Goal: Task Accomplishment & Management: Use online tool/utility

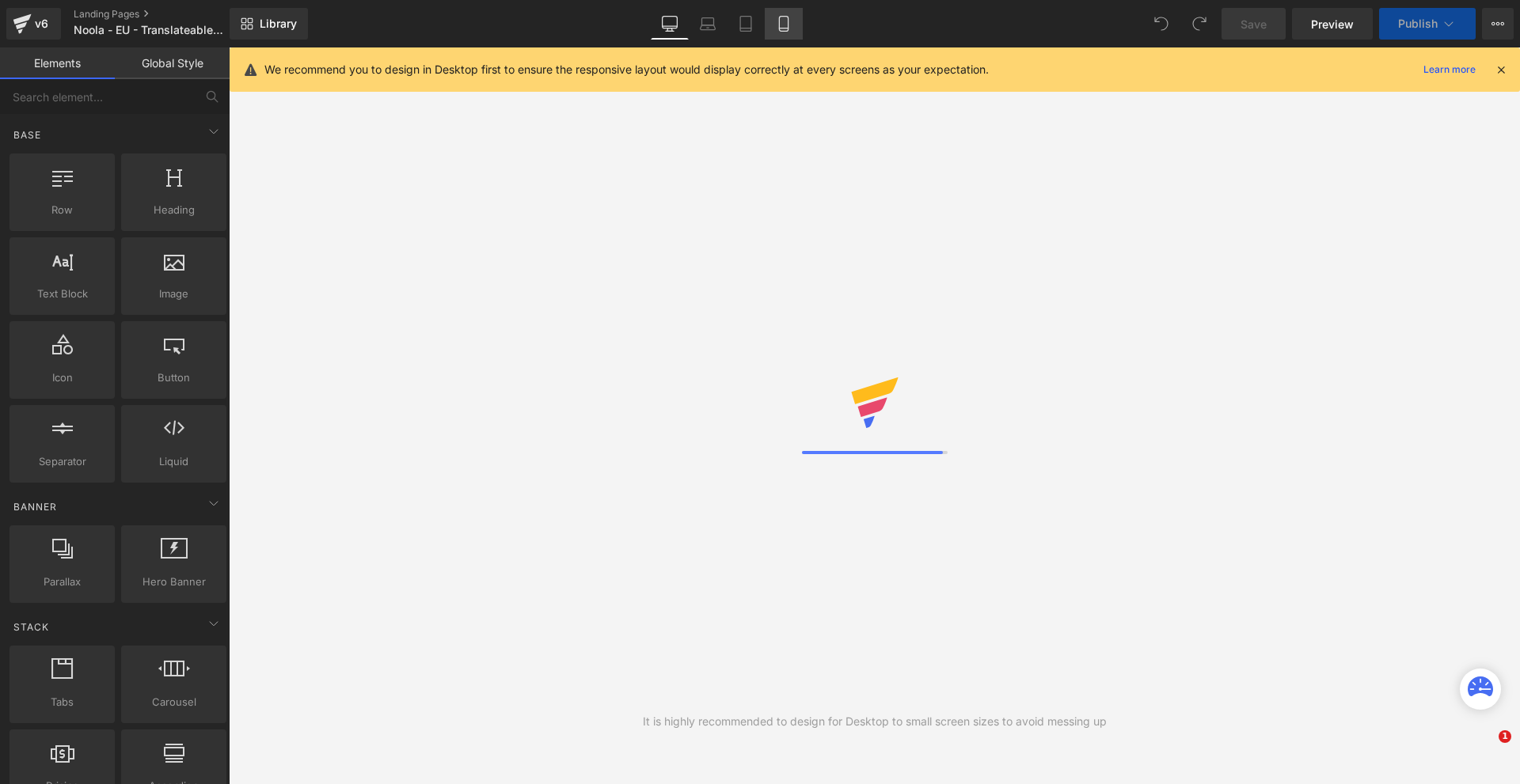
click at [1497, 67] on icon at bounding box center [1500, 69] width 14 height 14
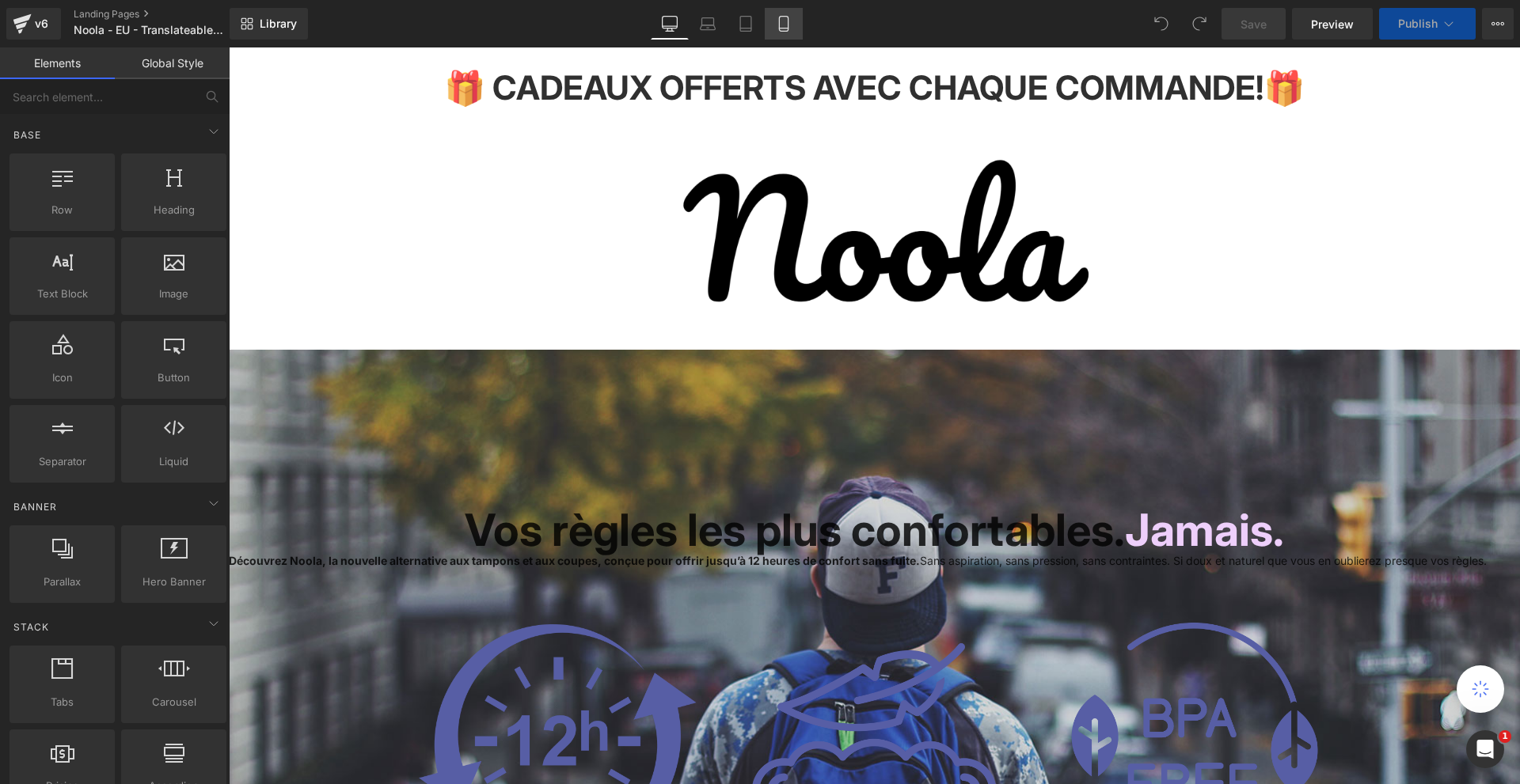
click at [782, 18] on icon at bounding box center [784, 24] width 16 height 16
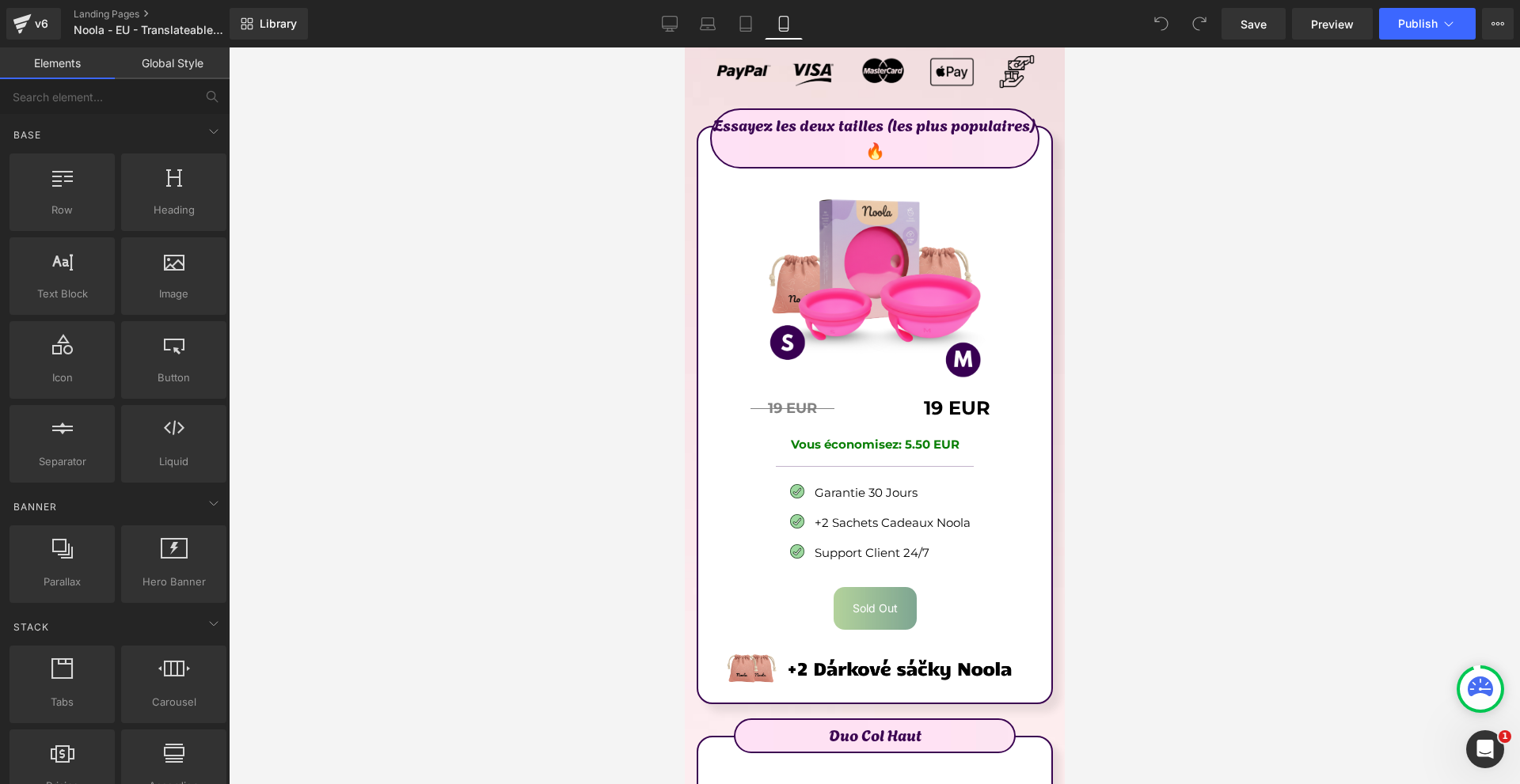
scroll to position [9182, 0]
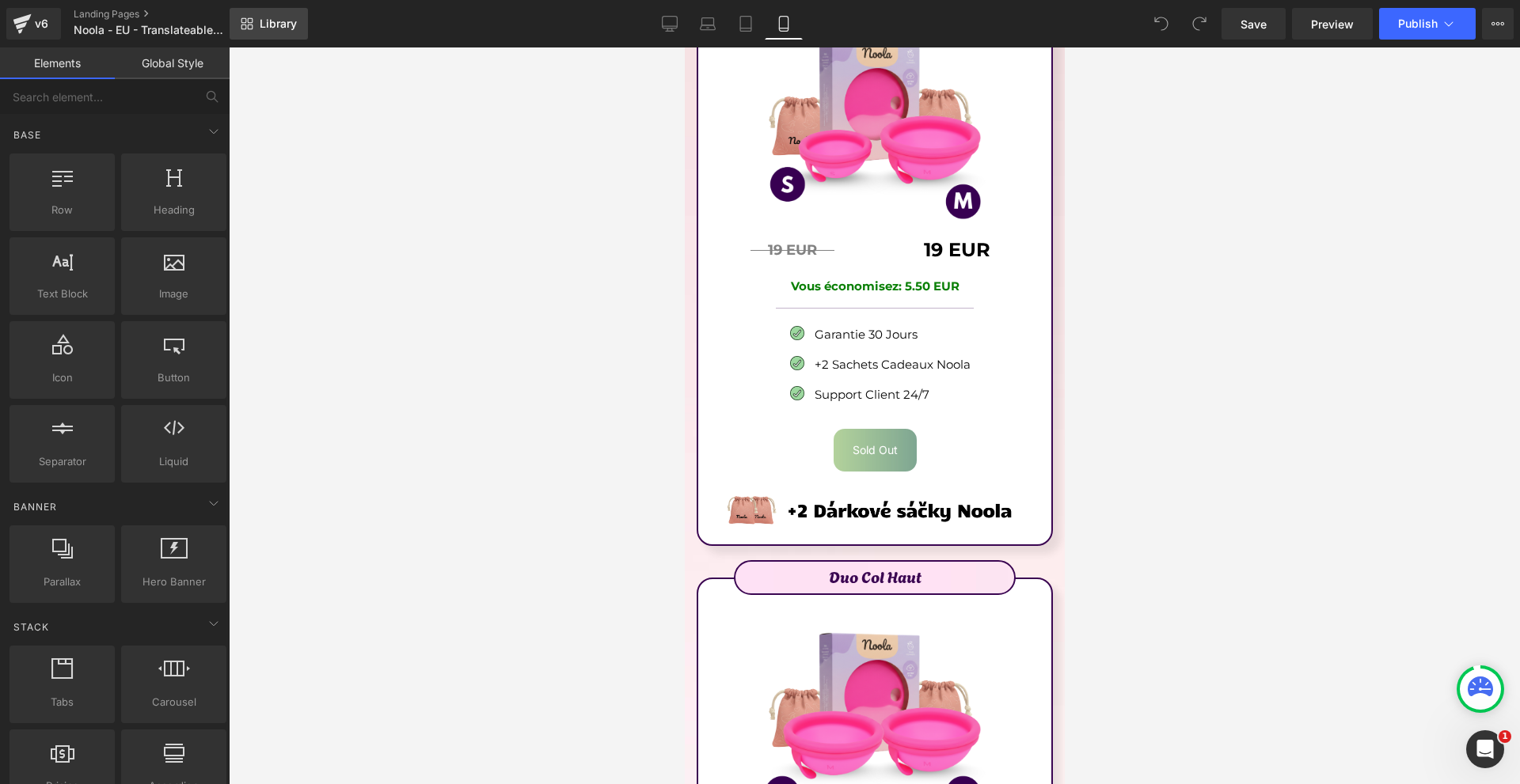
click at [265, 20] on span "Library" at bounding box center [279, 24] width 37 height 14
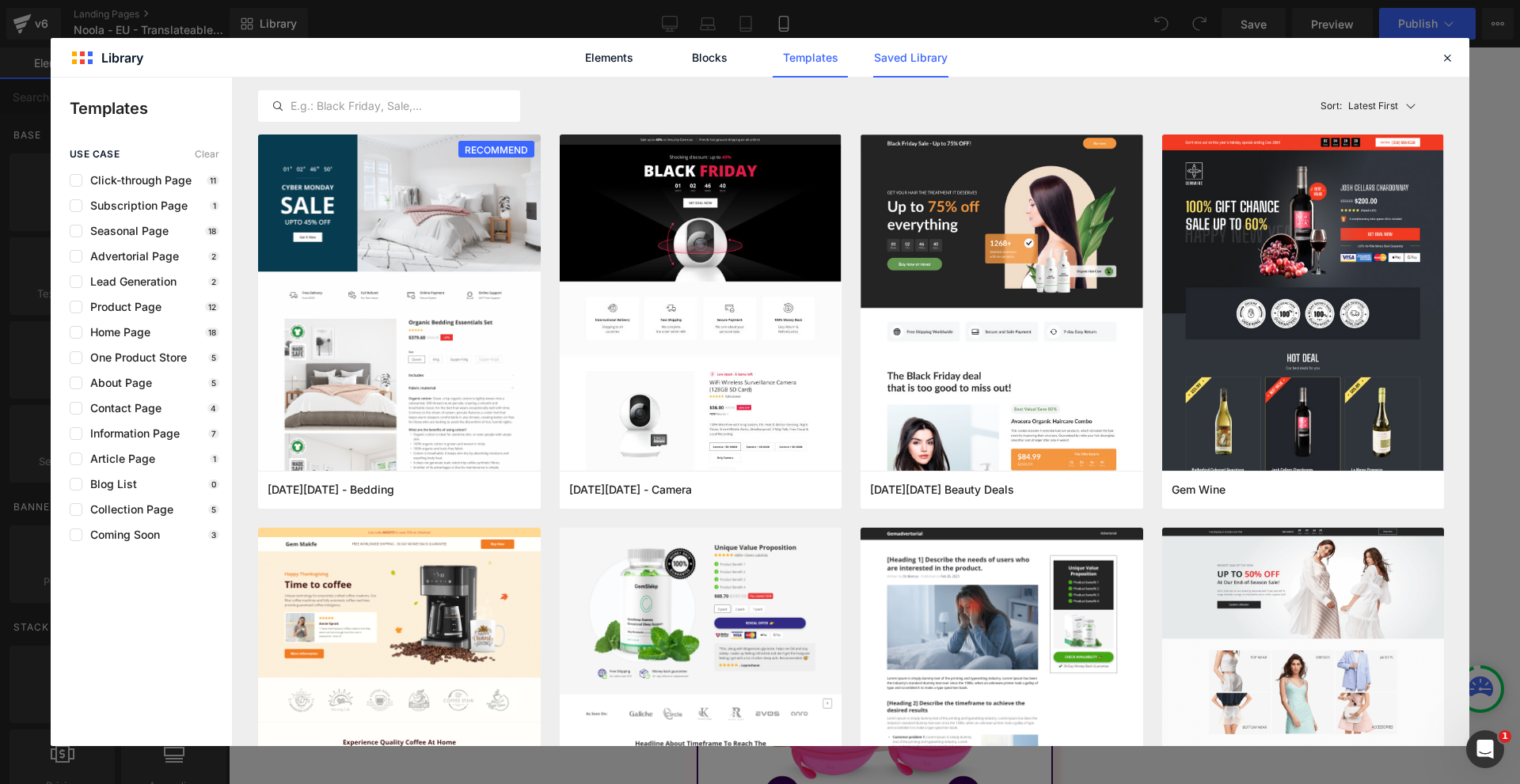
click at [900, 69] on link "Saved Library" at bounding box center [910, 58] width 76 height 39
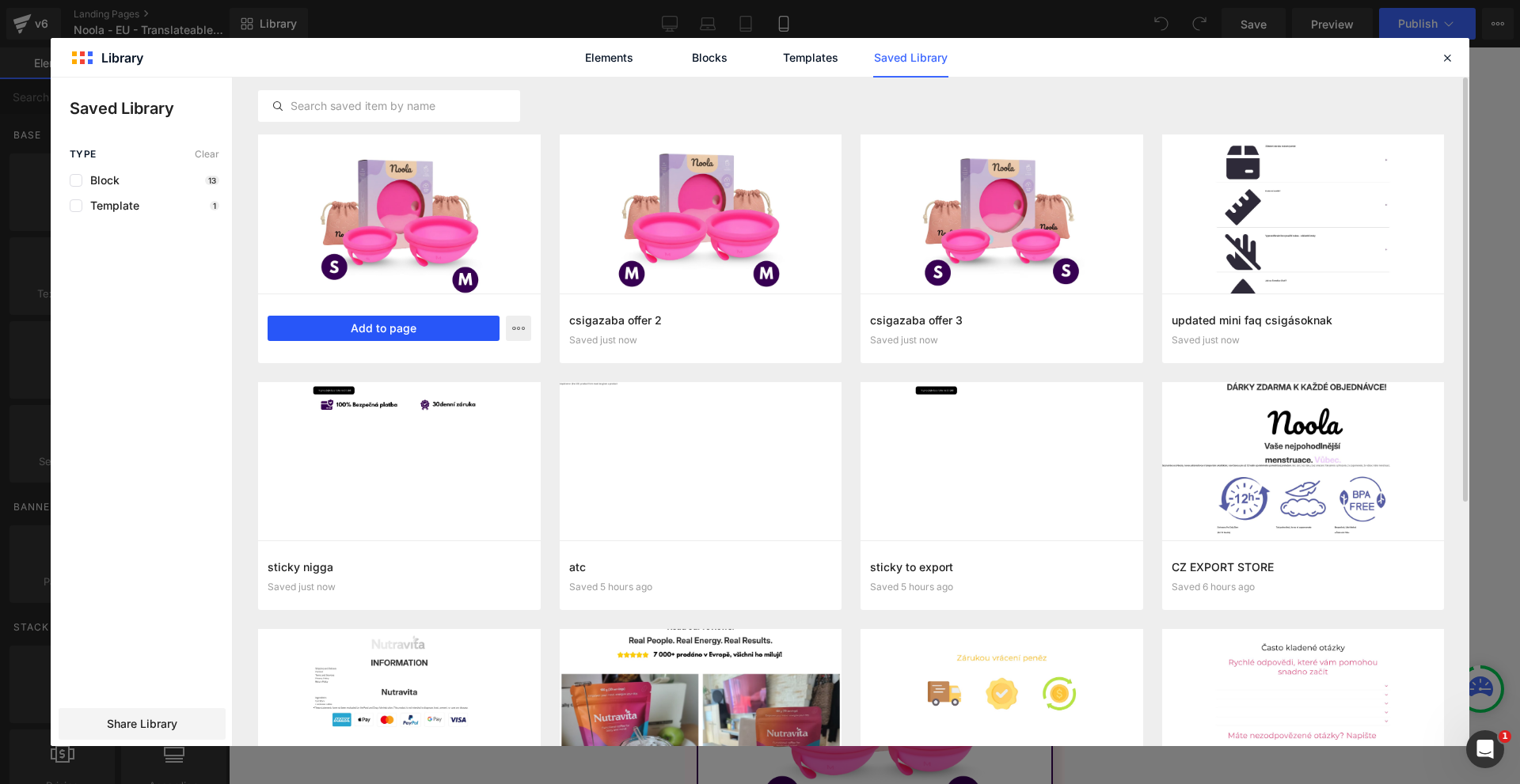
click at [426, 328] on button "Add to page" at bounding box center [384, 328] width 232 height 25
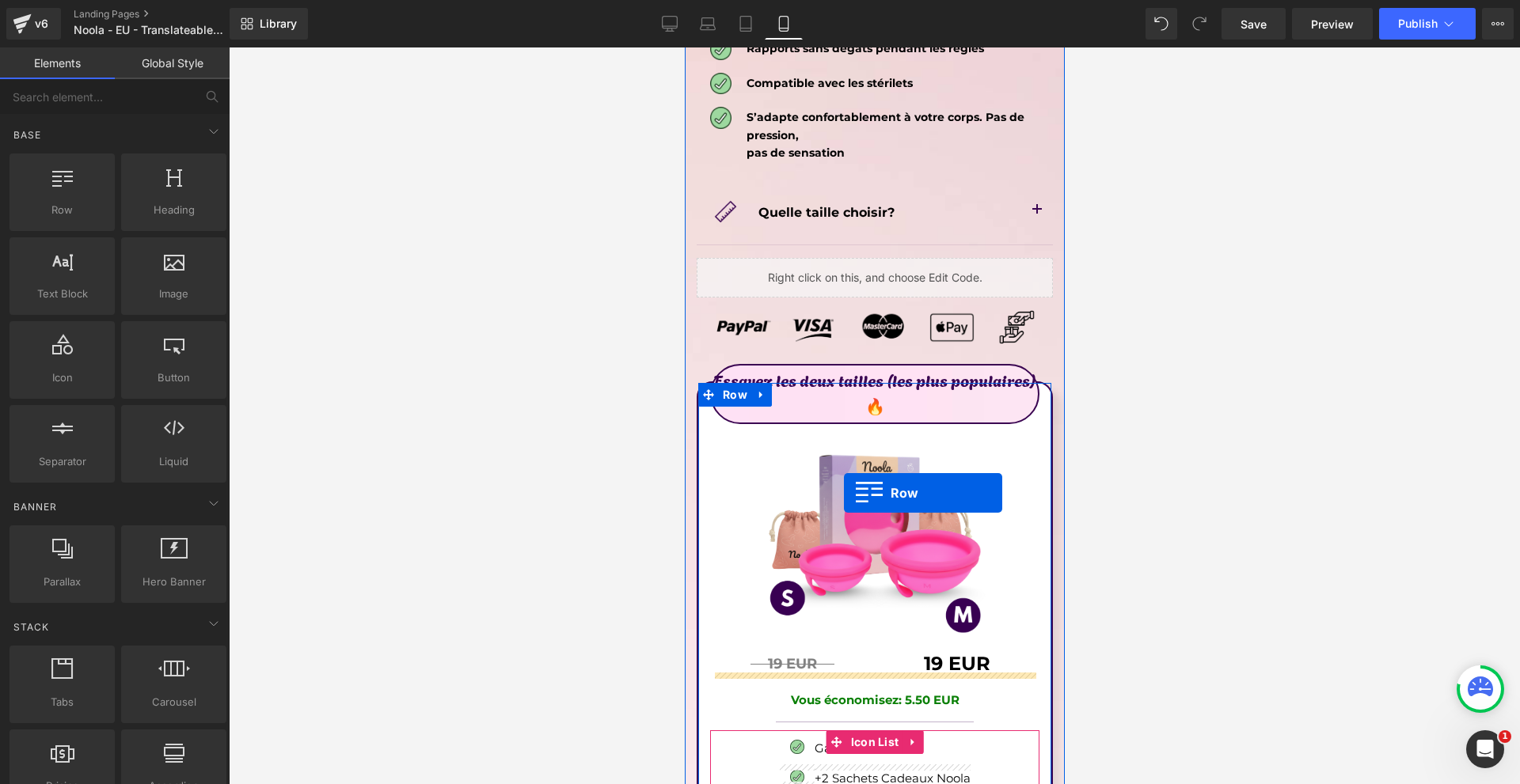
scroll to position [8610, 0]
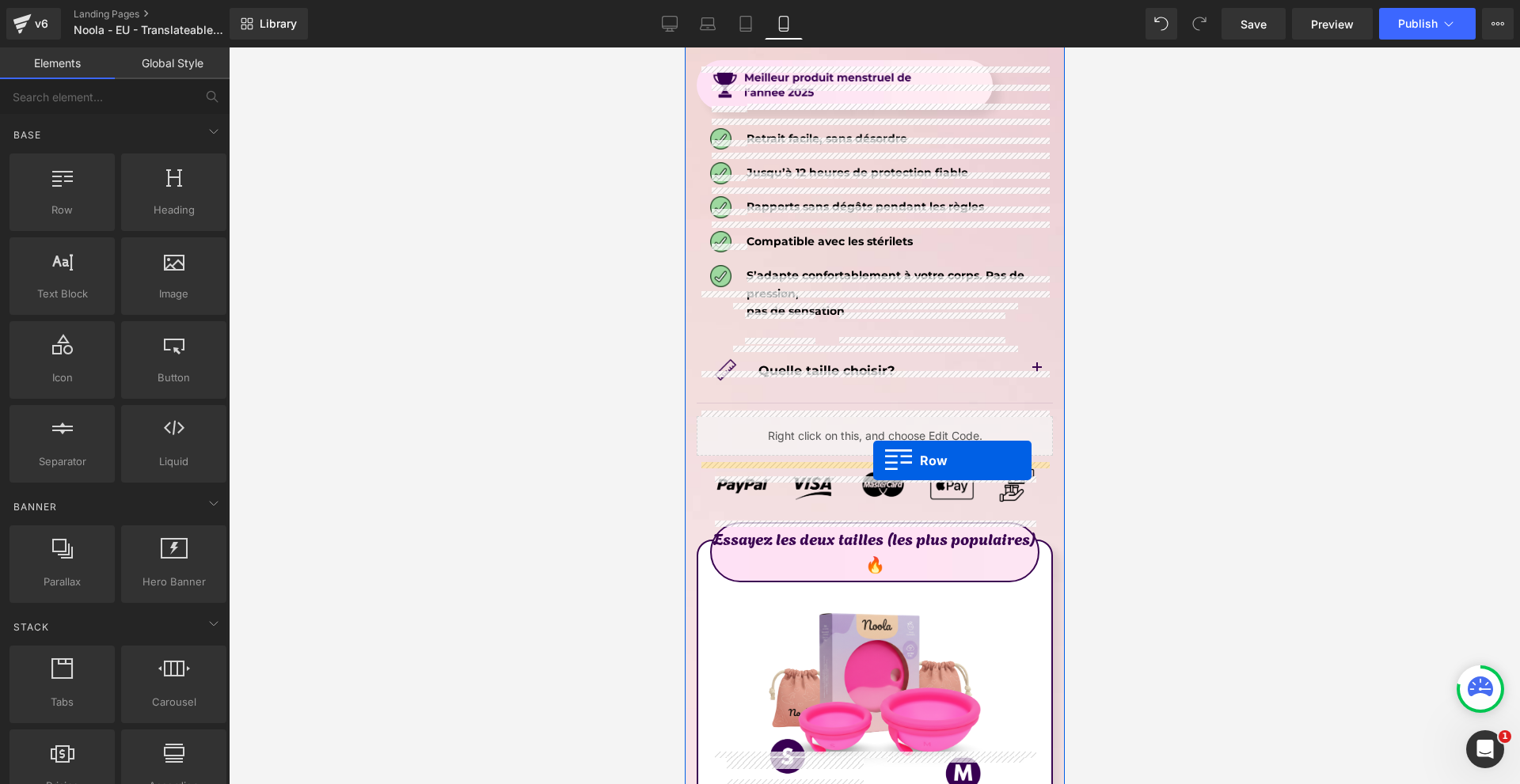
drag, startPoint x: 726, startPoint y: 467, endPoint x: 872, endPoint y: 461, distance: 146.1
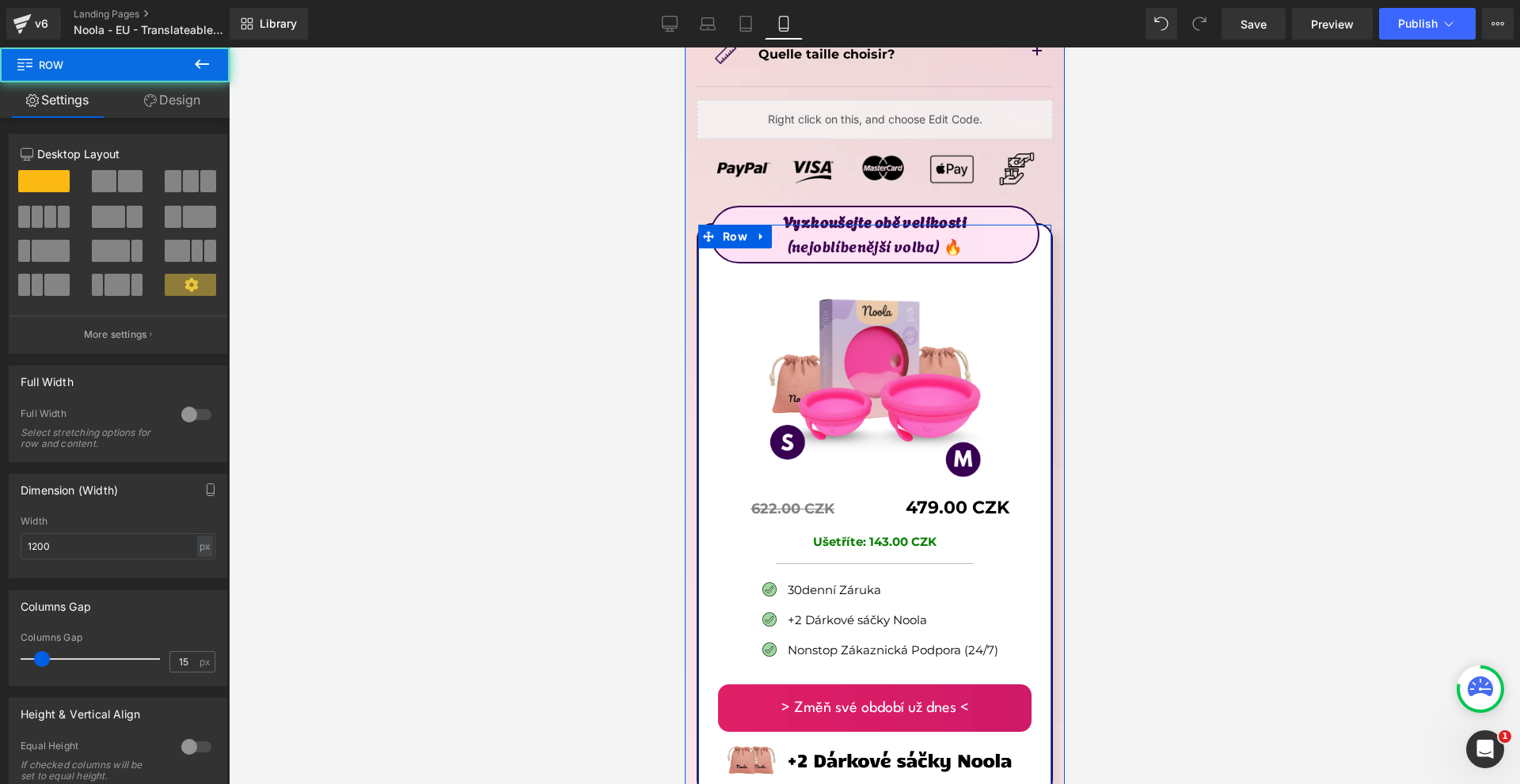
scroll to position [9323, 0]
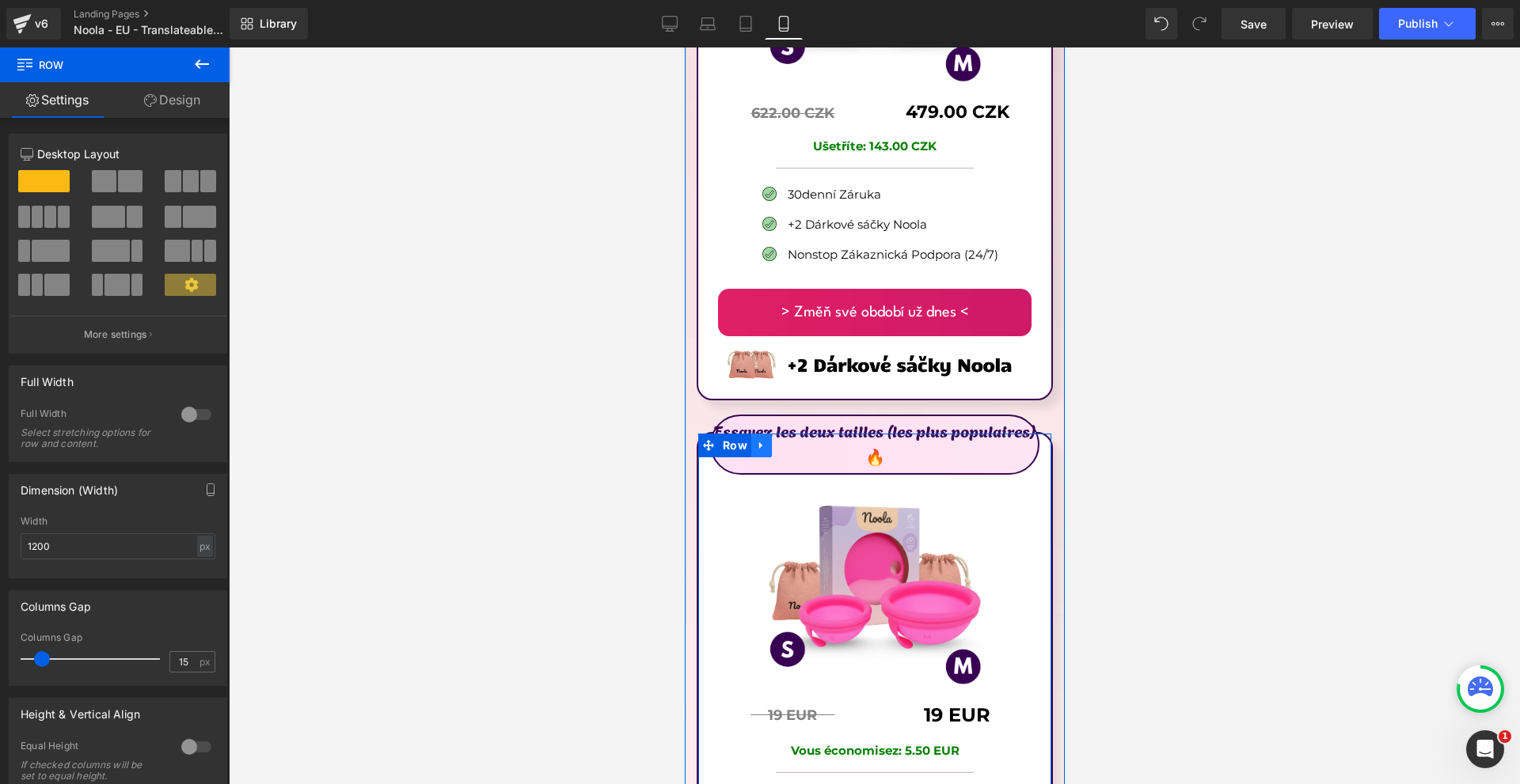
click at [765, 433] on link at bounding box center [760, 445] width 20 height 24
click at [799, 440] on icon at bounding box center [802, 446] width 11 height 11
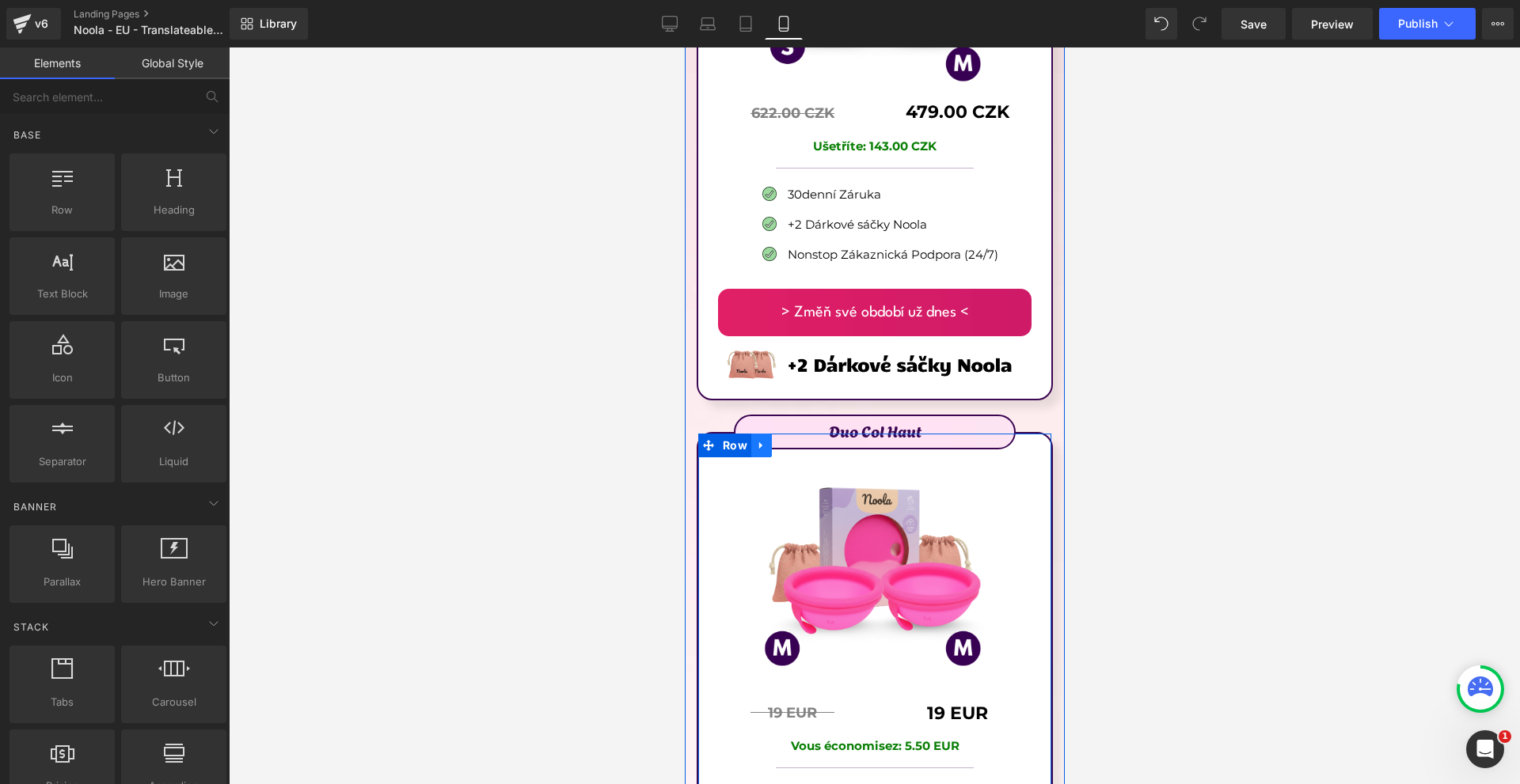
click at [765, 433] on link at bounding box center [760, 445] width 20 height 24
click at [795, 433] on link at bounding box center [801, 445] width 20 height 24
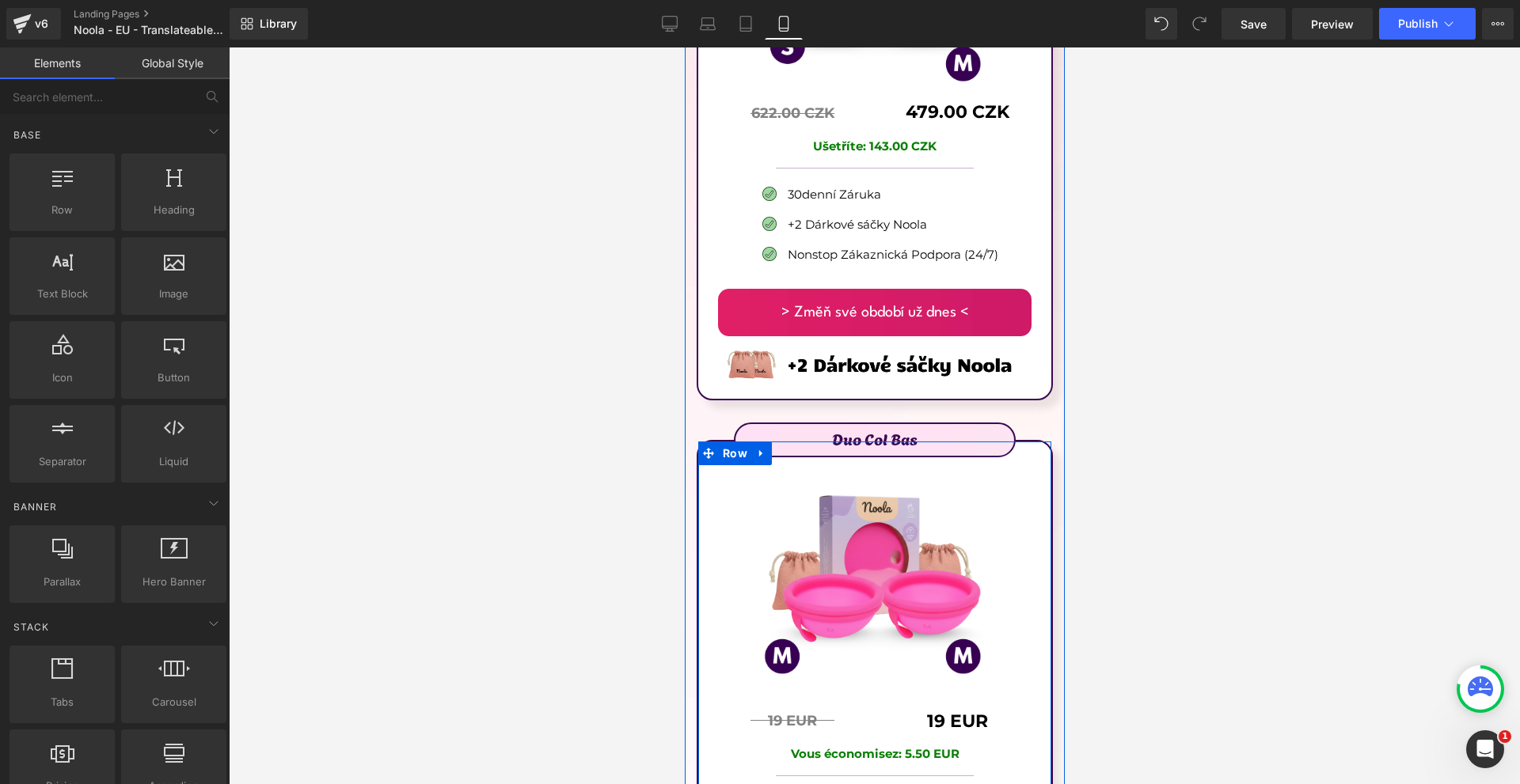
click at [763, 448] on icon at bounding box center [761, 453] width 11 height 12
click at [802, 448] on icon at bounding box center [802, 453] width 11 height 11
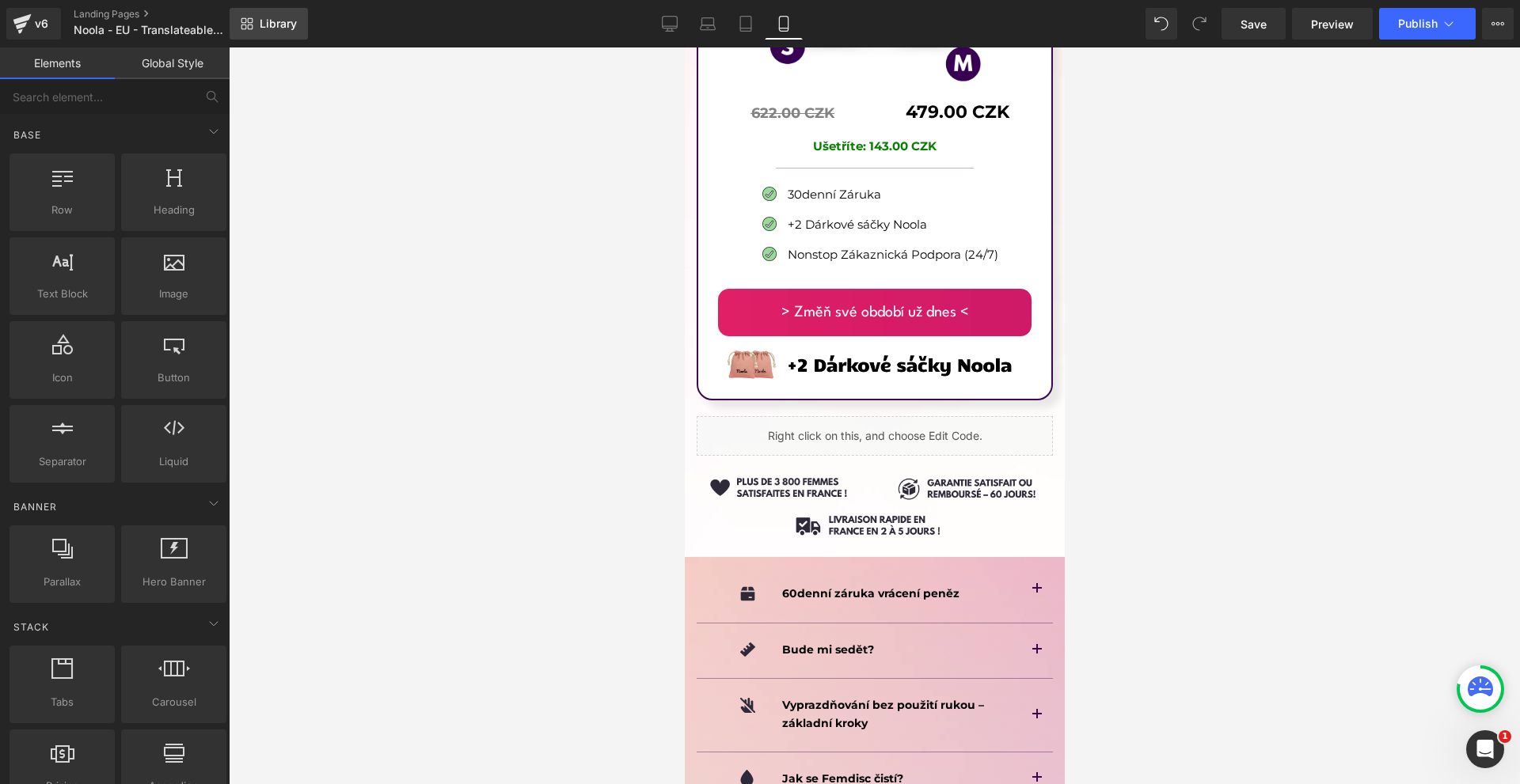
click at [279, 20] on span "Library" at bounding box center [279, 24] width 37 height 14
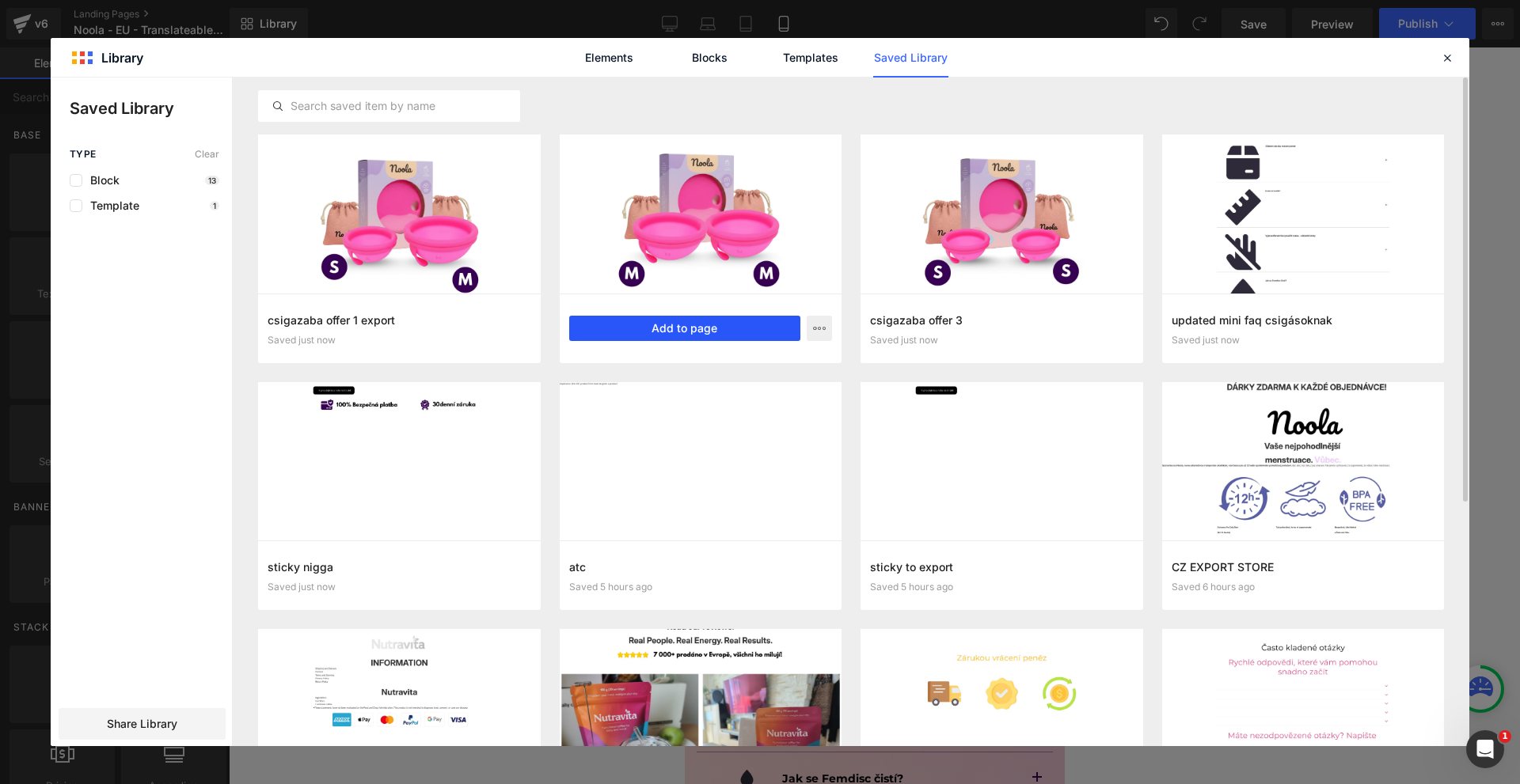
click at [699, 326] on button "Add to page" at bounding box center [685, 328] width 232 height 25
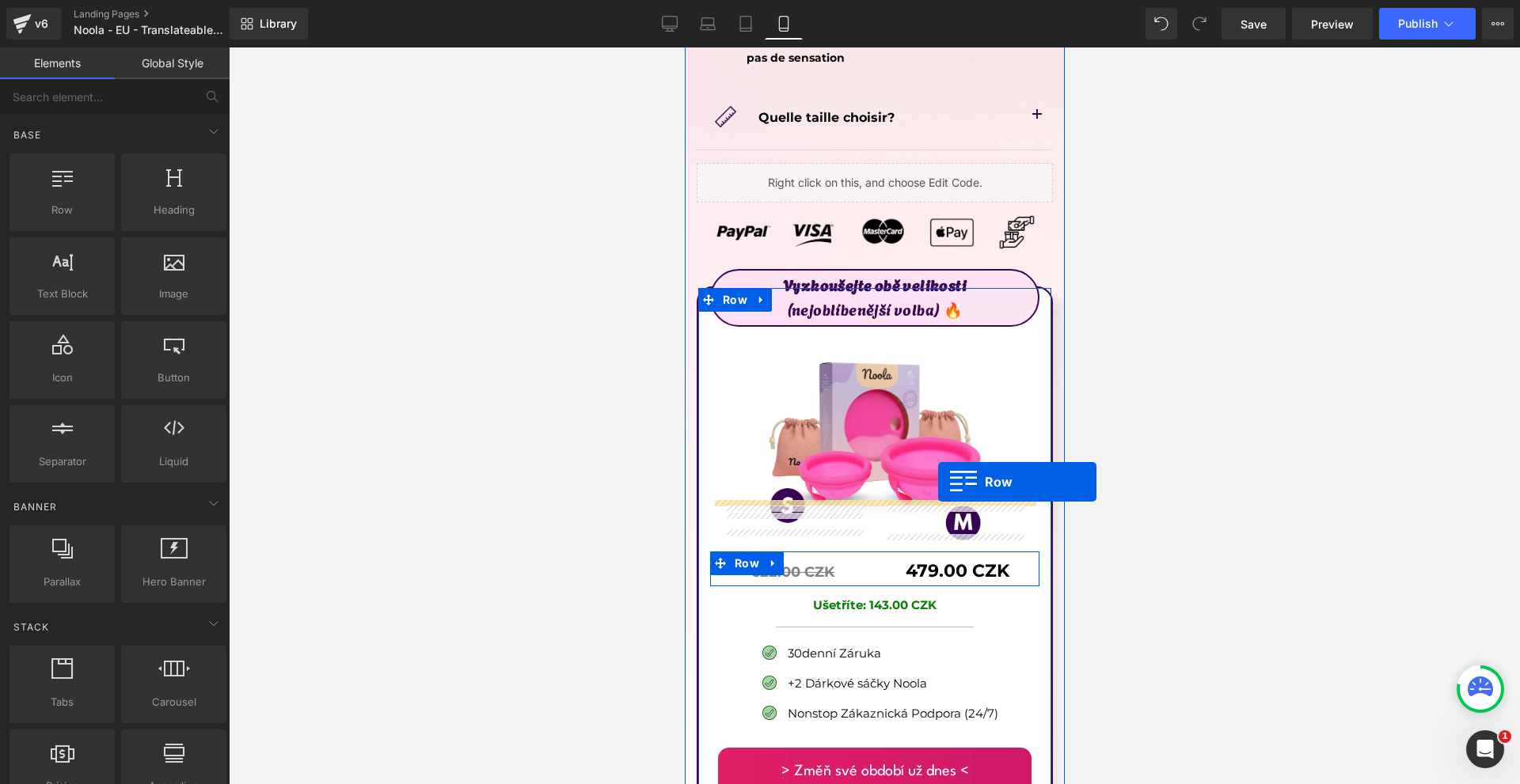
scroll to position [9101, 0]
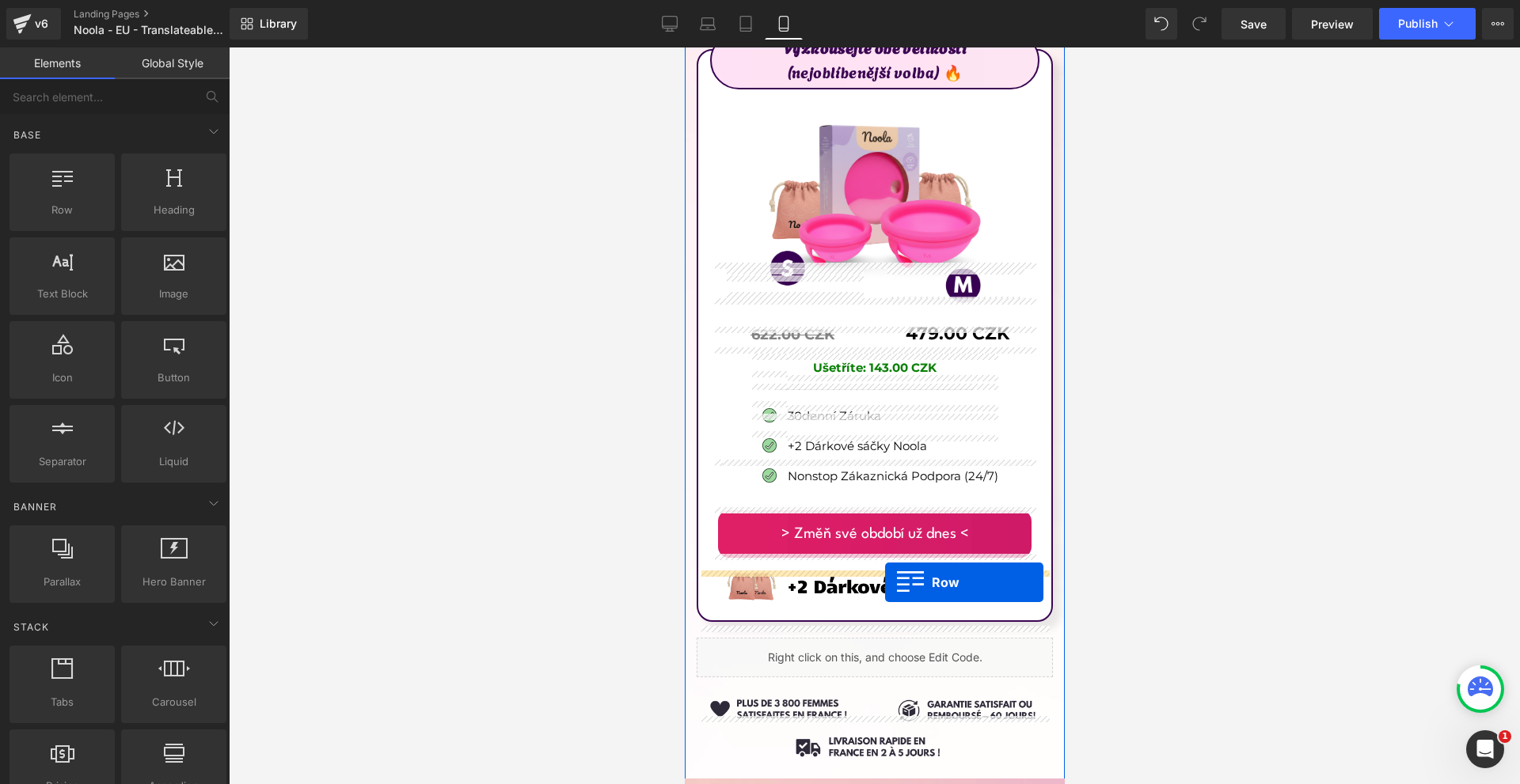
drag, startPoint x: 724, startPoint y: 471, endPoint x: 885, endPoint y: 583, distance: 196.1
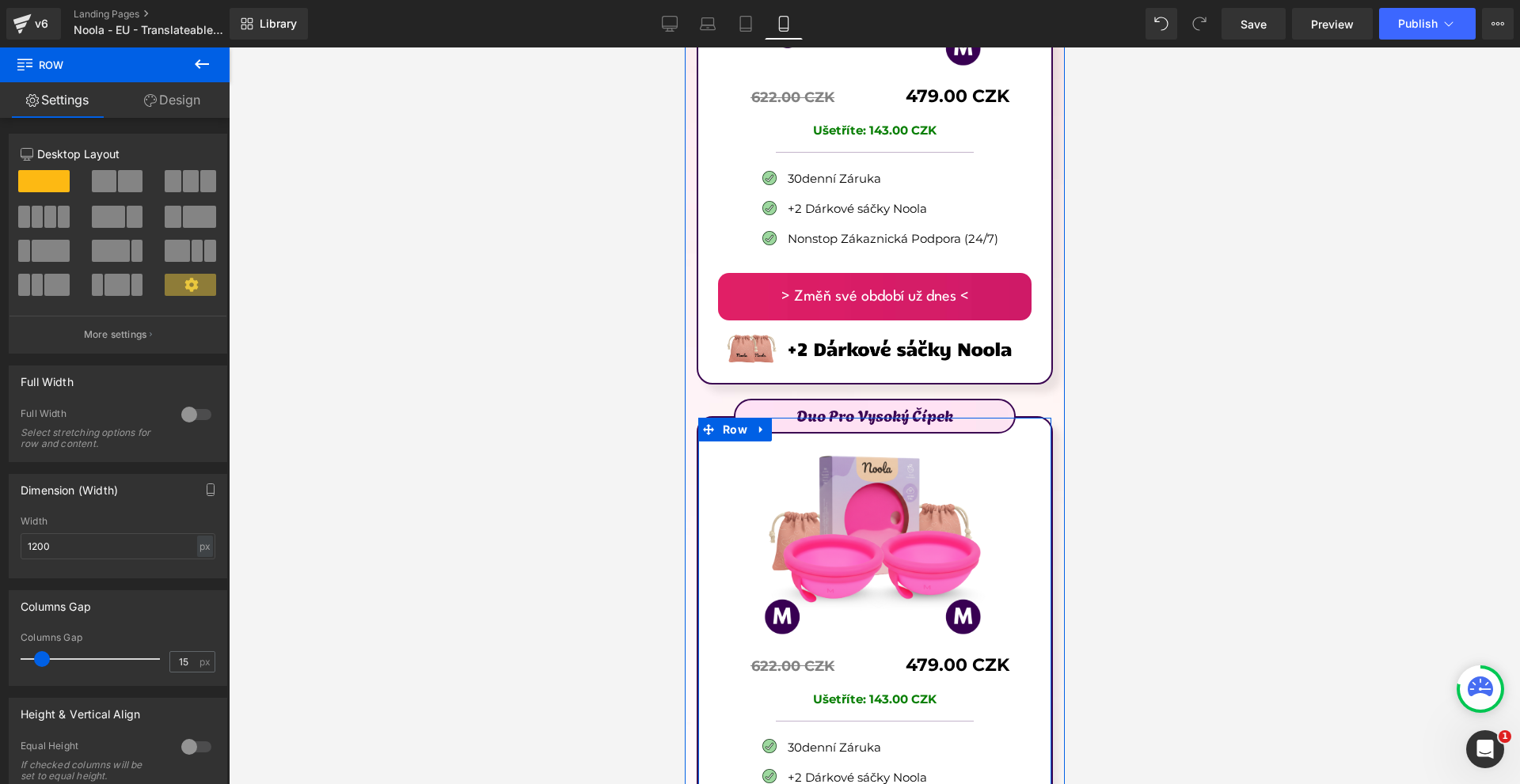
scroll to position [9496, 0]
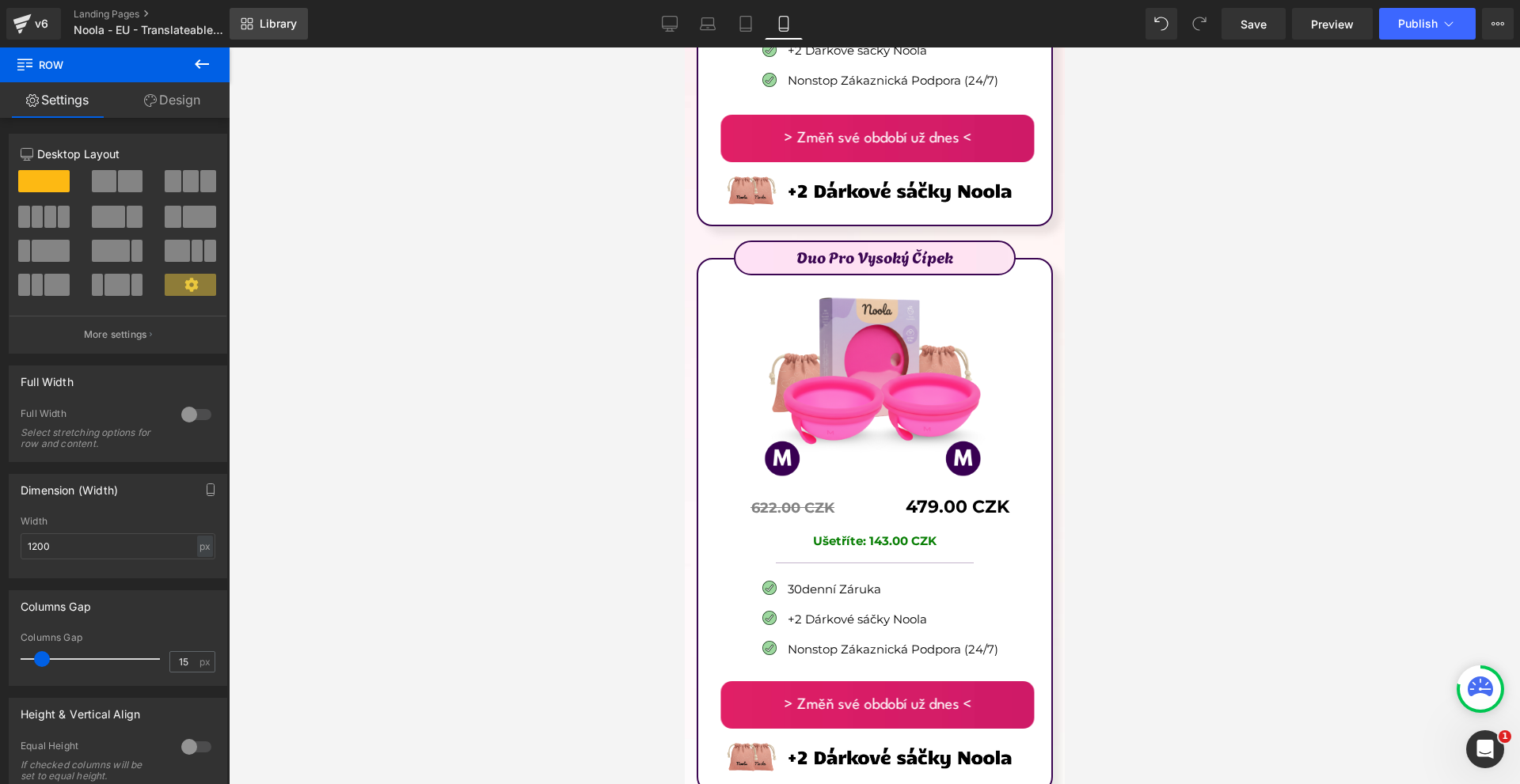
click at [281, 19] on span "Library" at bounding box center [279, 24] width 37 height 14
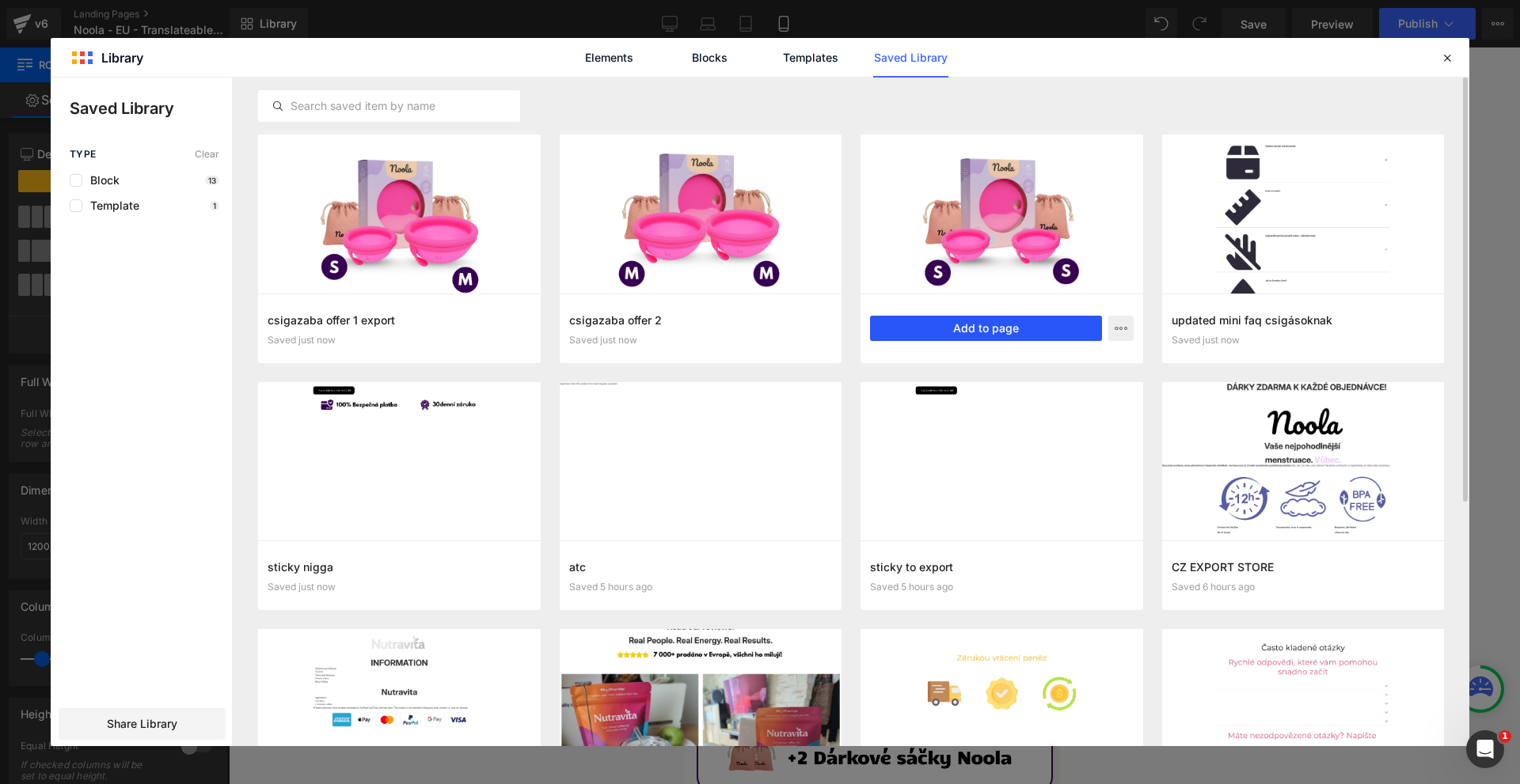
click at [948, 327] on button "Add to page" at bounding box center [986, 328] width 232 height 25
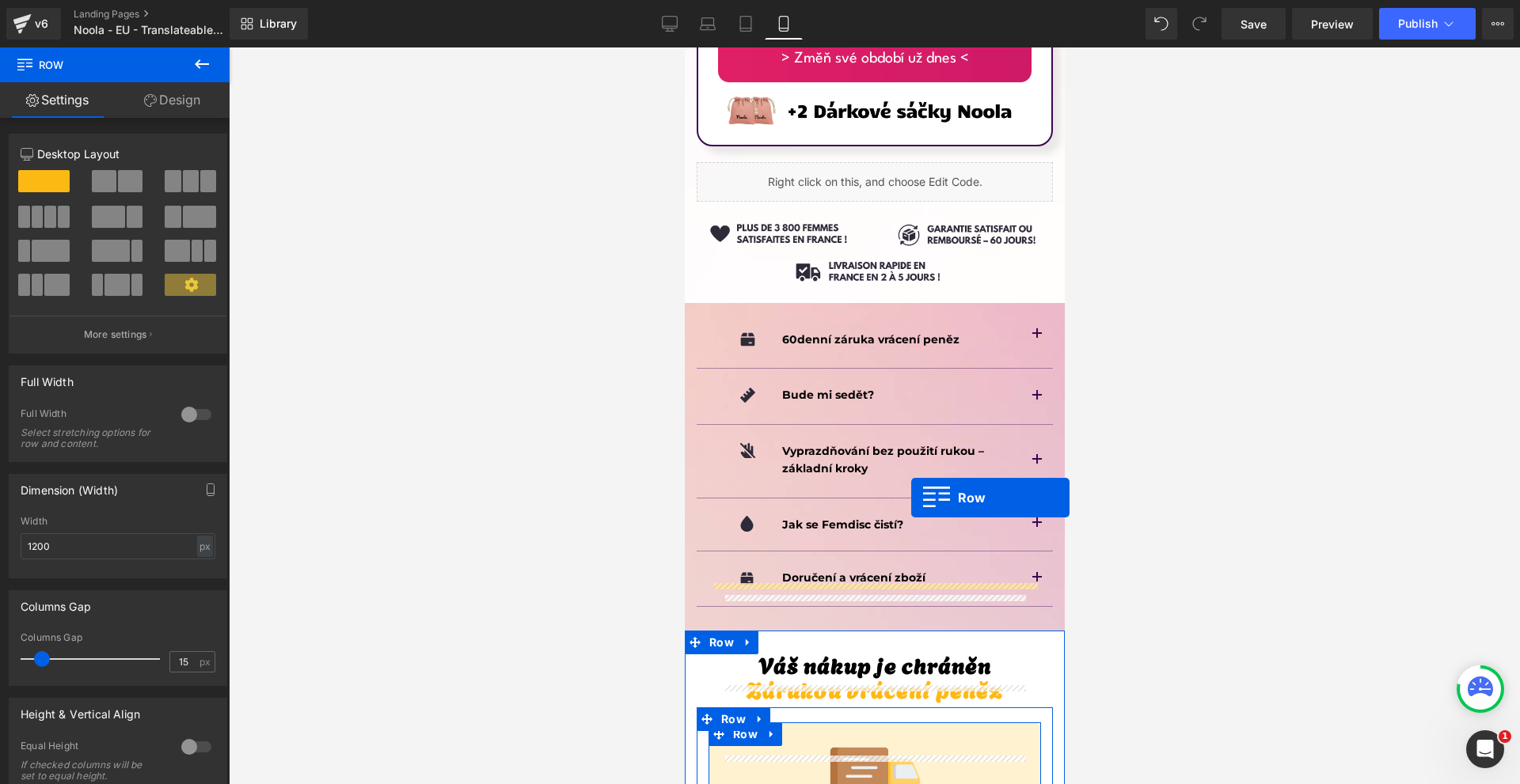
scroll to position [10064, 0]
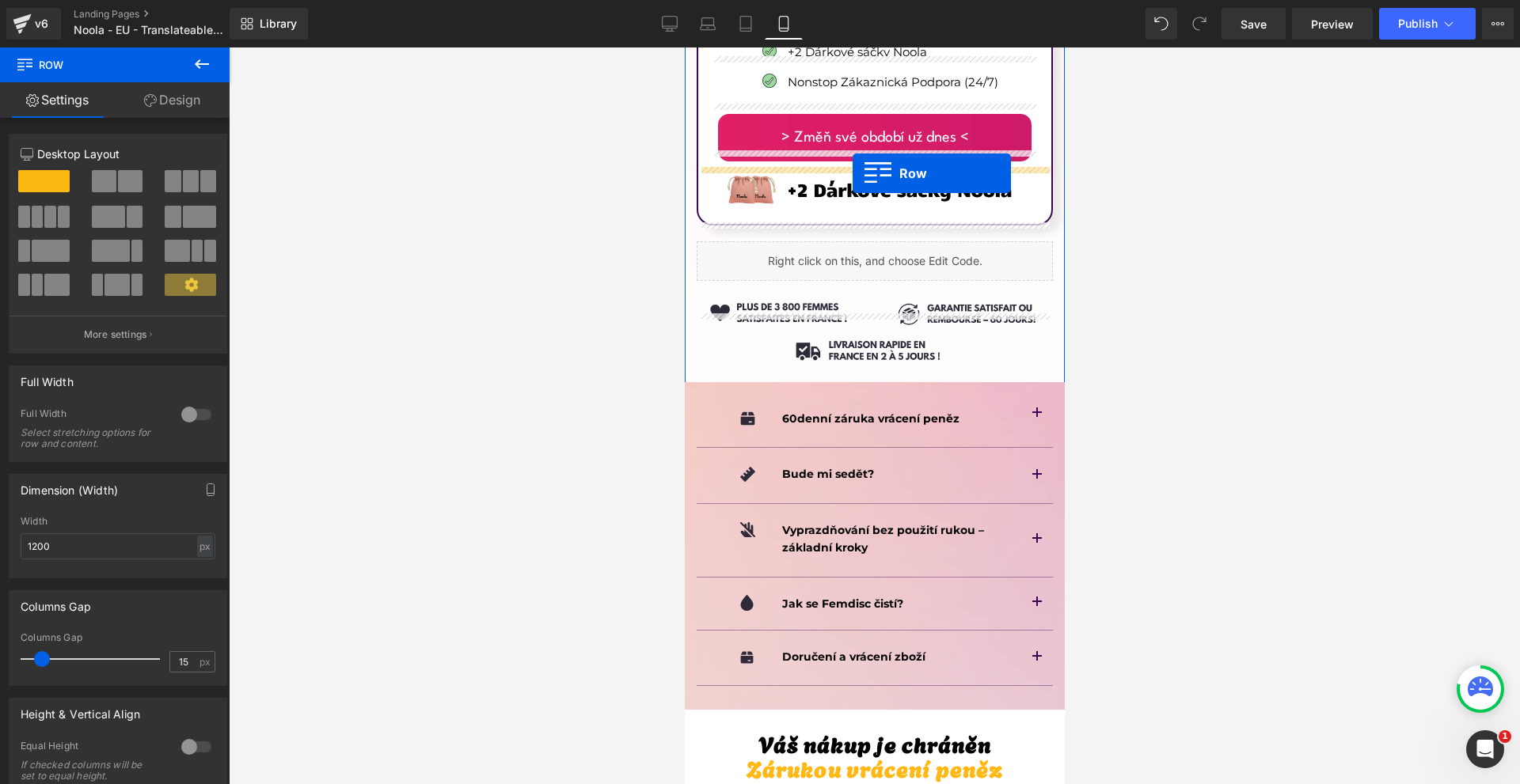
drag, startPoint x: 725, startPoint y: 475, endPoint x: 852, endPoint y: 174, distance: 326.7
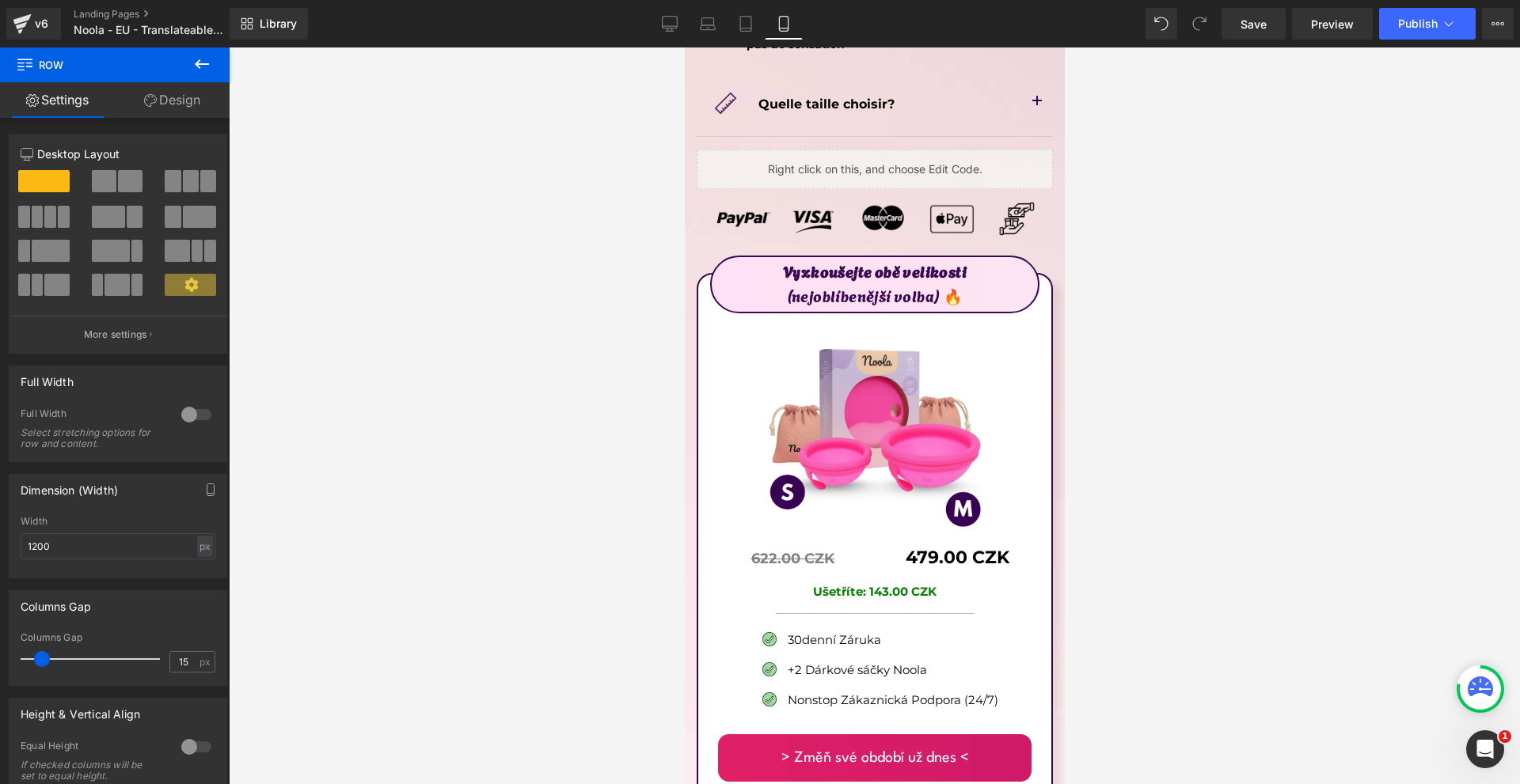
scroll to position [8798, 0]
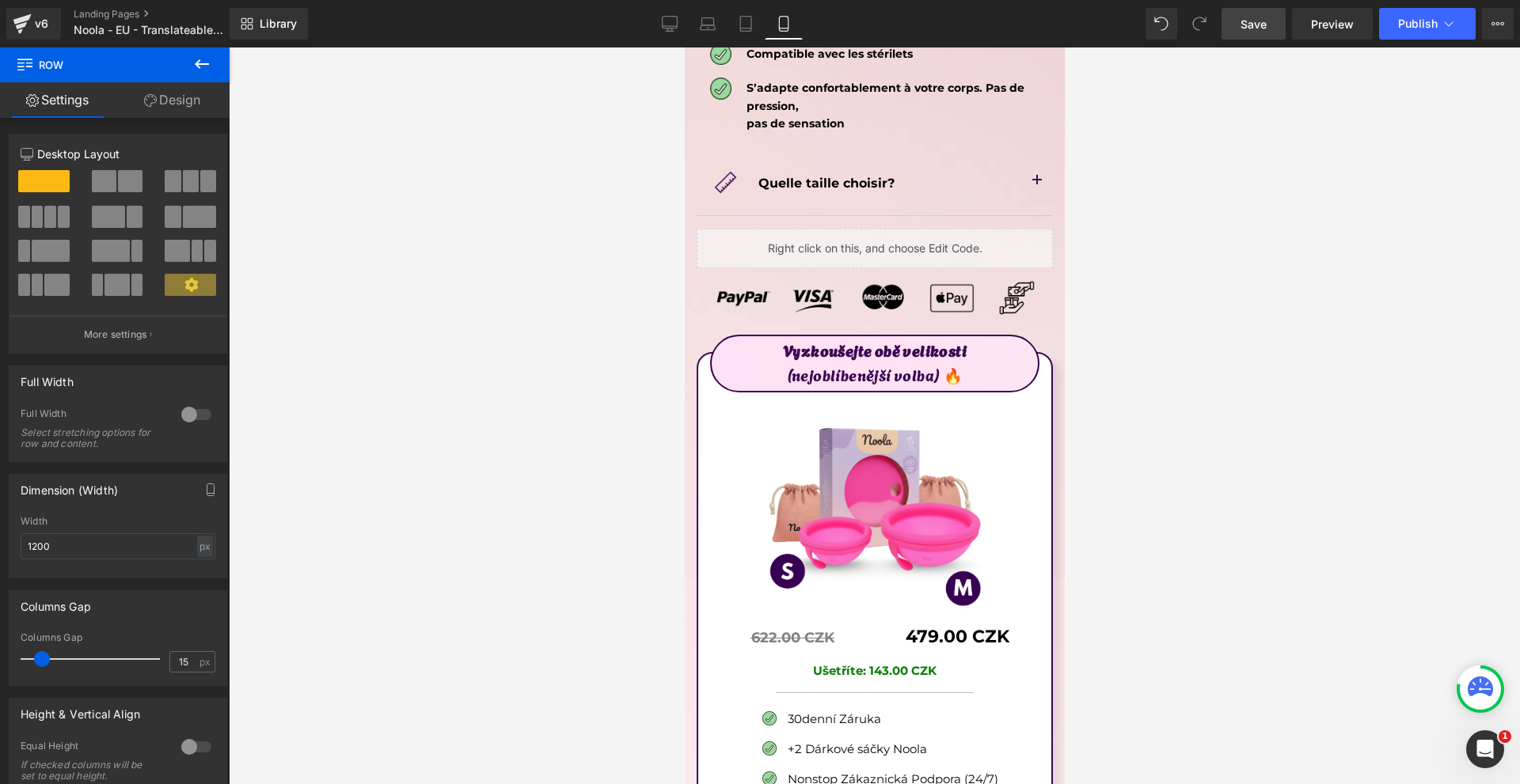
drag, startPoint x: 1256, startPoint y: 27, endPoint x: 284, endPoint y: 369, distance: 1030.4
click at [1256, 27] on span "Save" at bounding box center [1253, 24] width 26 height 17
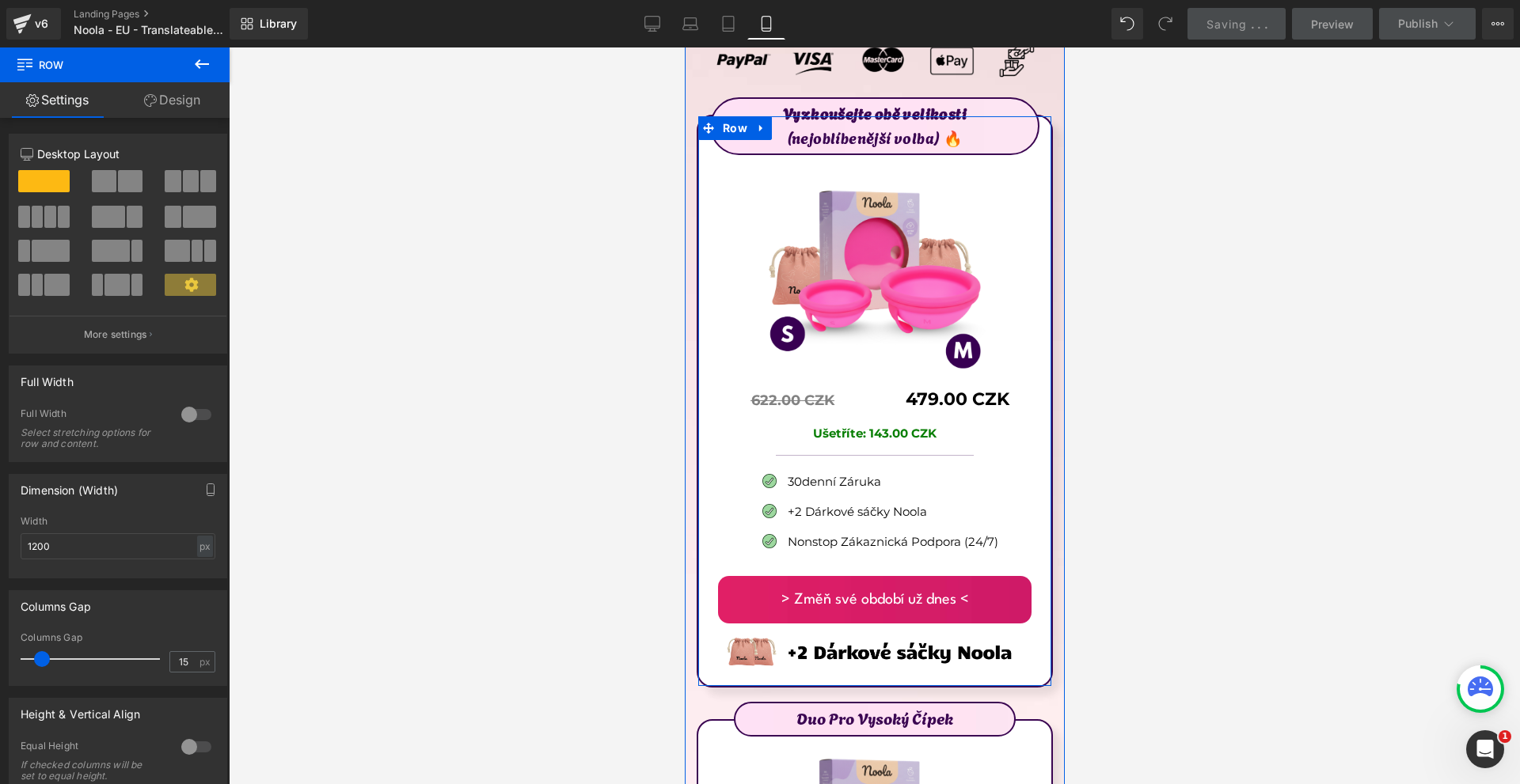
scroll to position [9430, 0]
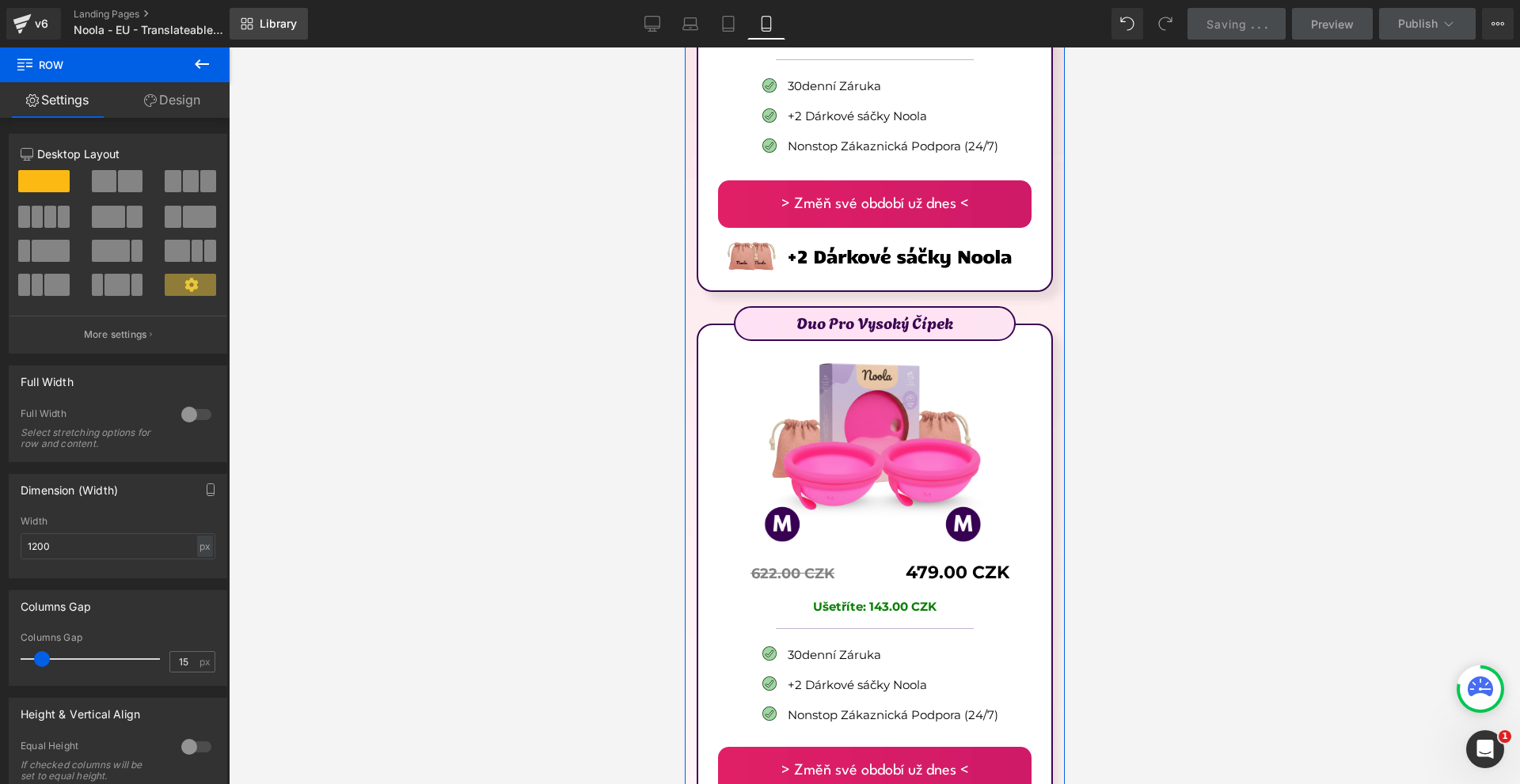
click at [290, 8] on link "Library" at bounding box center [269, 24] width 78 height 32
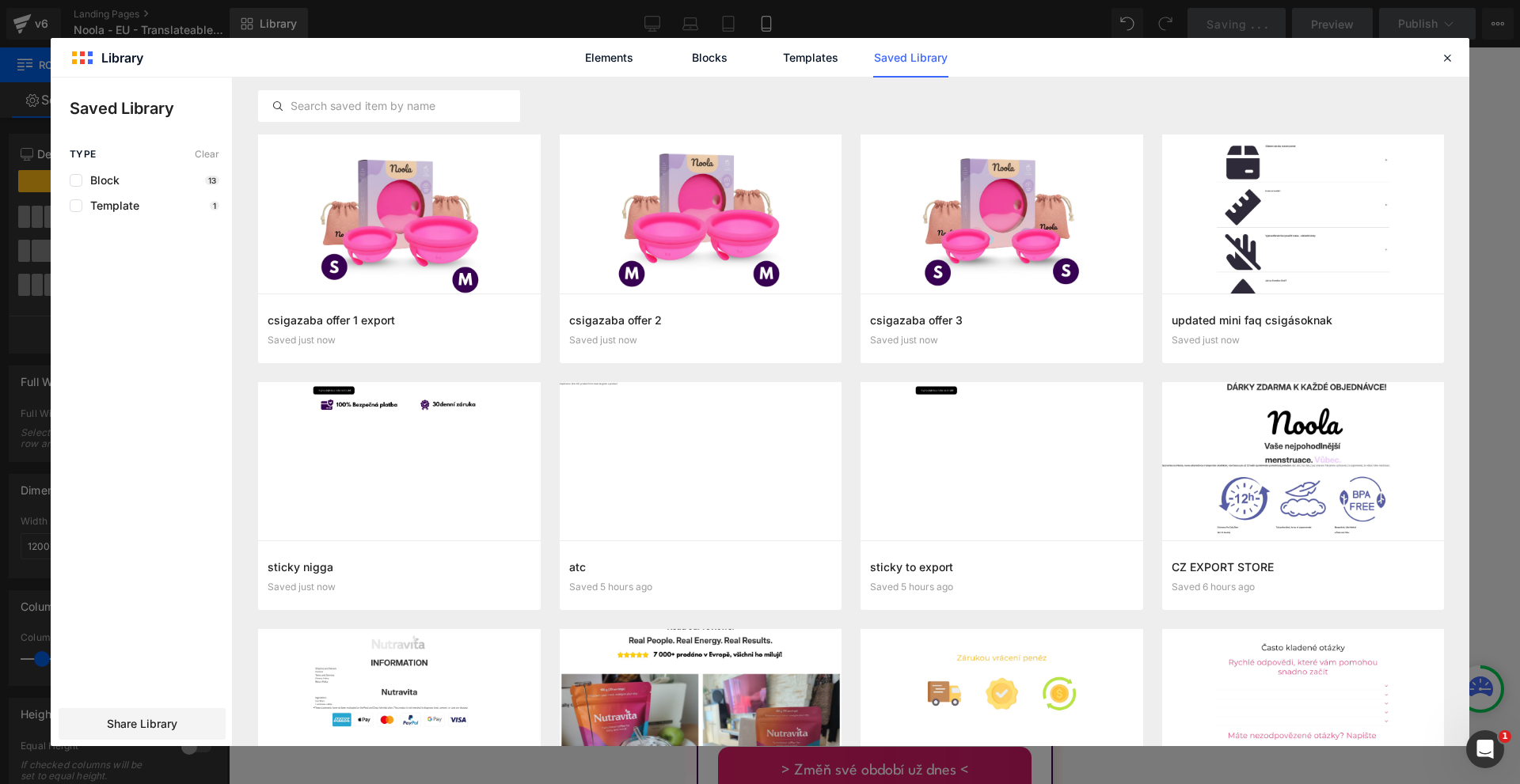
scroll to position [10064, 0]
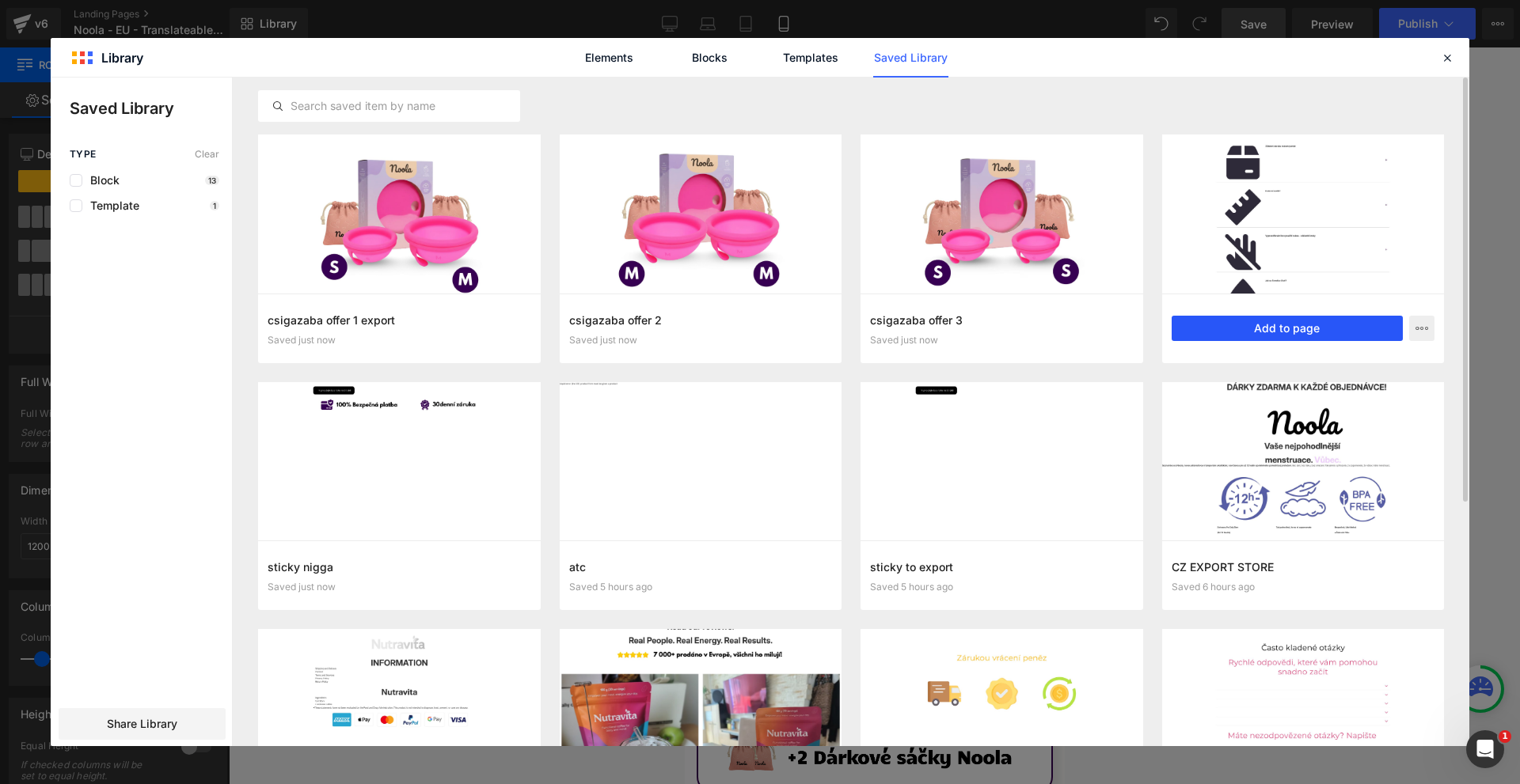
click at [1246, 332] on button "Add to page" at bounding box center [1287, 328] width 232 height 25
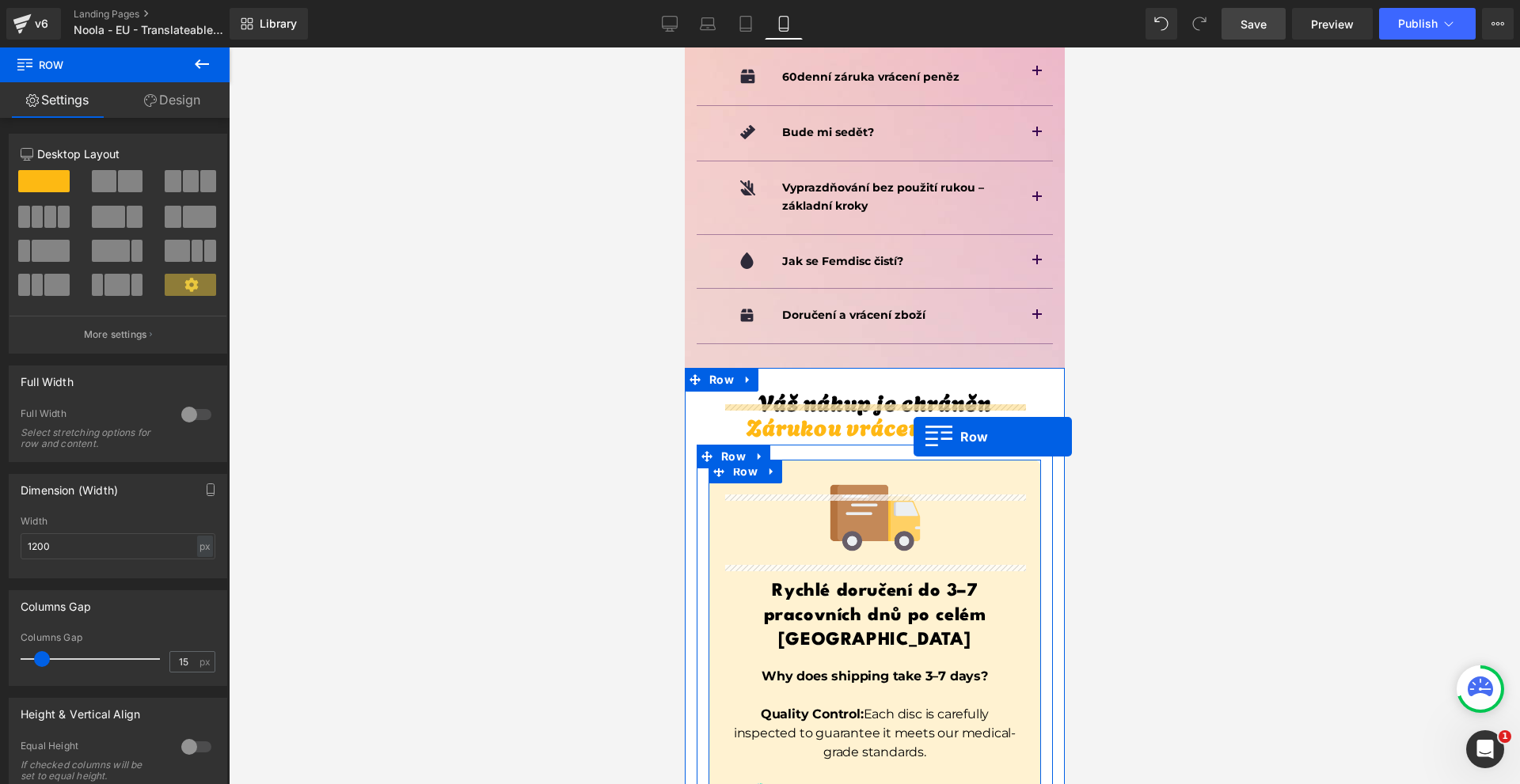
scroll to position [10657, 0]
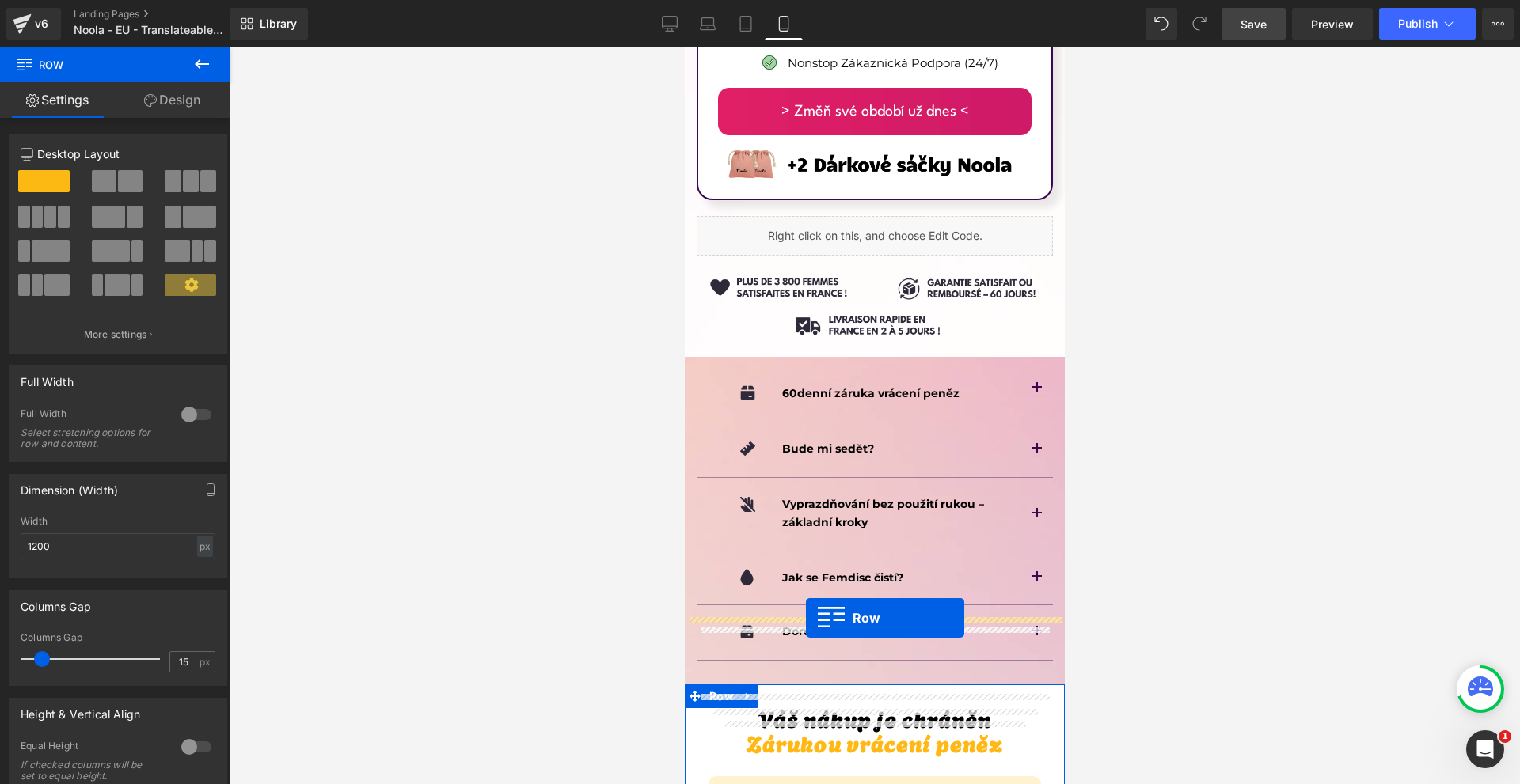
drag, startPoint x: 725, startPoint y: 429, endPoint x: 805, endPoint y: 618, distance: 205.2
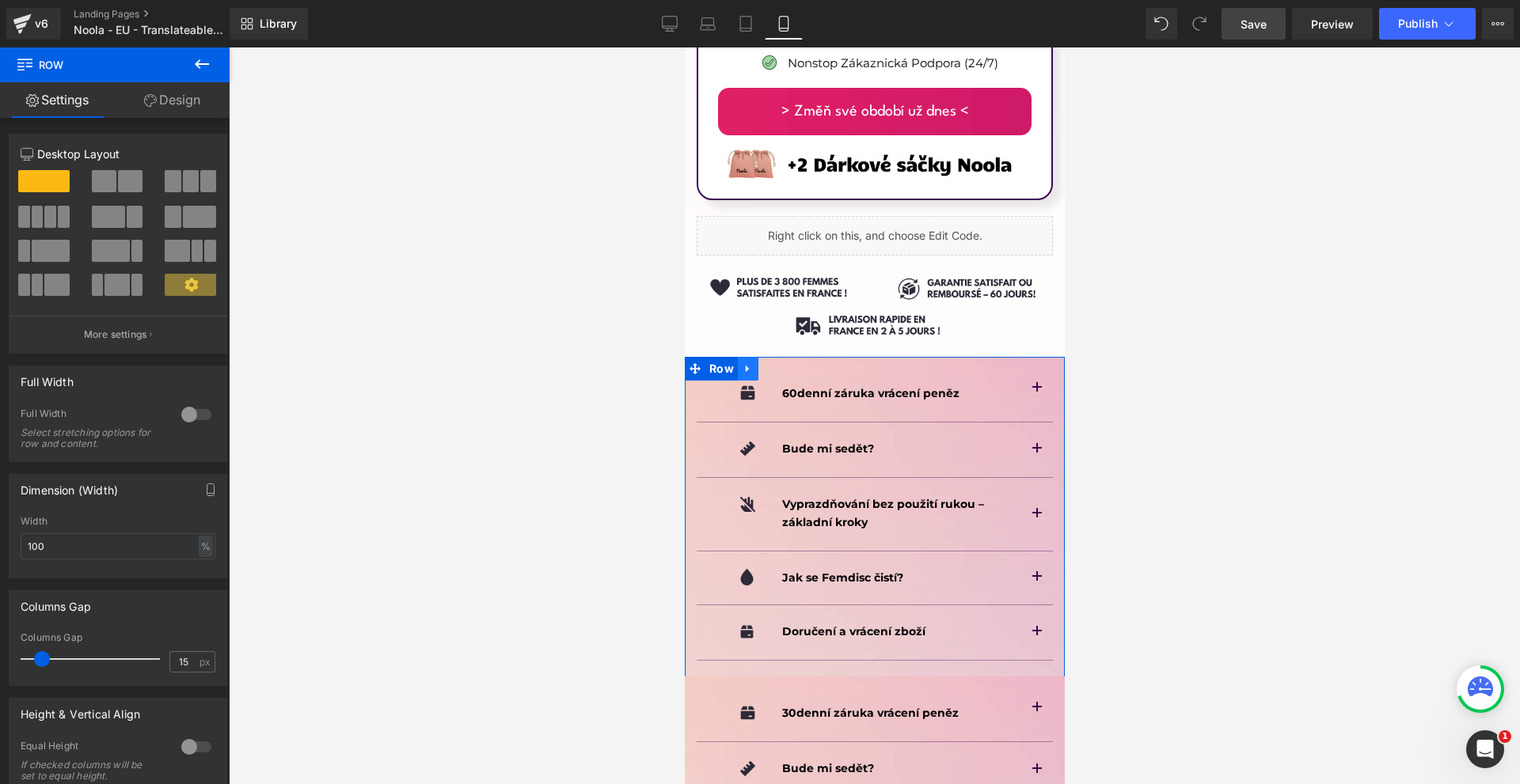
click at [748, 362] on icon at bounding box center [747, 368] width 11 height 12
click at [783, 363] on icon at bounding box center [788, 368] width 11 height 11
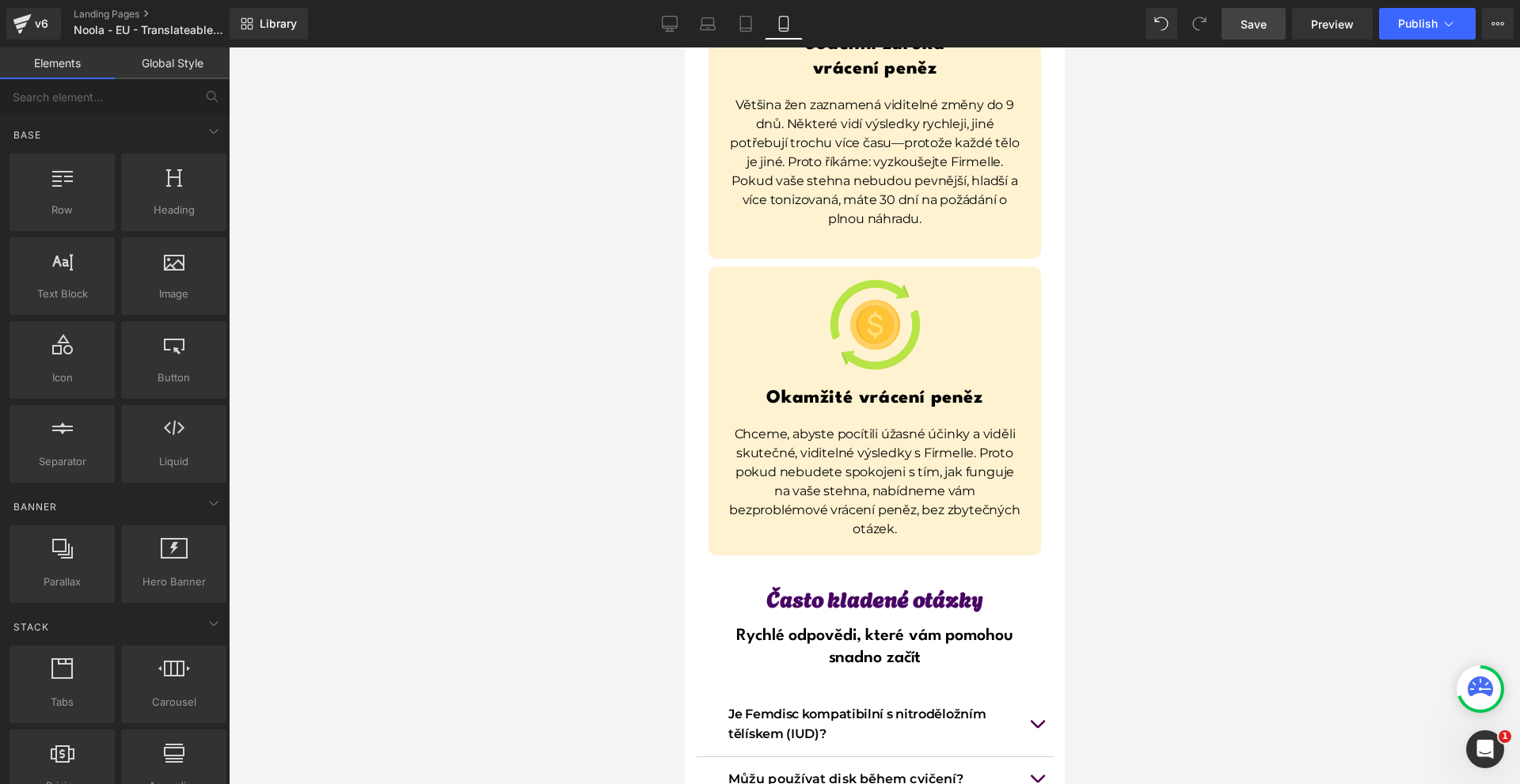
scroll to position [12398, 0]
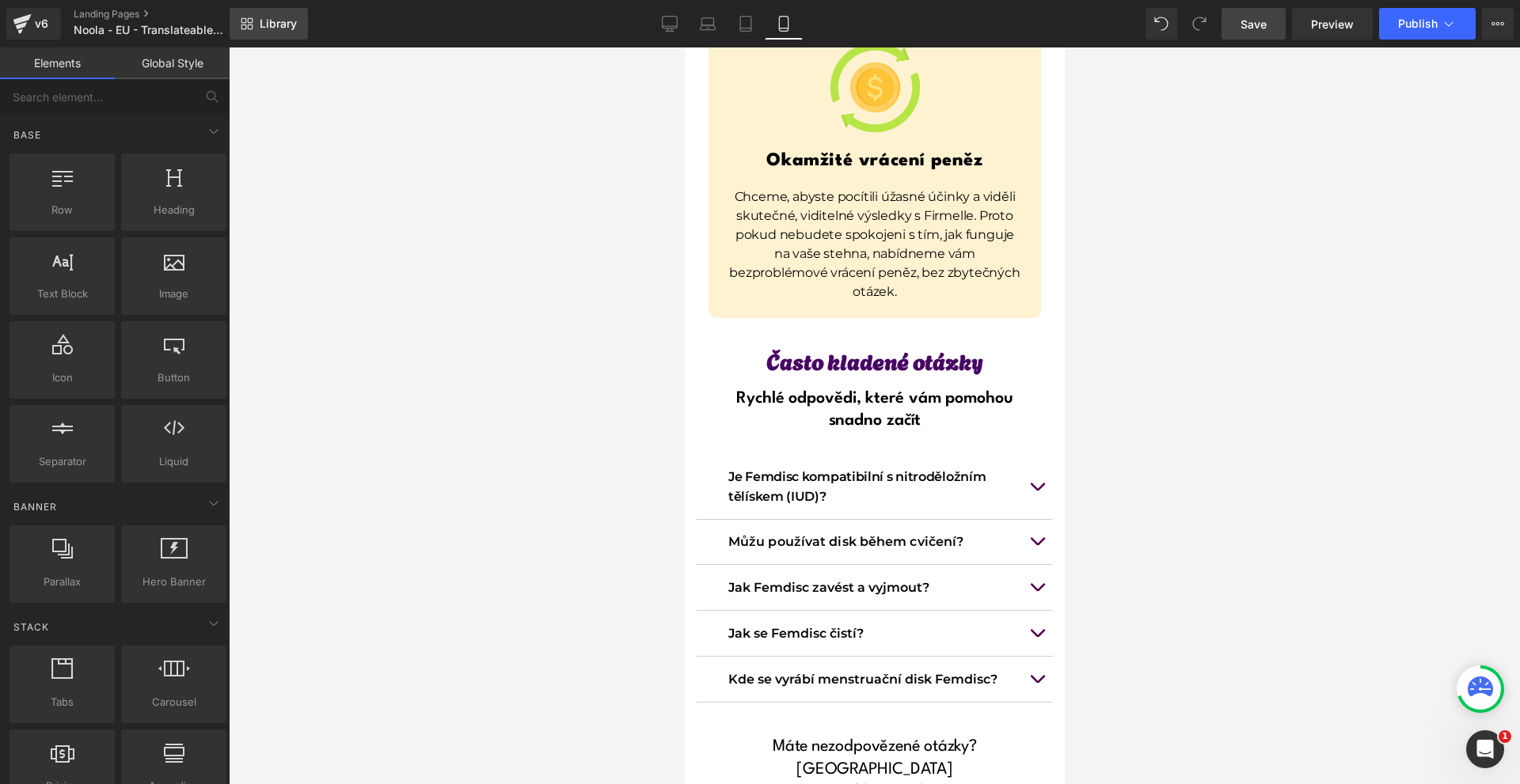
click at [287, 27] on span "Library" at bounding box center [279, 24] width 37 height 14
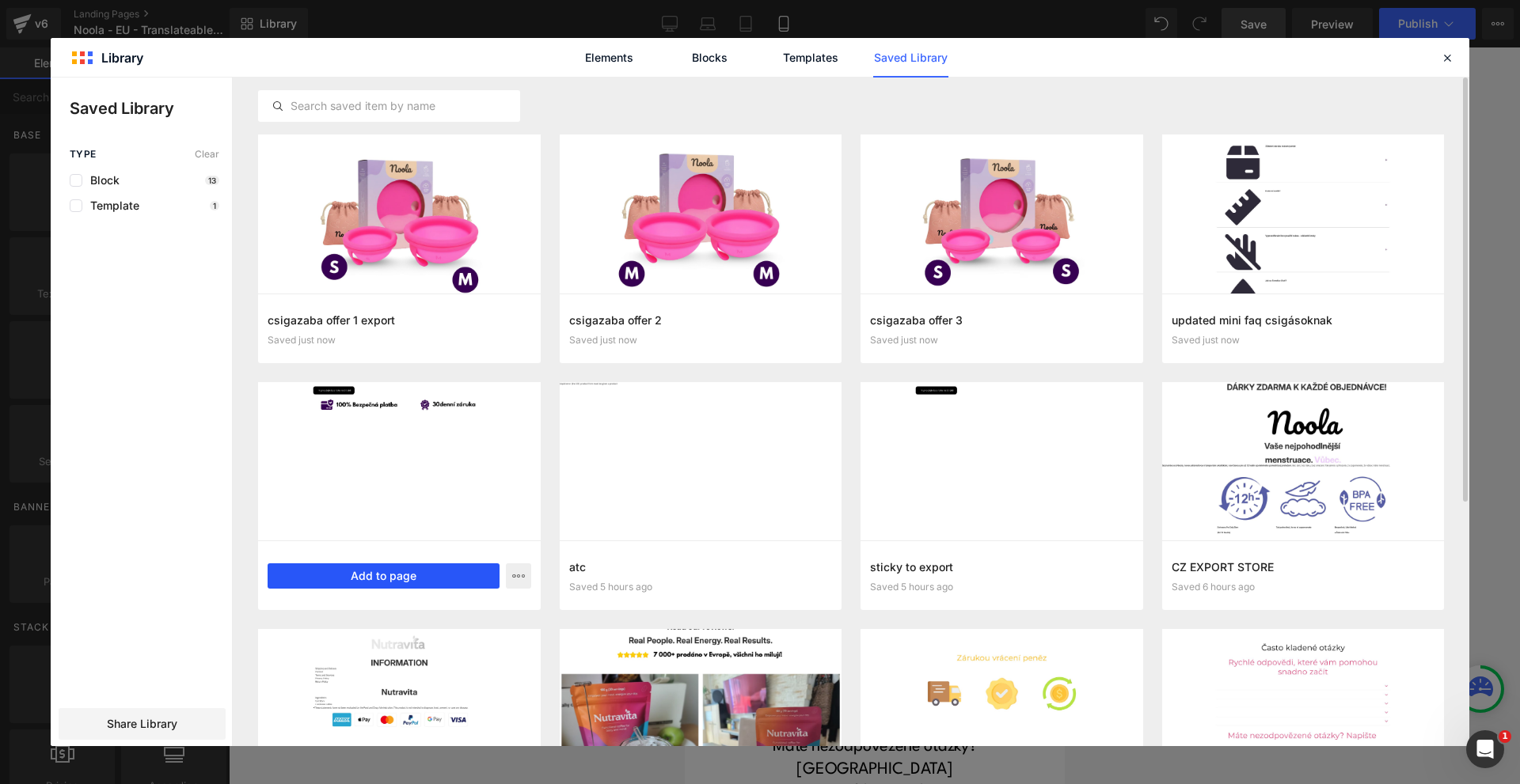
click at [441, 575] on button "Add to page" at bounding box center [384, 576] width 232 height 25
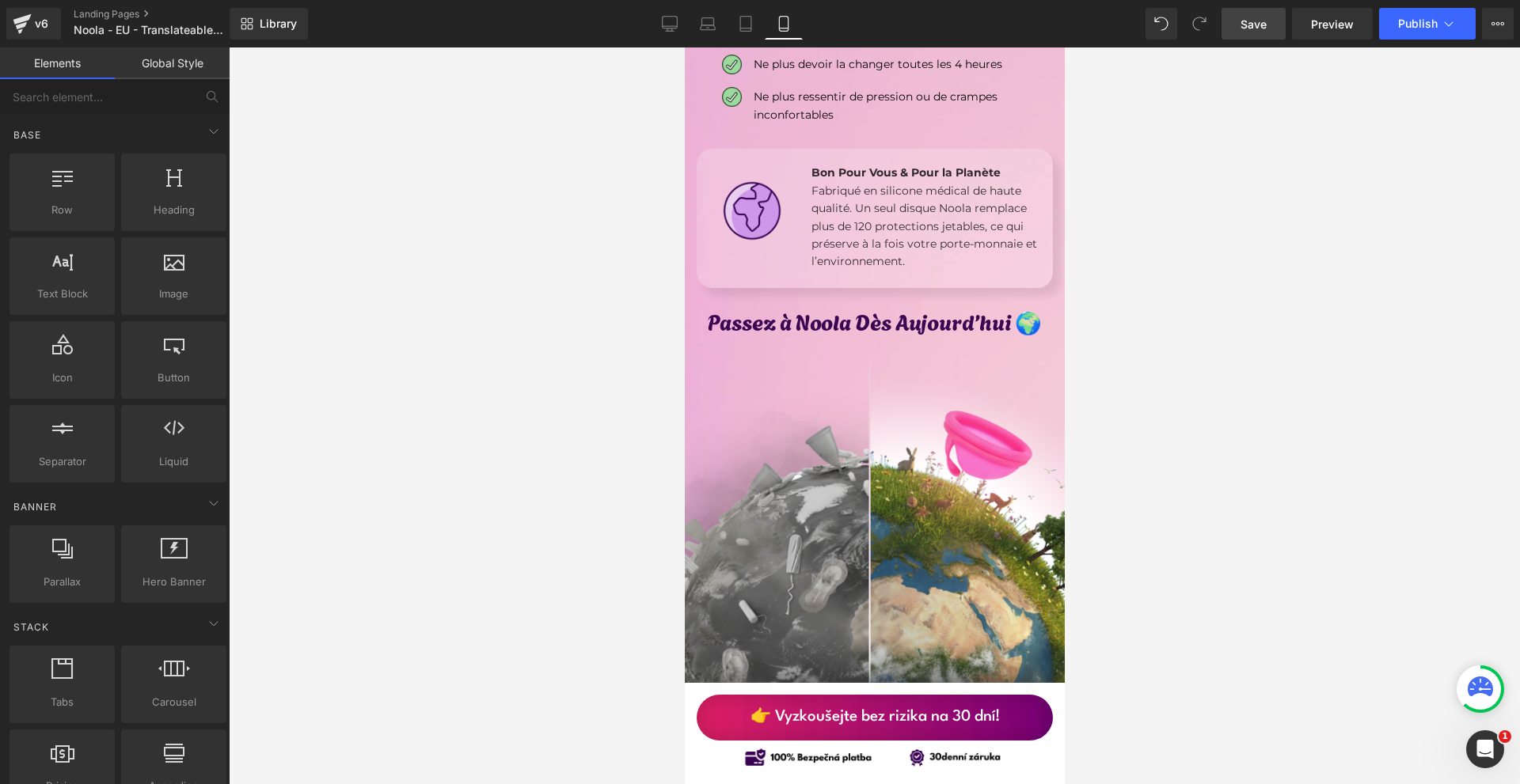
scroll to position [2217, 0]
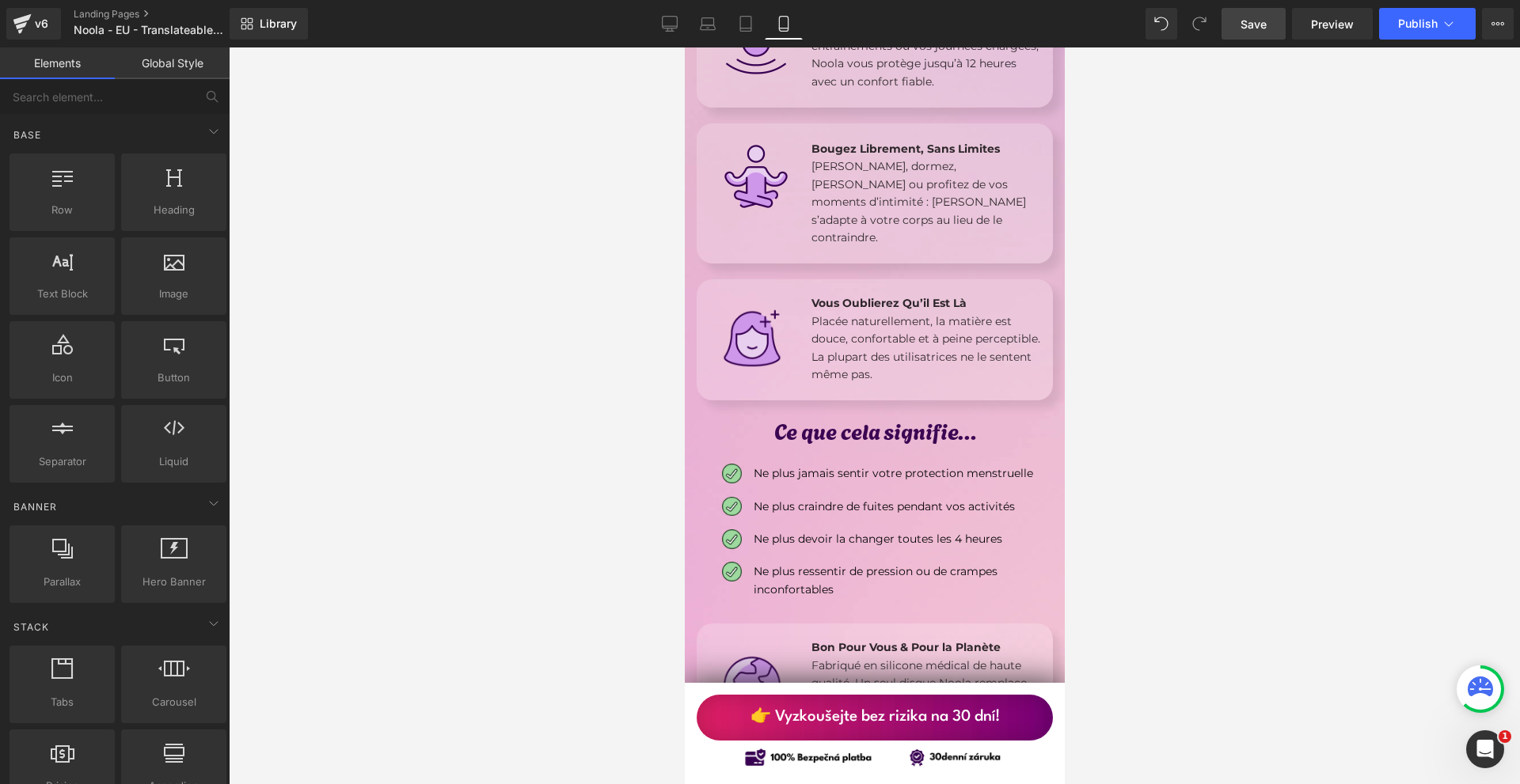
click at [1273, 22] on link "Save" at bounding box center [1253, 24] width 64 height 32
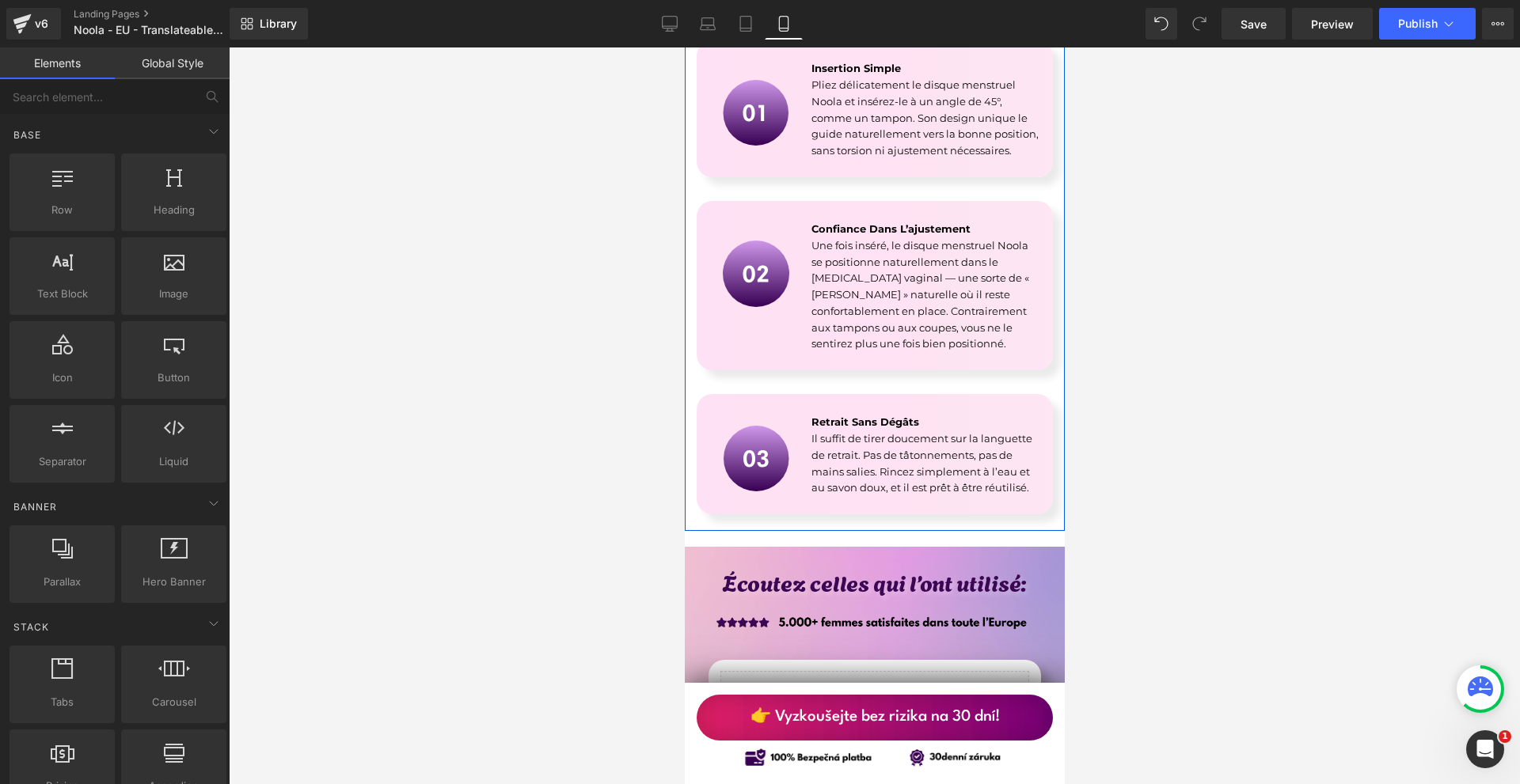
scroll to position [3879, 0]
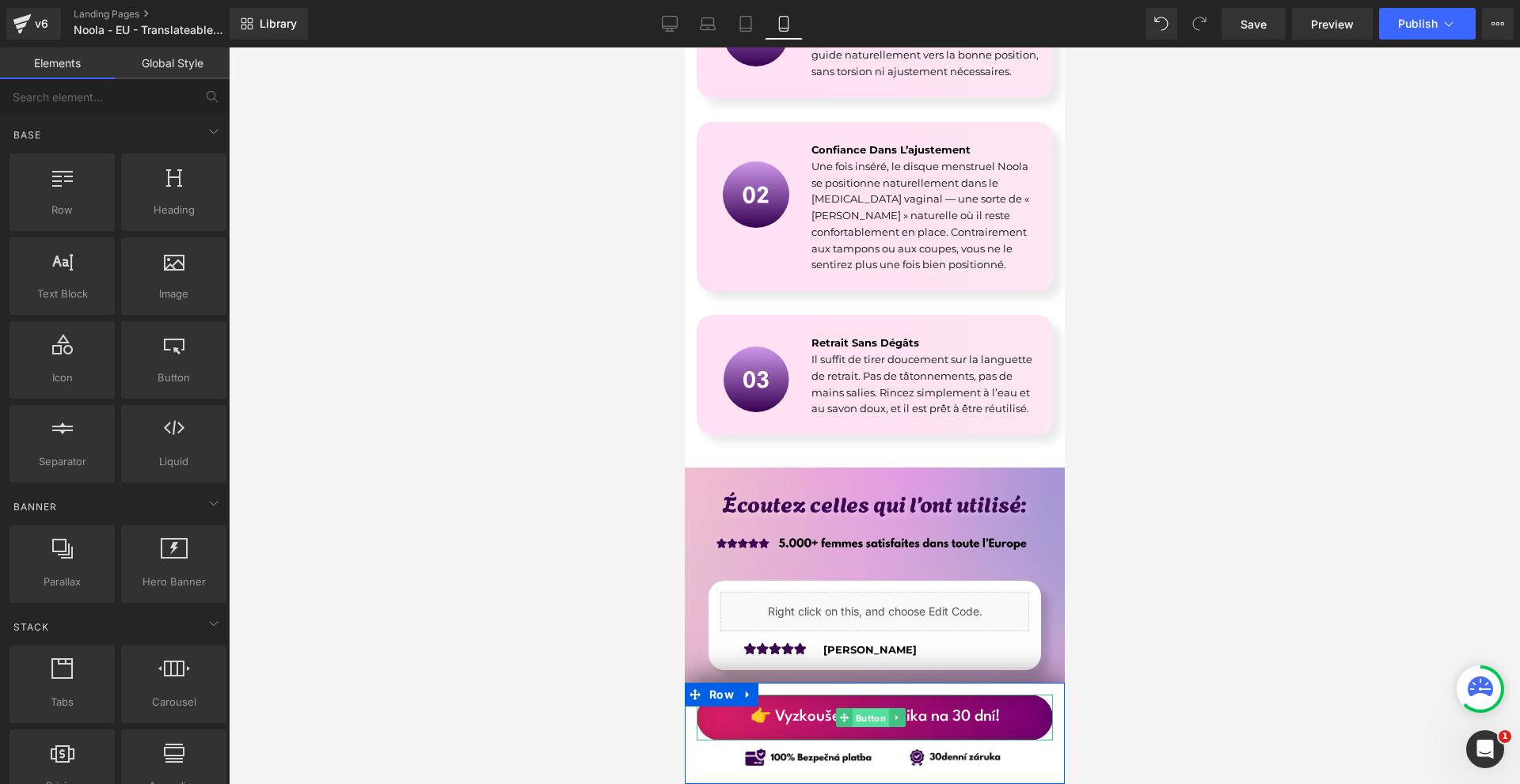
click at [880, 717] on span "Button" at bounding box center [869, 718] width 36 height 19
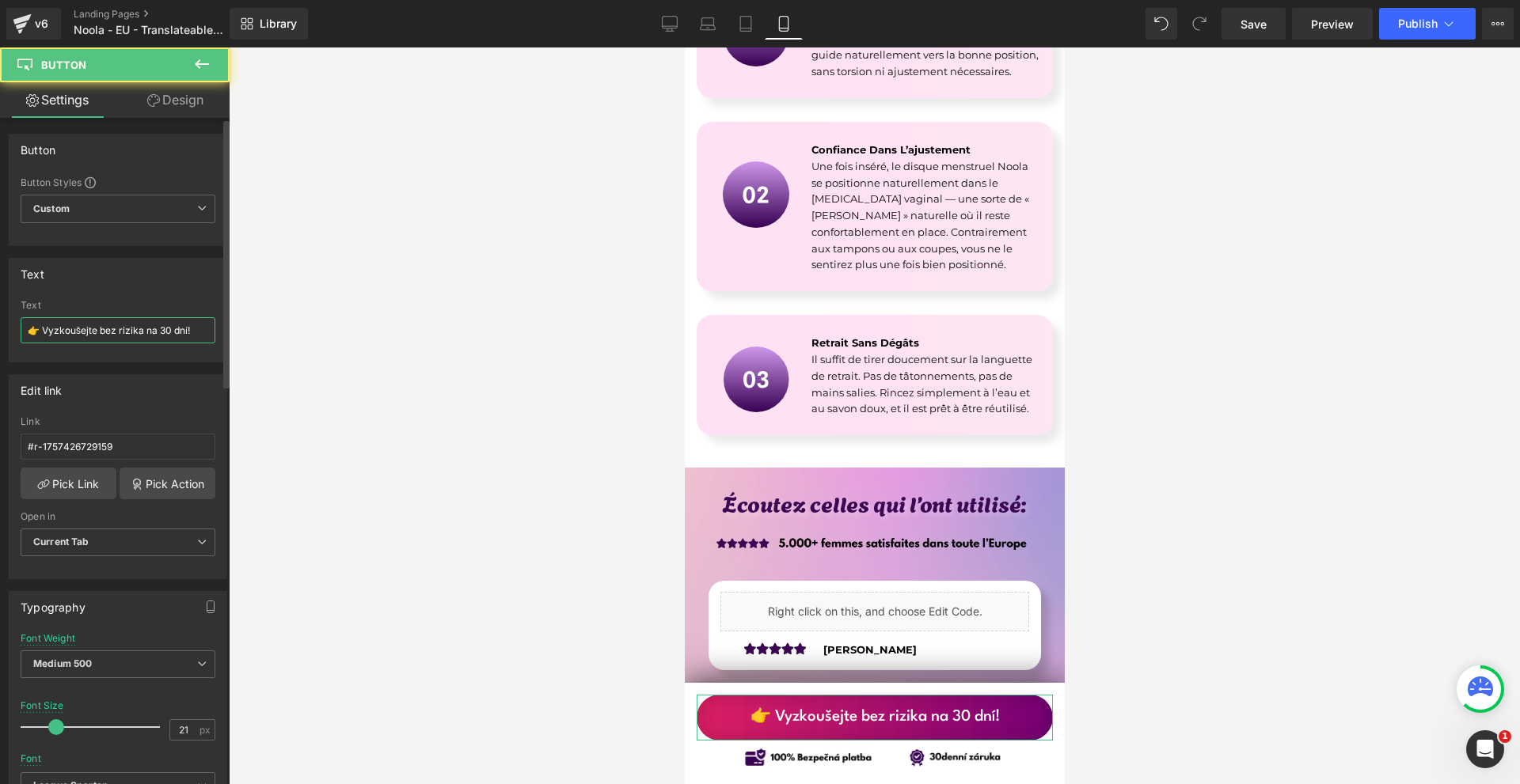
click at [136, 332] on input "👉 Vyzkoušejte bez rizika na 30 dní!" at bounding box center [117, 330] width 195 height 26
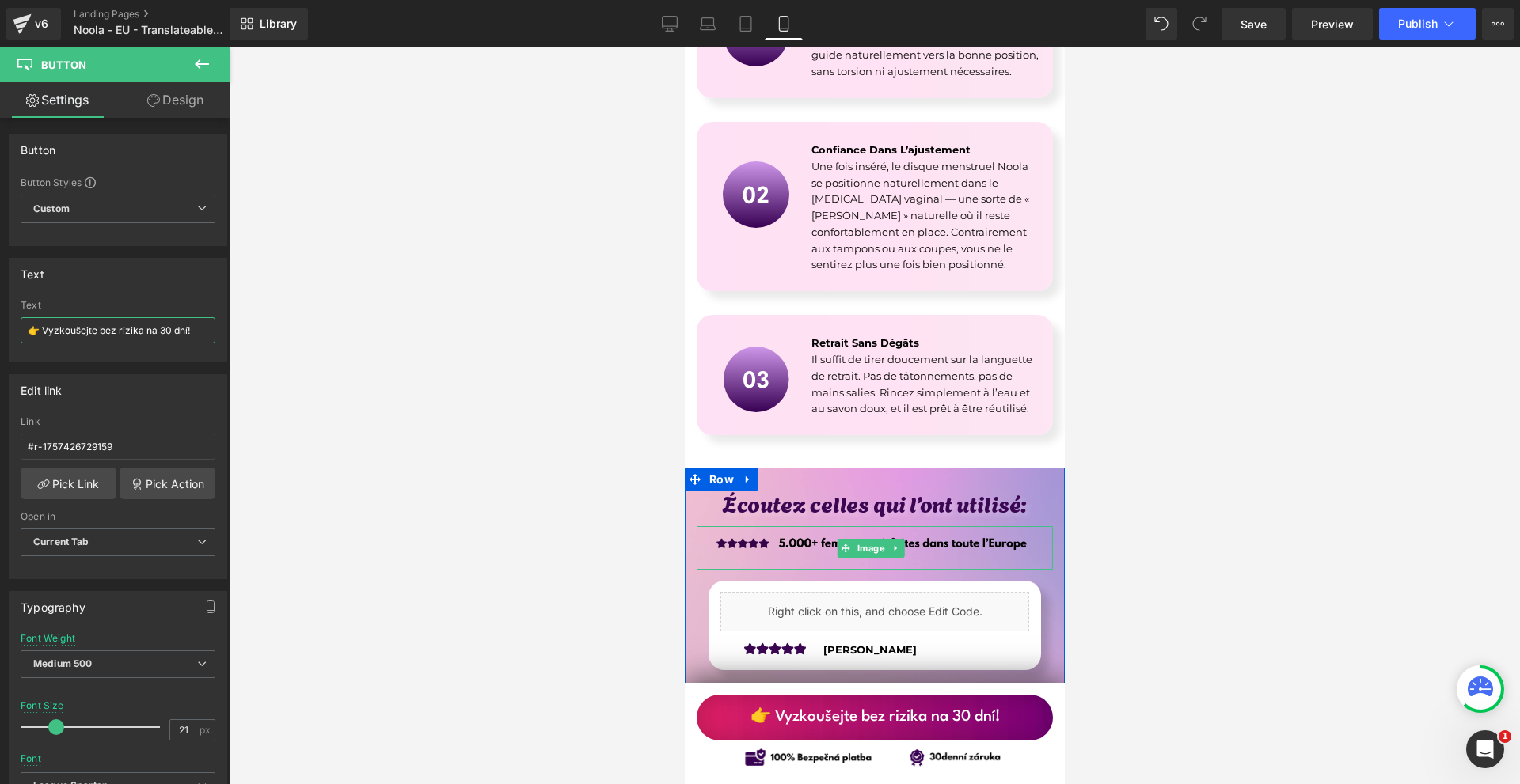
scroll to position [3957, 0]
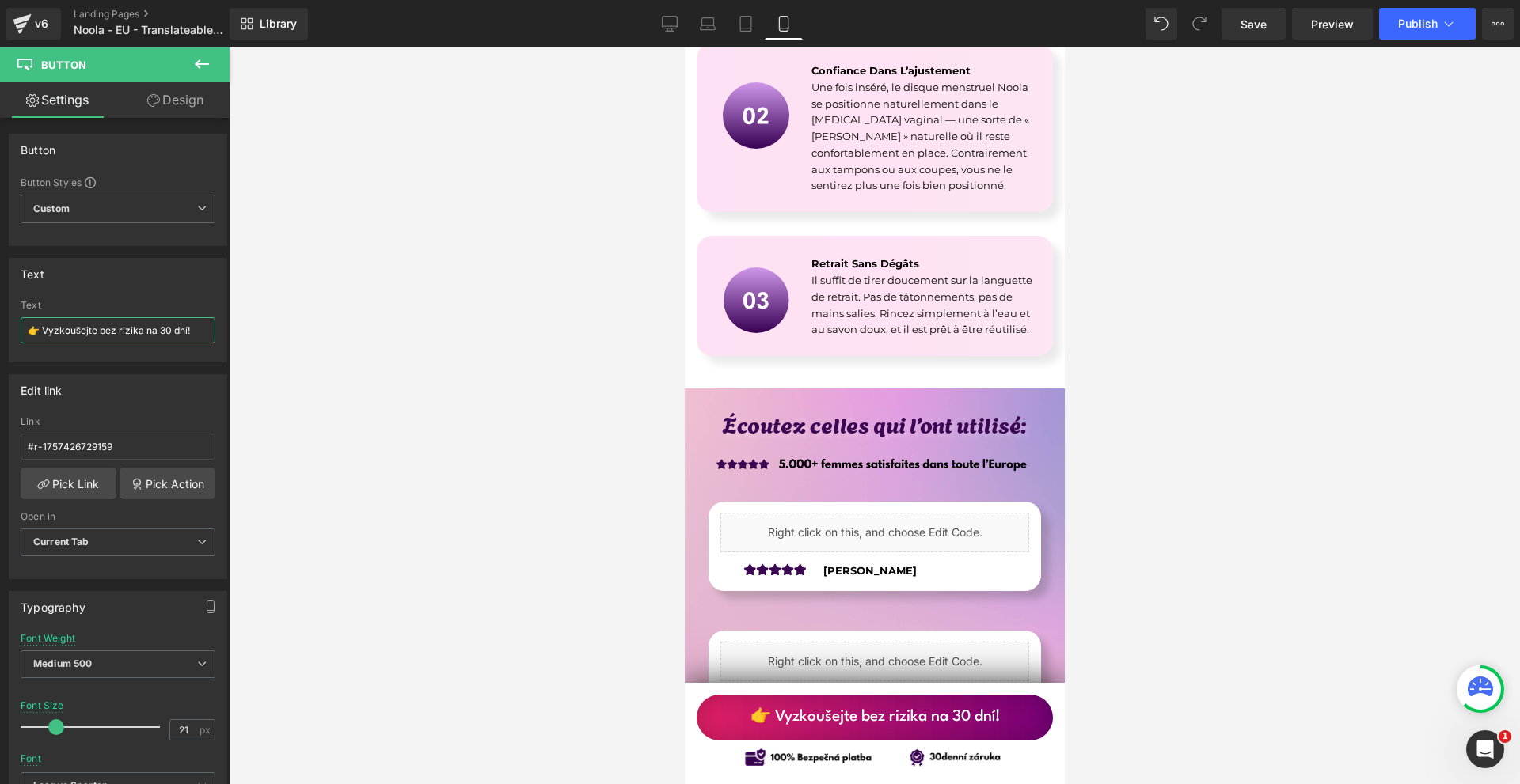
paste input "30 jours sans risque"
type input "👉 30 jours sans risque !"
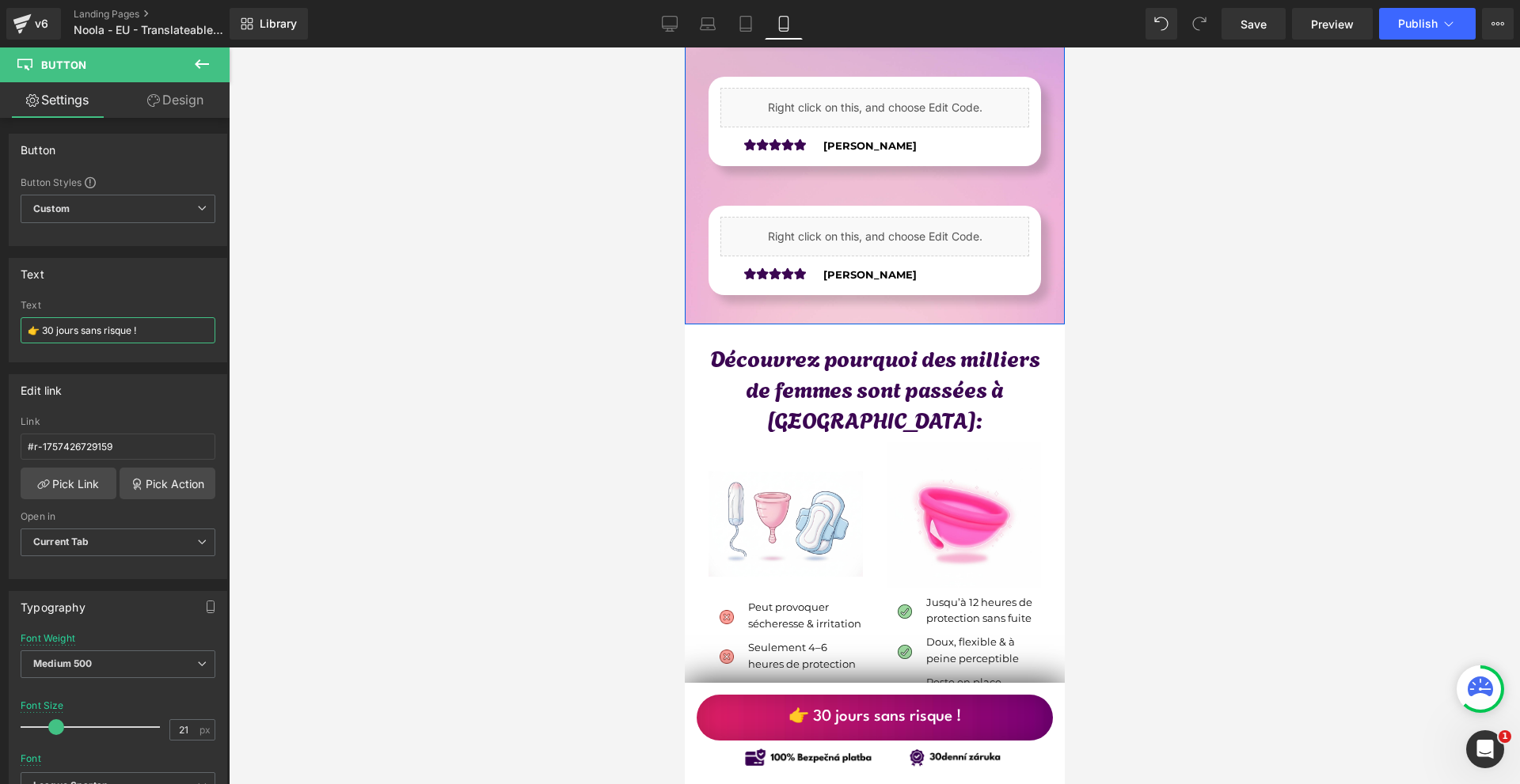
scroll to position [4749, 0]
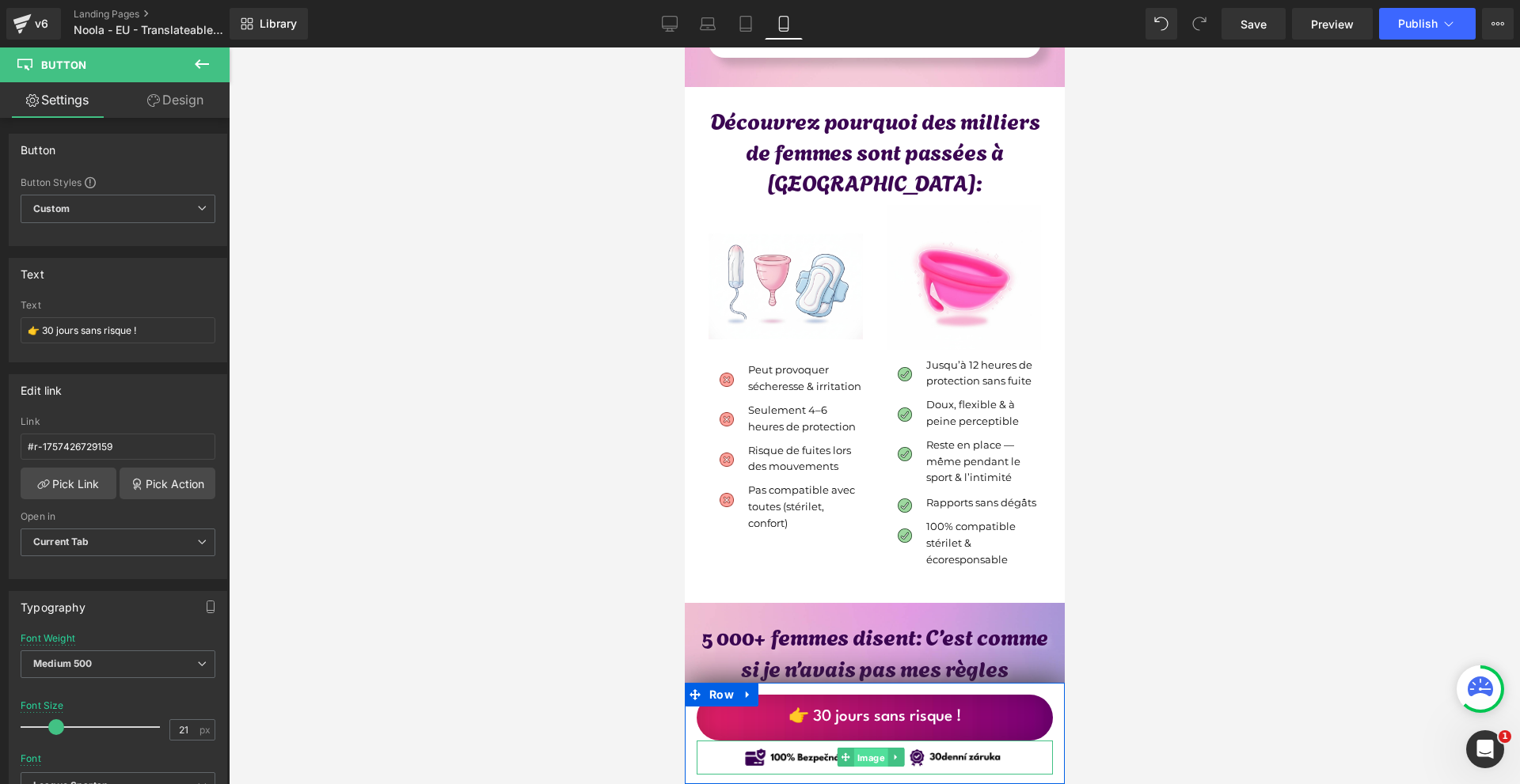
click at [873, 762] on span "Image" at bounding box center [870, 757] width 34 height 19
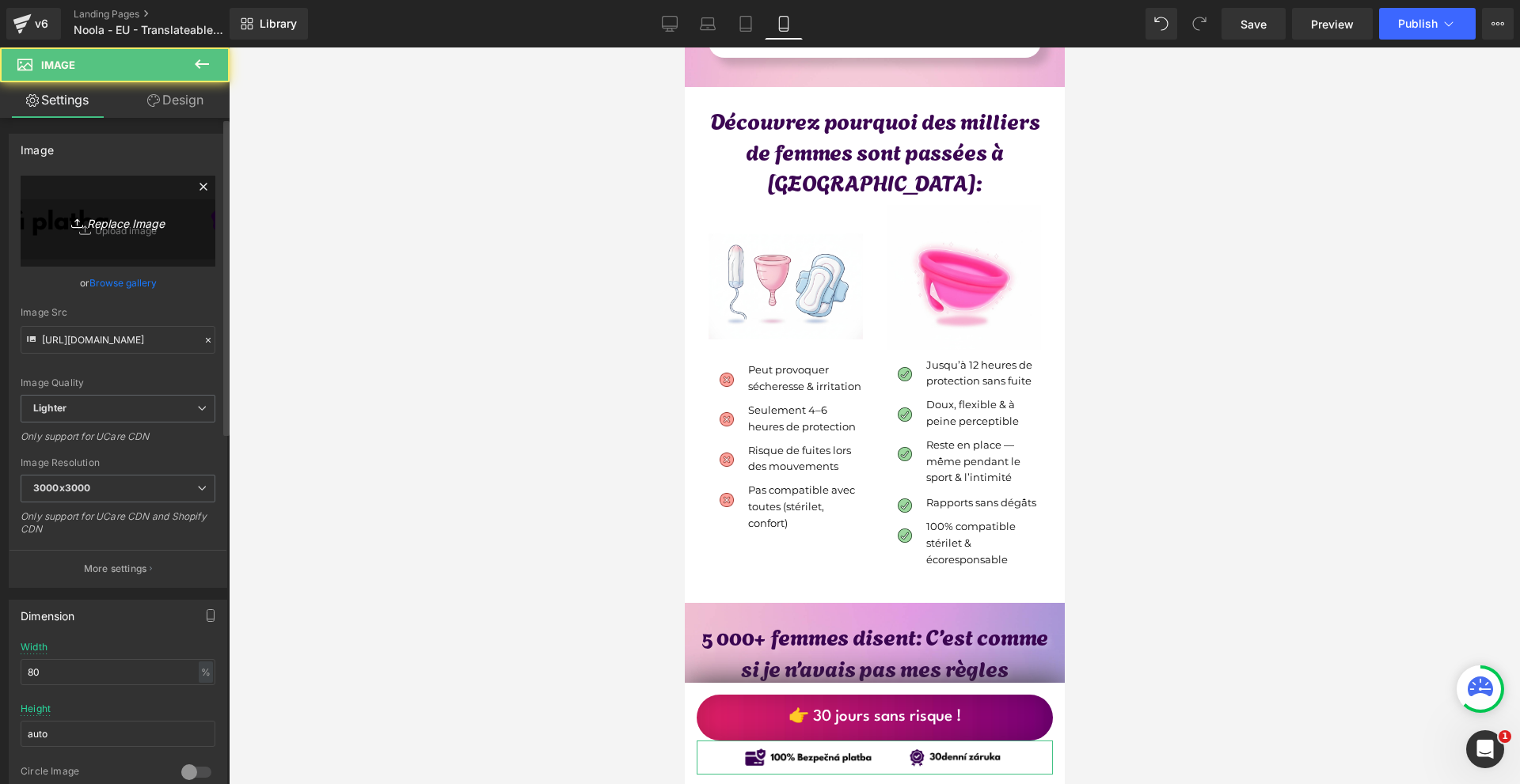
click at [109, 216] on icon "Replace Image" at bounding box center [117, 221] width 126 height 20
type input "C:\fakepath\Více než 10 000 šťastných žen! - 2025-09-09T223440.707.png"
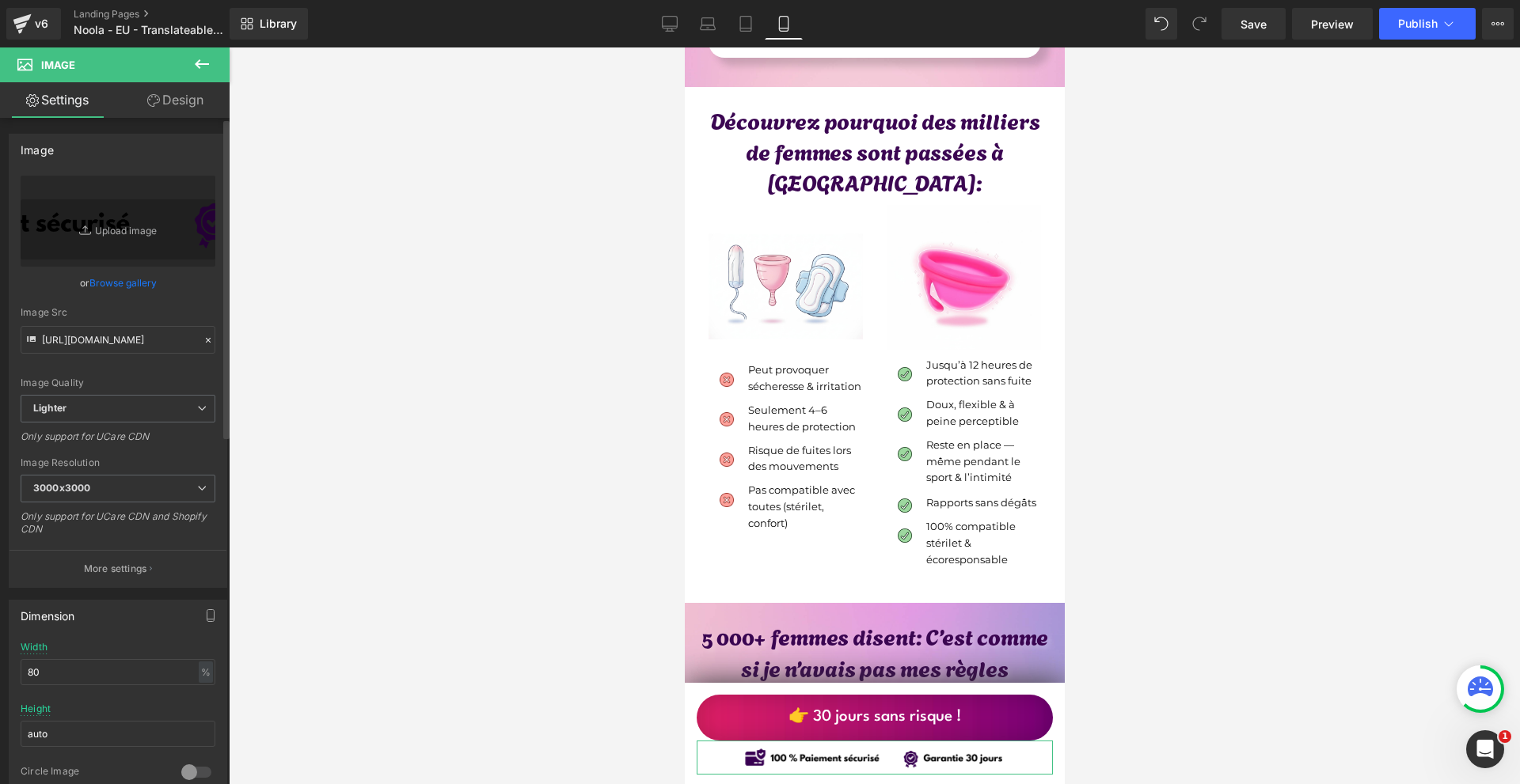
click at [81, 652] on div "Width 80 % % px" at bounding box center [117, 672] width 195 height 61
click at [79, 647] on div "Width 80 % % px" at bounding box center [117, 672] width 195 height 61
click at [64, 659] on input "80" at bounding box center [117, 672] width 195 height 26
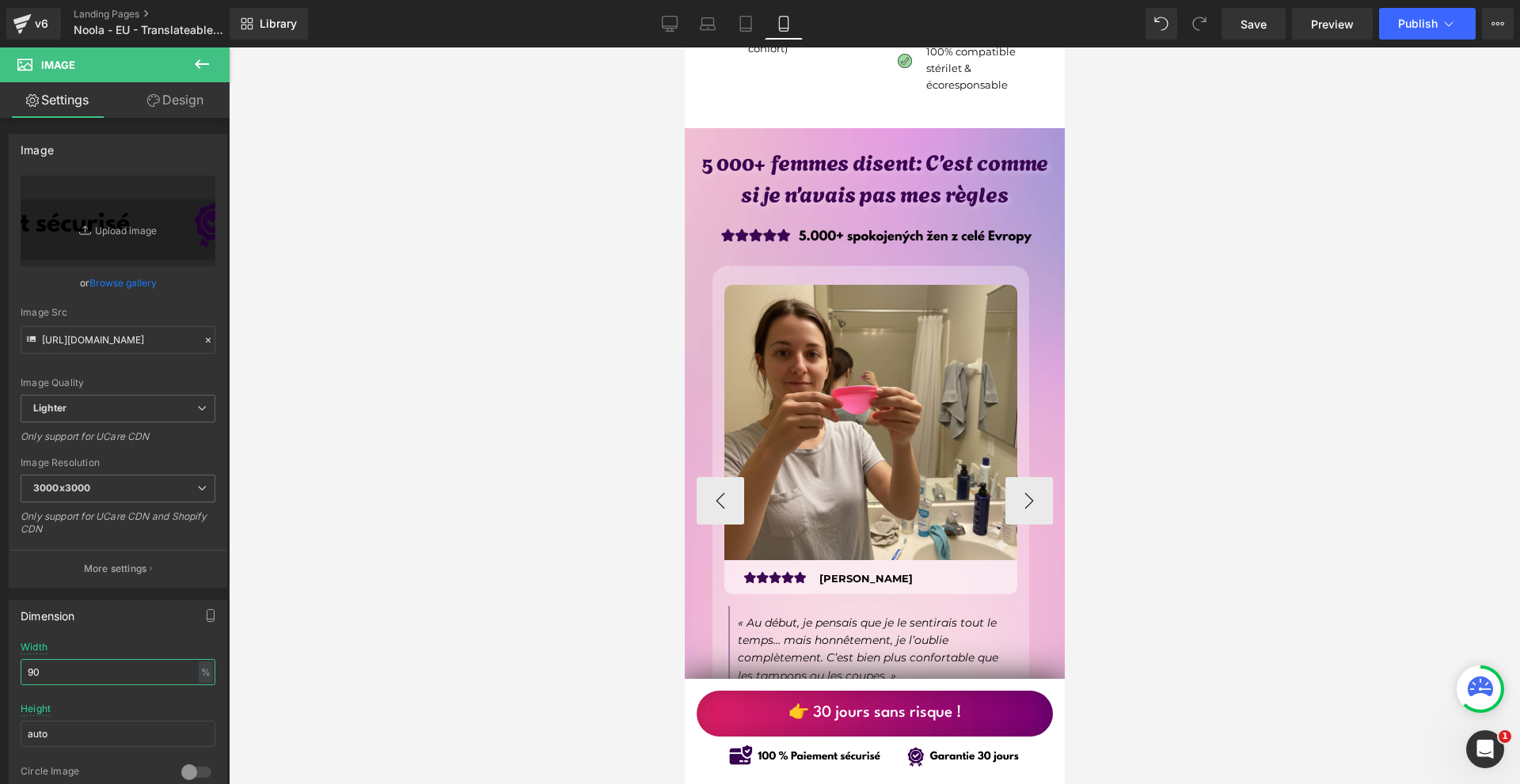
scroll to position [5304, 0]
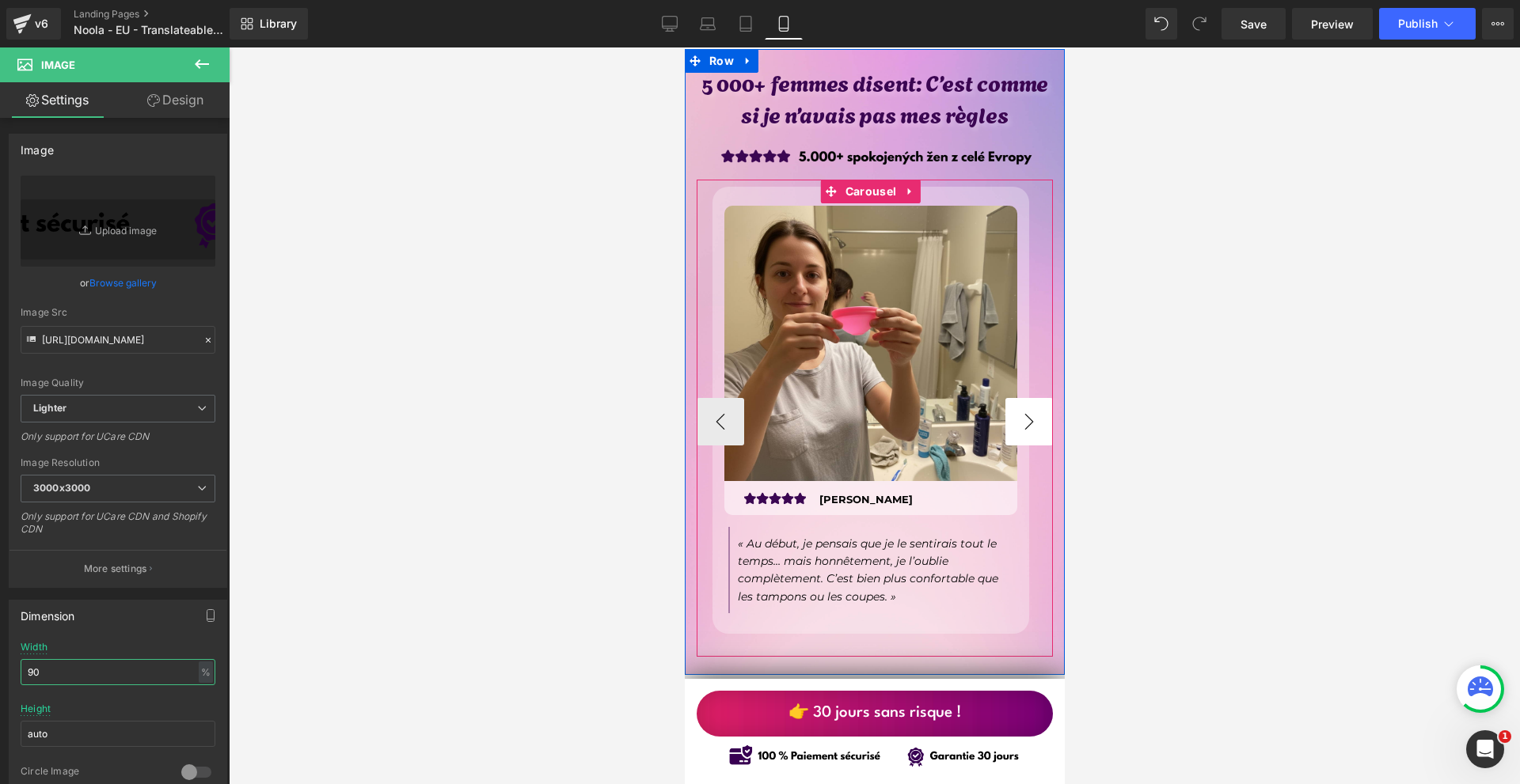
type input "90"
click at [1029, 420] on button "›" at bounding box center [1028, 421] width 47 height 47
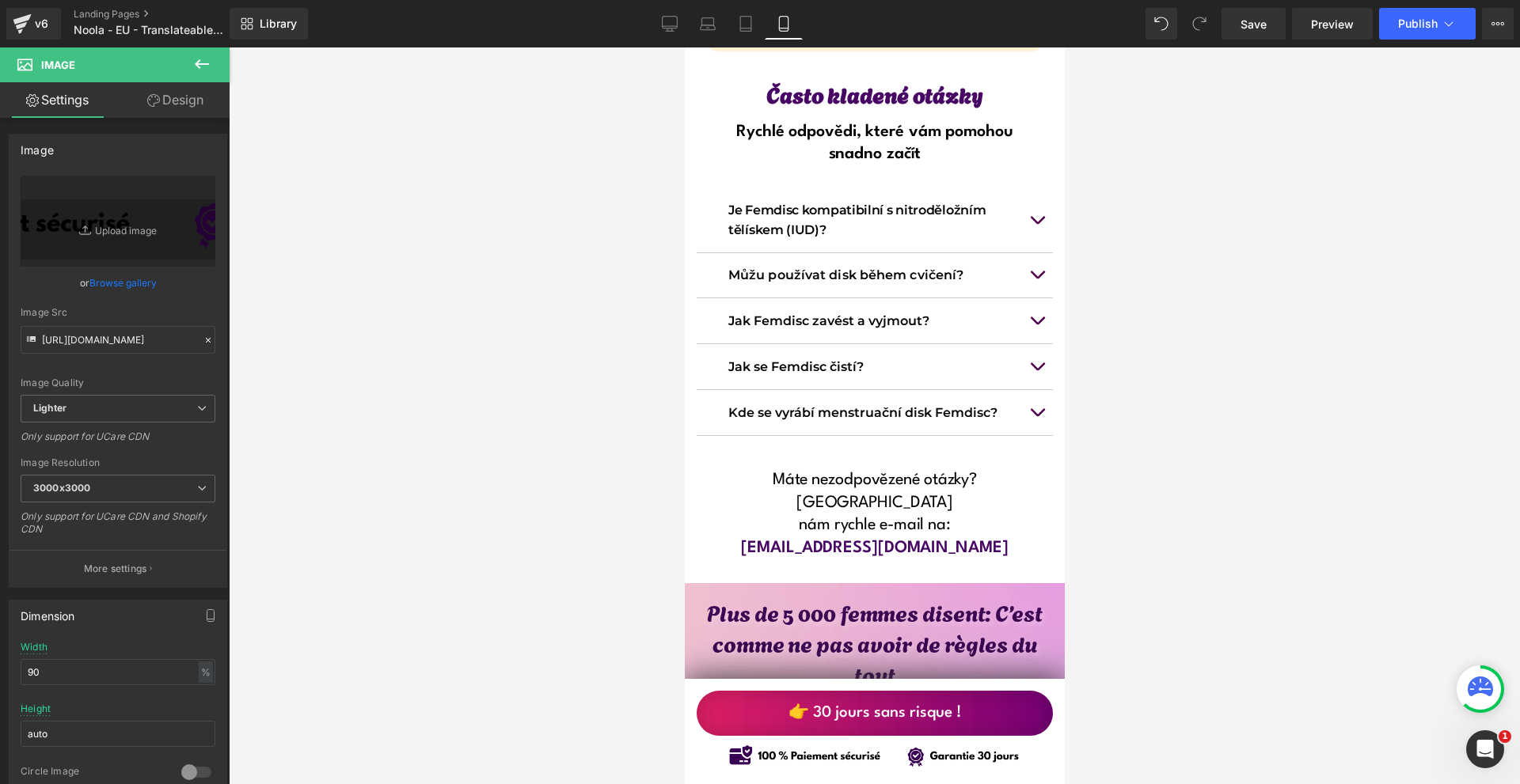
scroll to position [12903, 0]
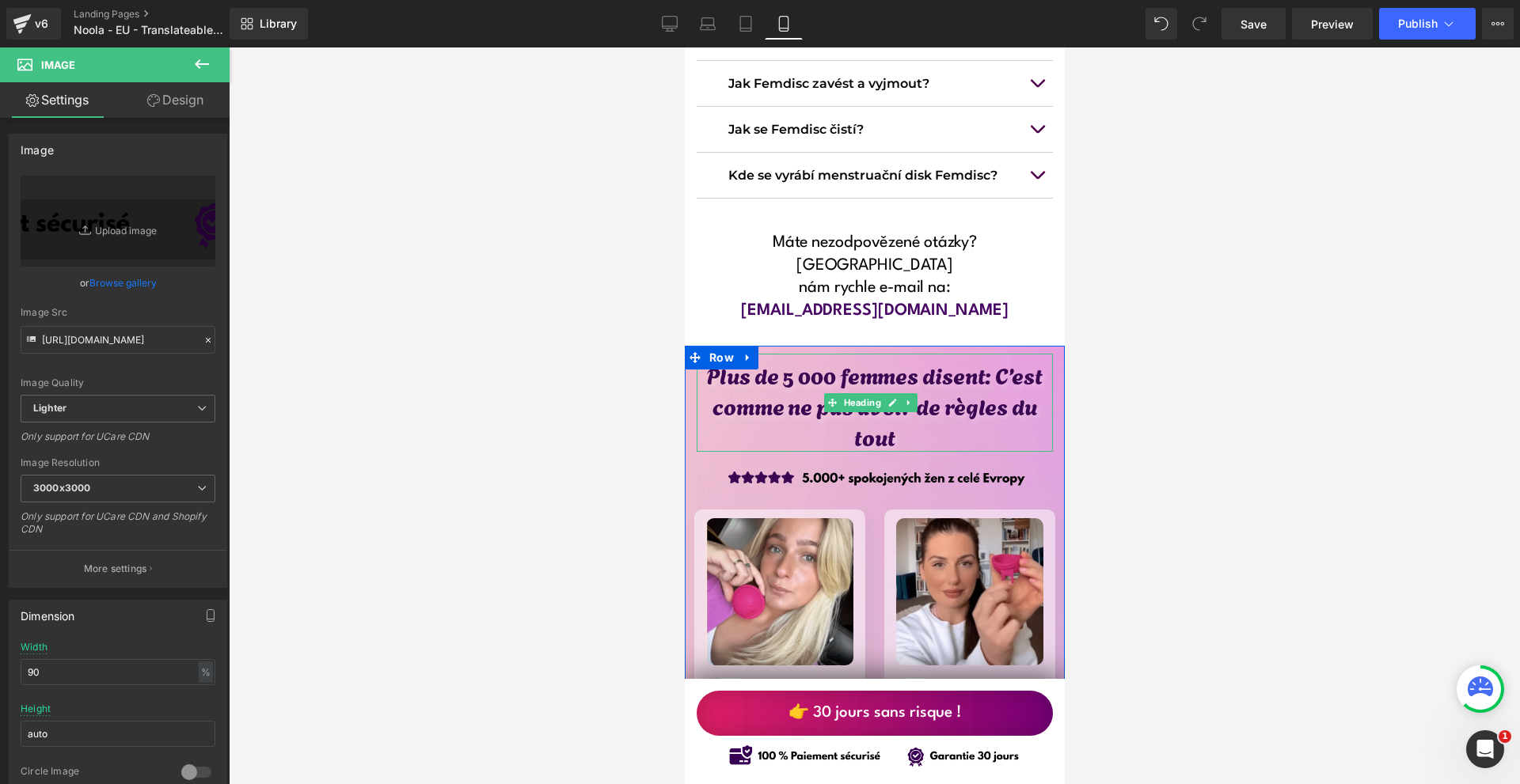
click at [795, 360] on h1 "Plus de 5 000 femmes disent: C’est comme ne pas avoir de règles du tout" at bounding box center [874, 406] width 356 height 93
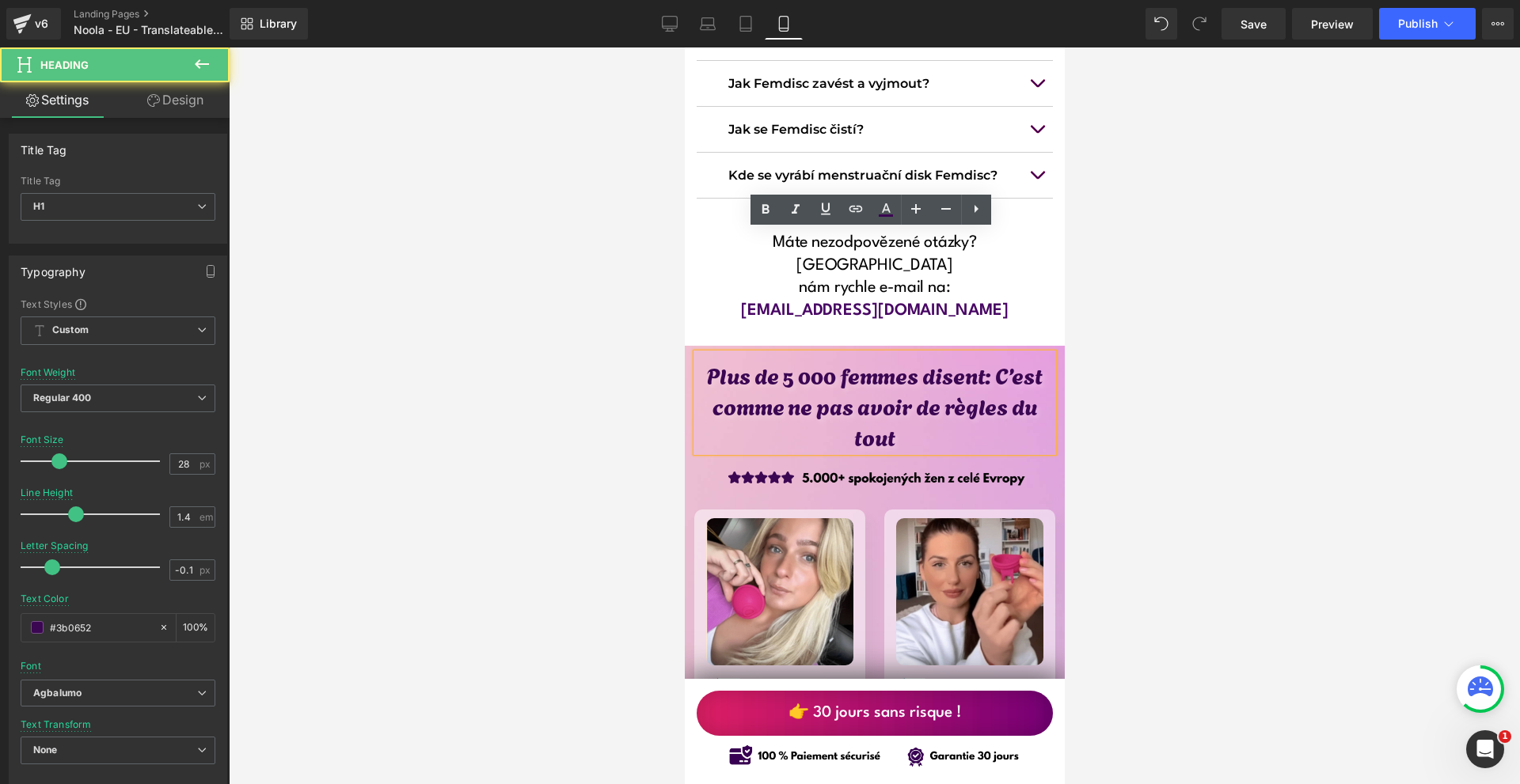
click at [798, 360] on h1 "Plus de 5 000 femmes disent: C’est comme ne pas avoir de règles du tout" at bounding box center [874, 406] width 356 height 93
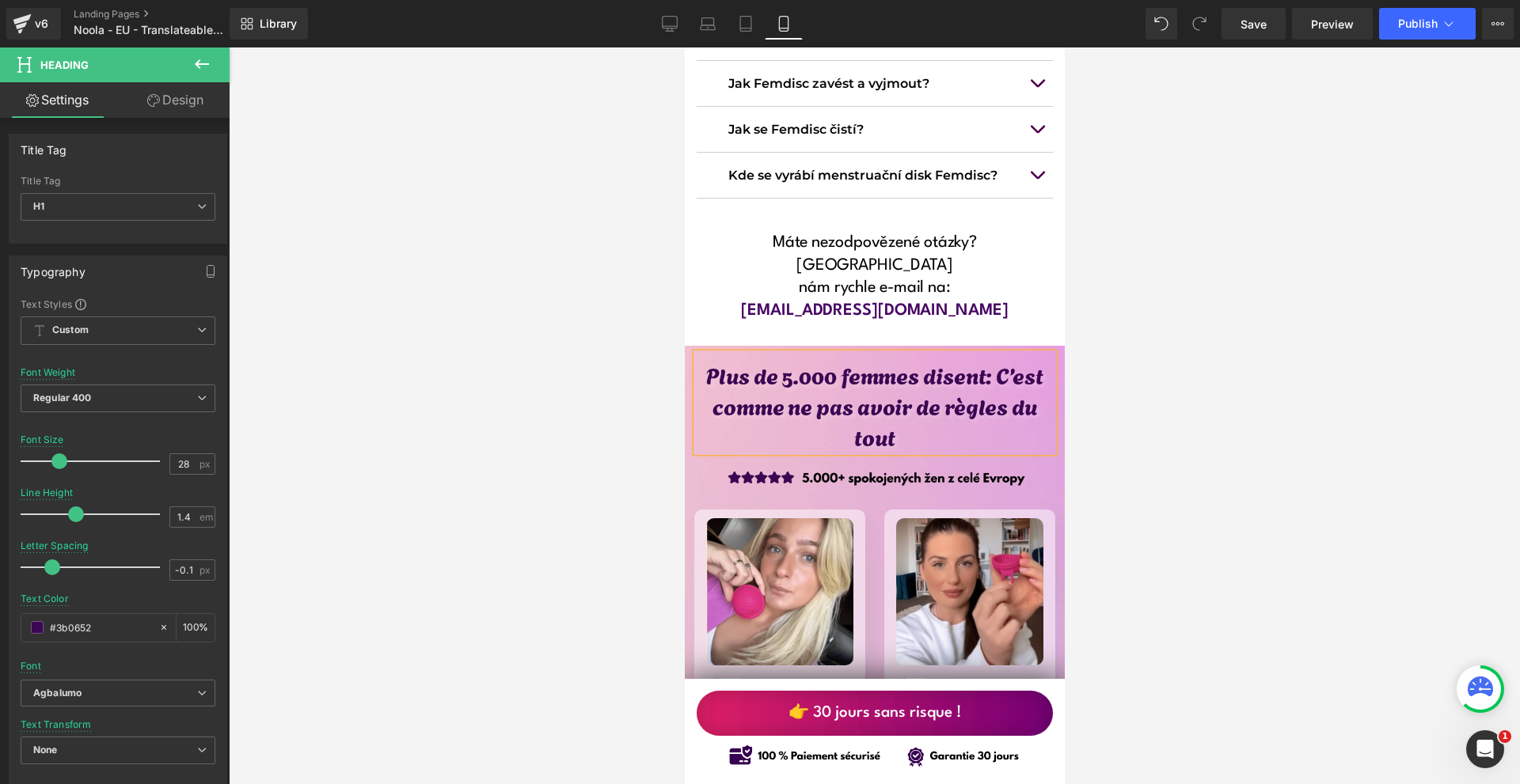
click at [827, 360] on h1 "Plus de 5.000 femmes disent: C’est comme ne pas avoir de règles du tout" at bounding box center [874, 406] width 356 height 93
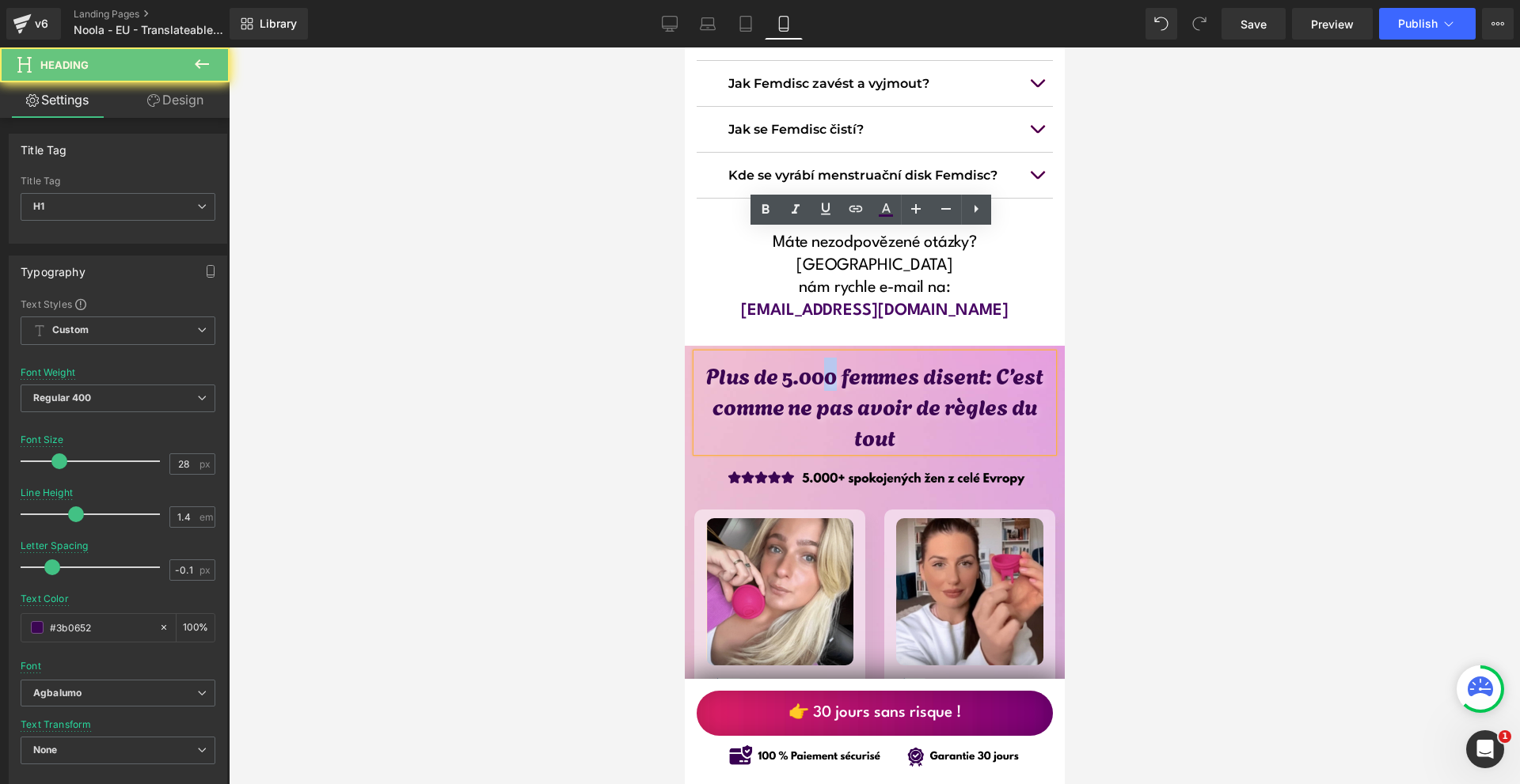
click at [831, 360] on h1 "Plus de 5.000 femmes disent: C’est comme ne pas avoir de règles du tout" at bounding box center [874, 406] width 356 height 93
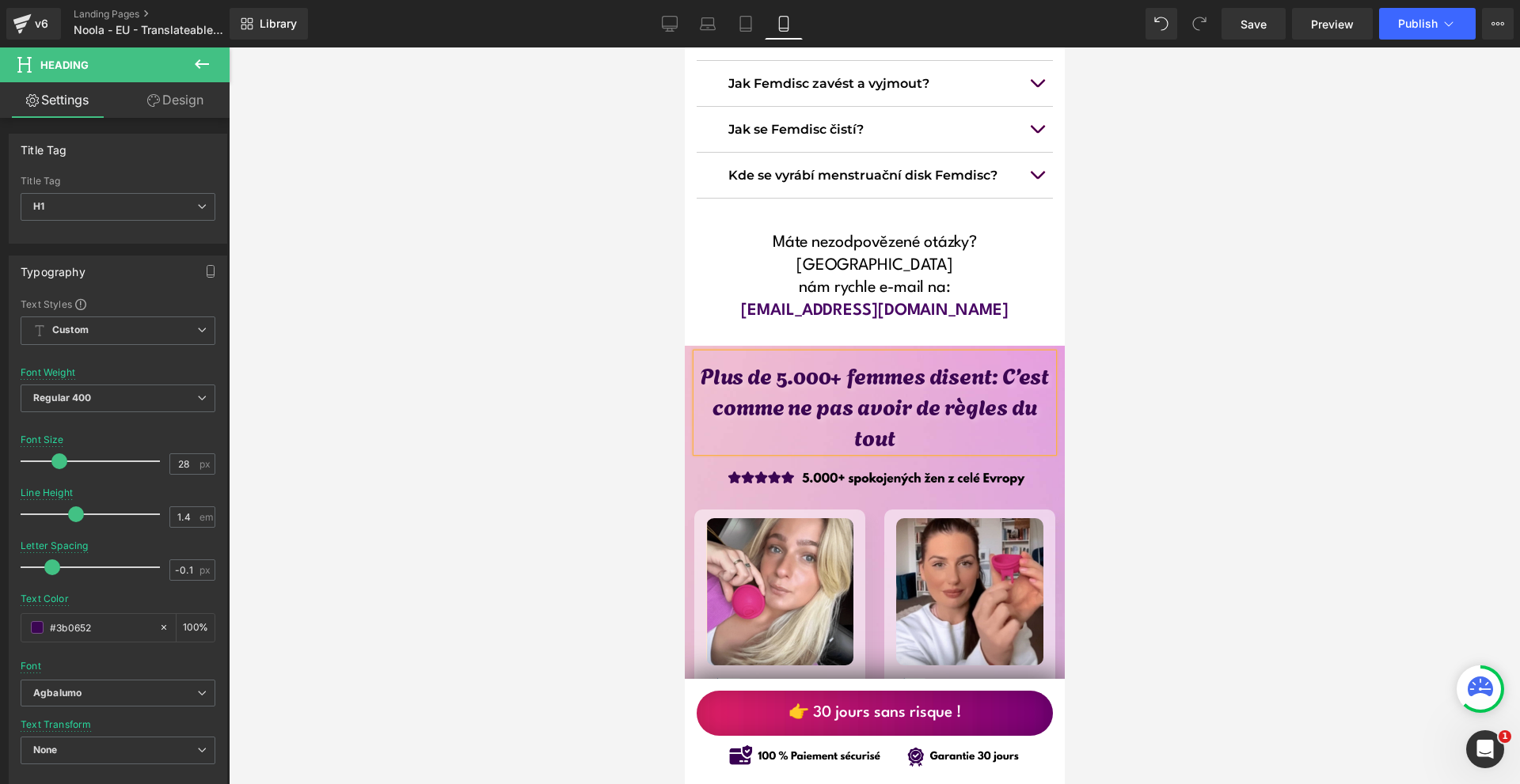
click at [914, 360] on h1 "Plus de 5.000+ femmes disent: C’est comme ne pas avoir de règles du tout" at bounding box center [874, 406] width 356 height 93
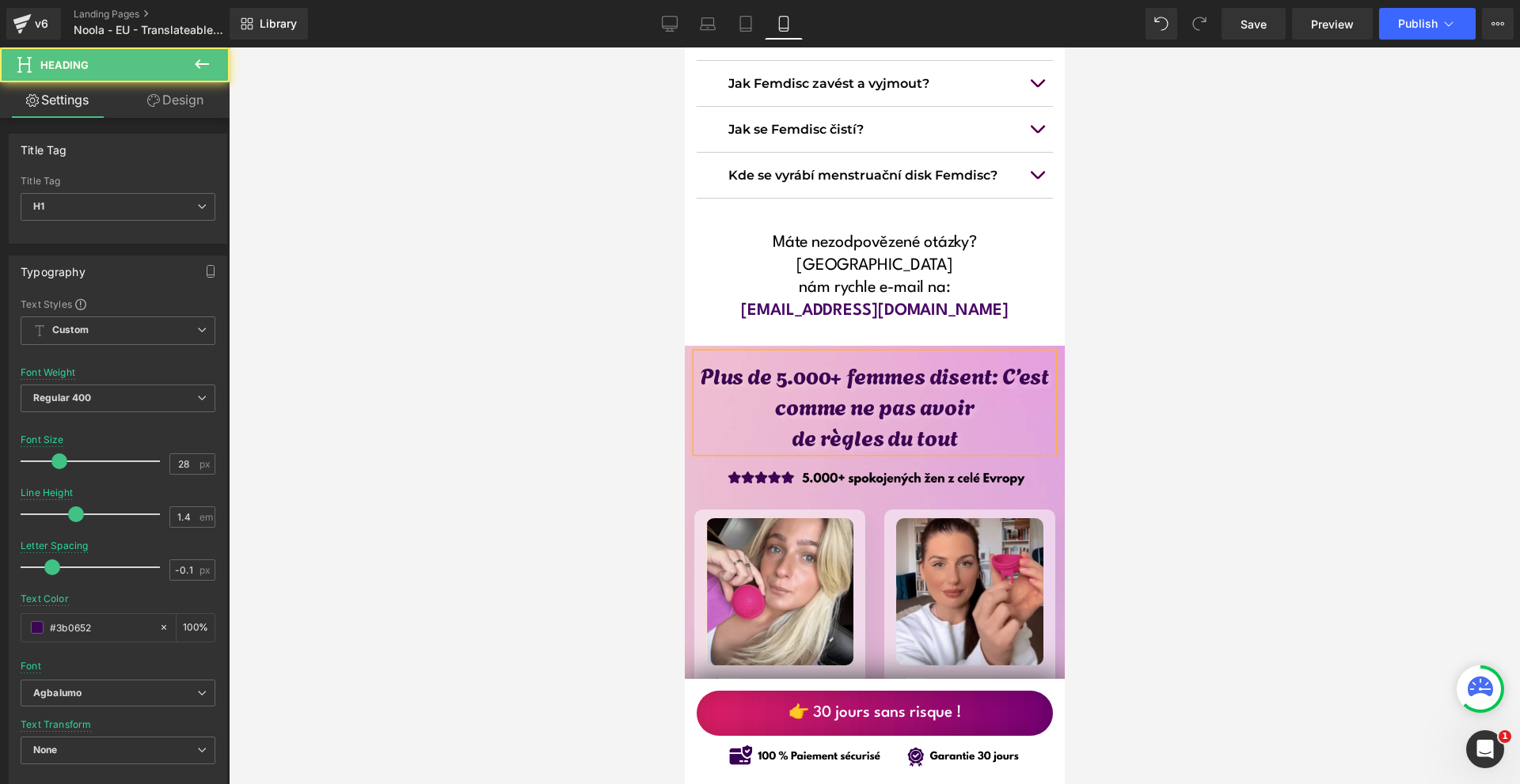
click at [1204, 297] on div at bounding box center [874, 416] width 1291 height 737
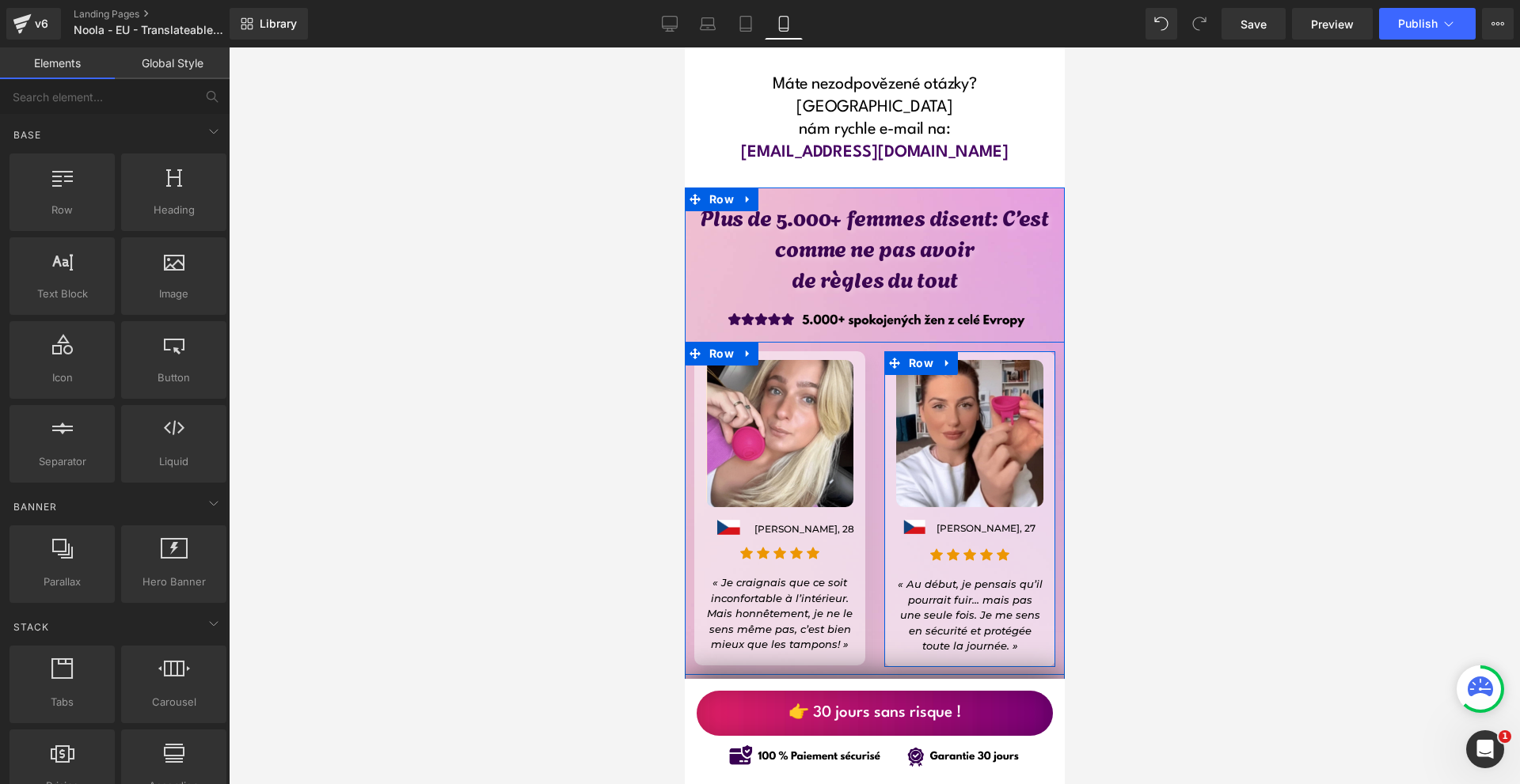
scroll to position [12823, 0]
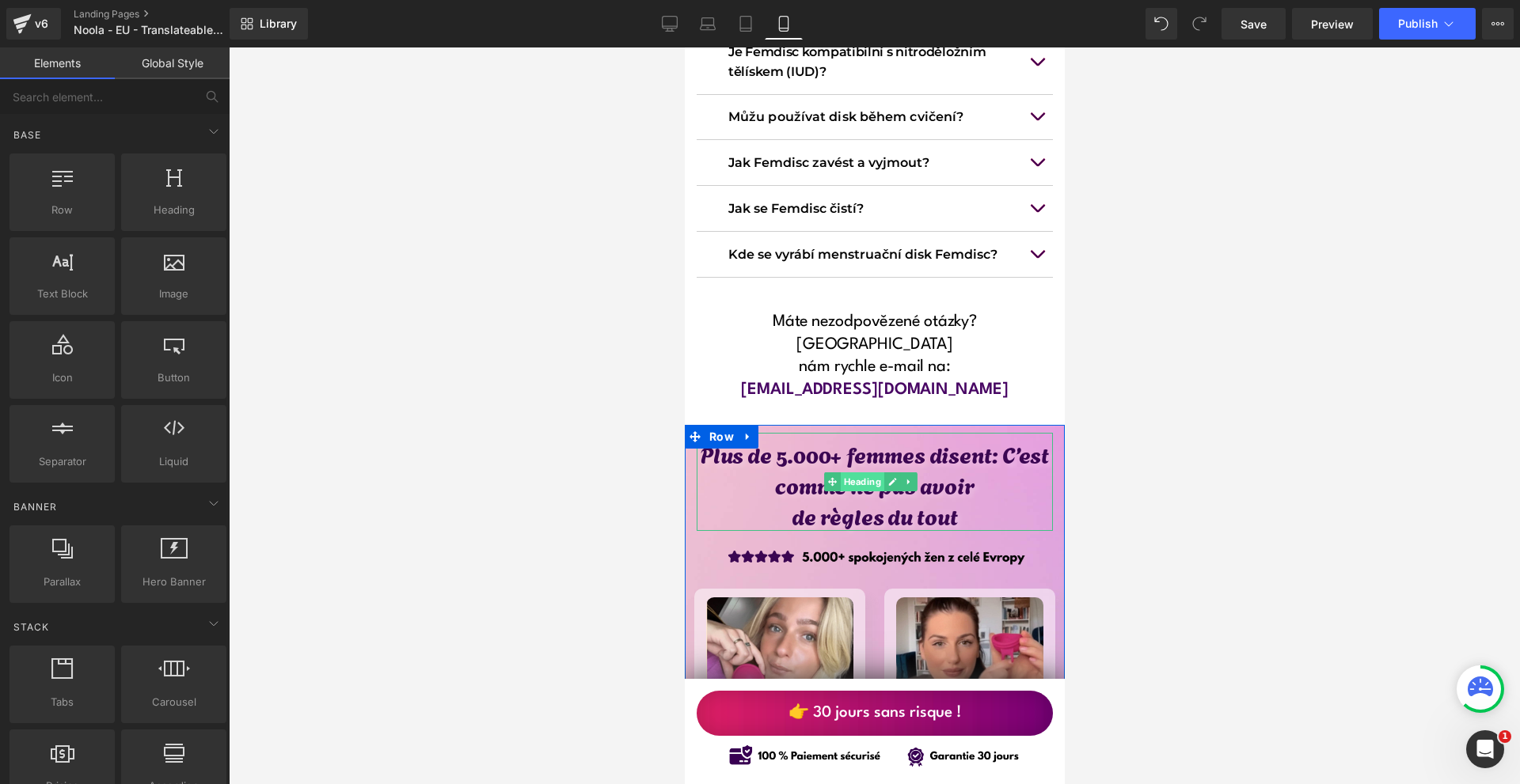
click at [880, 473] on span "Heading" at bounding box center [861, 481] width 44 height 19
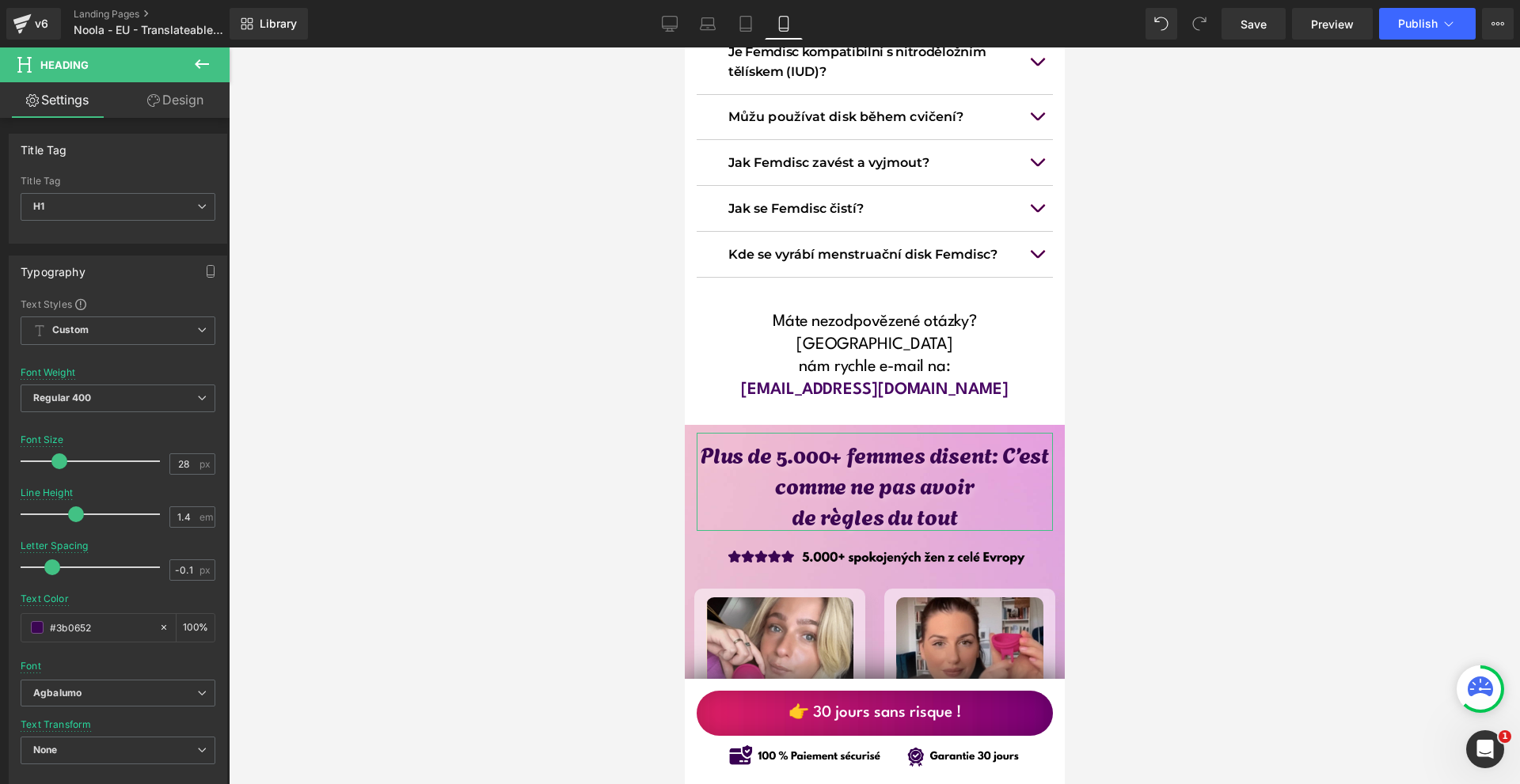
click at [175, 111] on link "Design" at bounding box center [175, 101] width 115 height 36
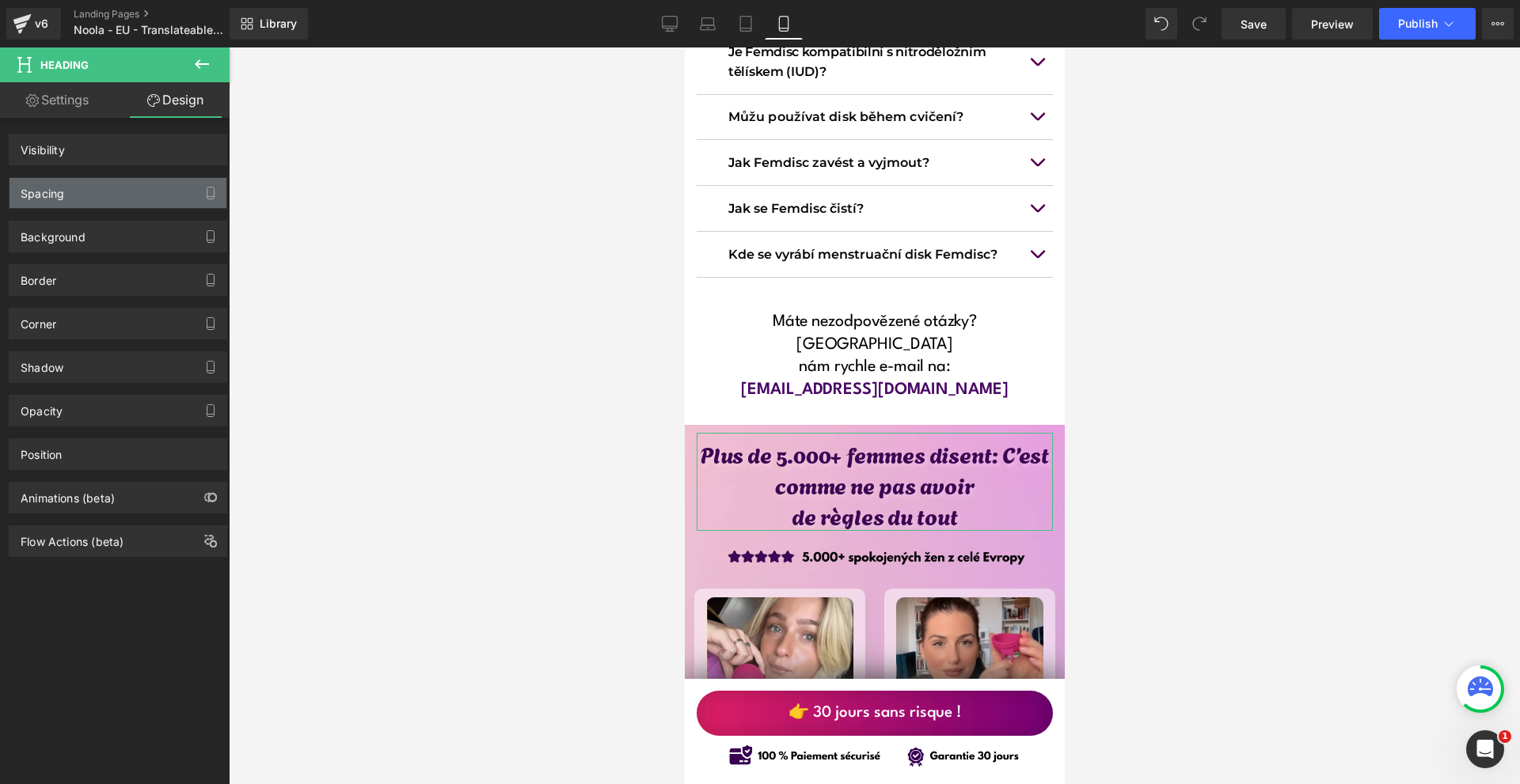
click at [119, 190] on div "Spacing" at bounding box center [118, 193] width 217 height 30
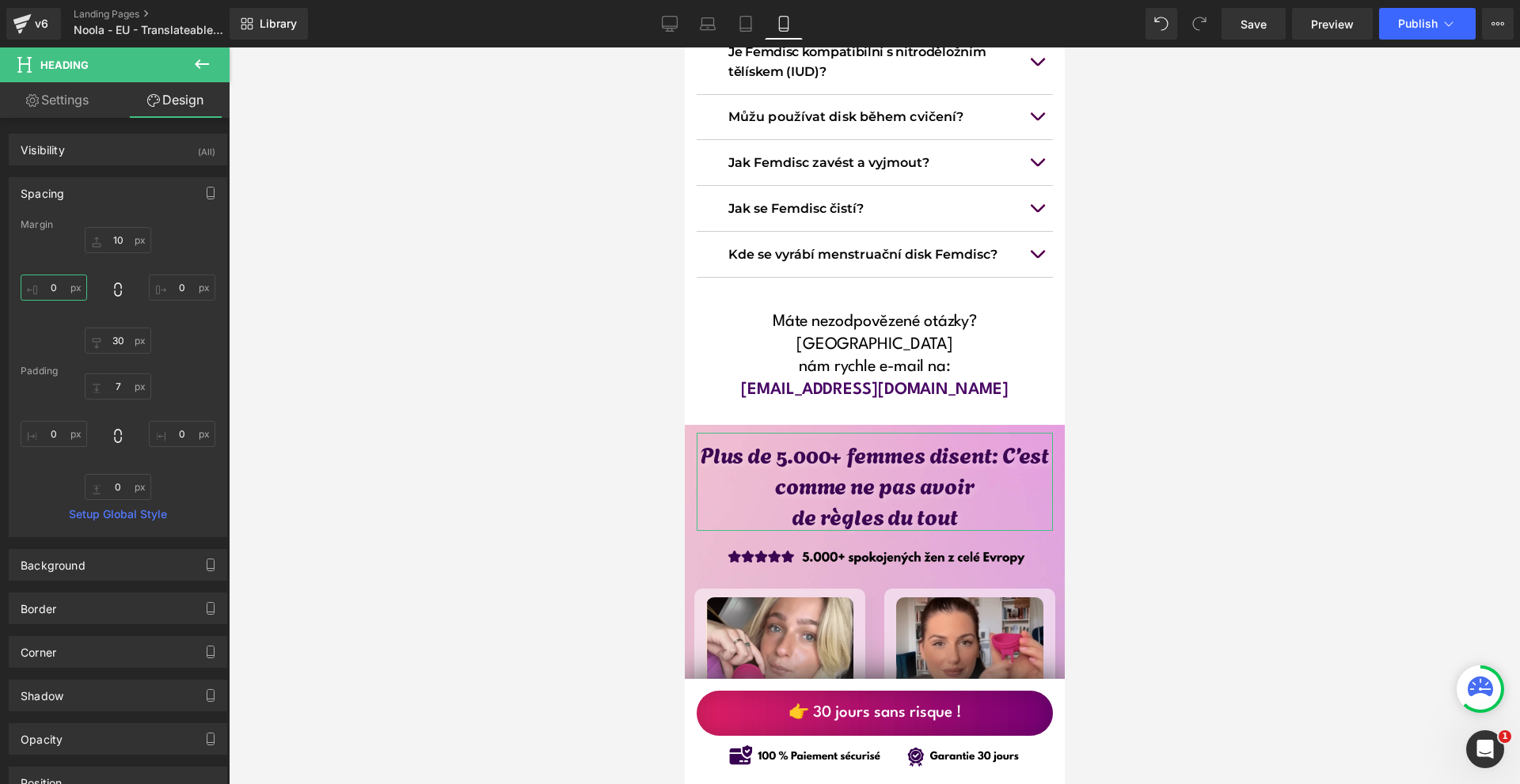
click at [85, 287] on input "0" at bounding box center [53, 287] width 67 height 26
type input "10"
click at [190, 281] on input "0" at bounding box center [182, 287] width 67 height 26
type input "10"
click at [1249, 20] on span "Save" at bounding box center [1253, 24] width 26 height 17
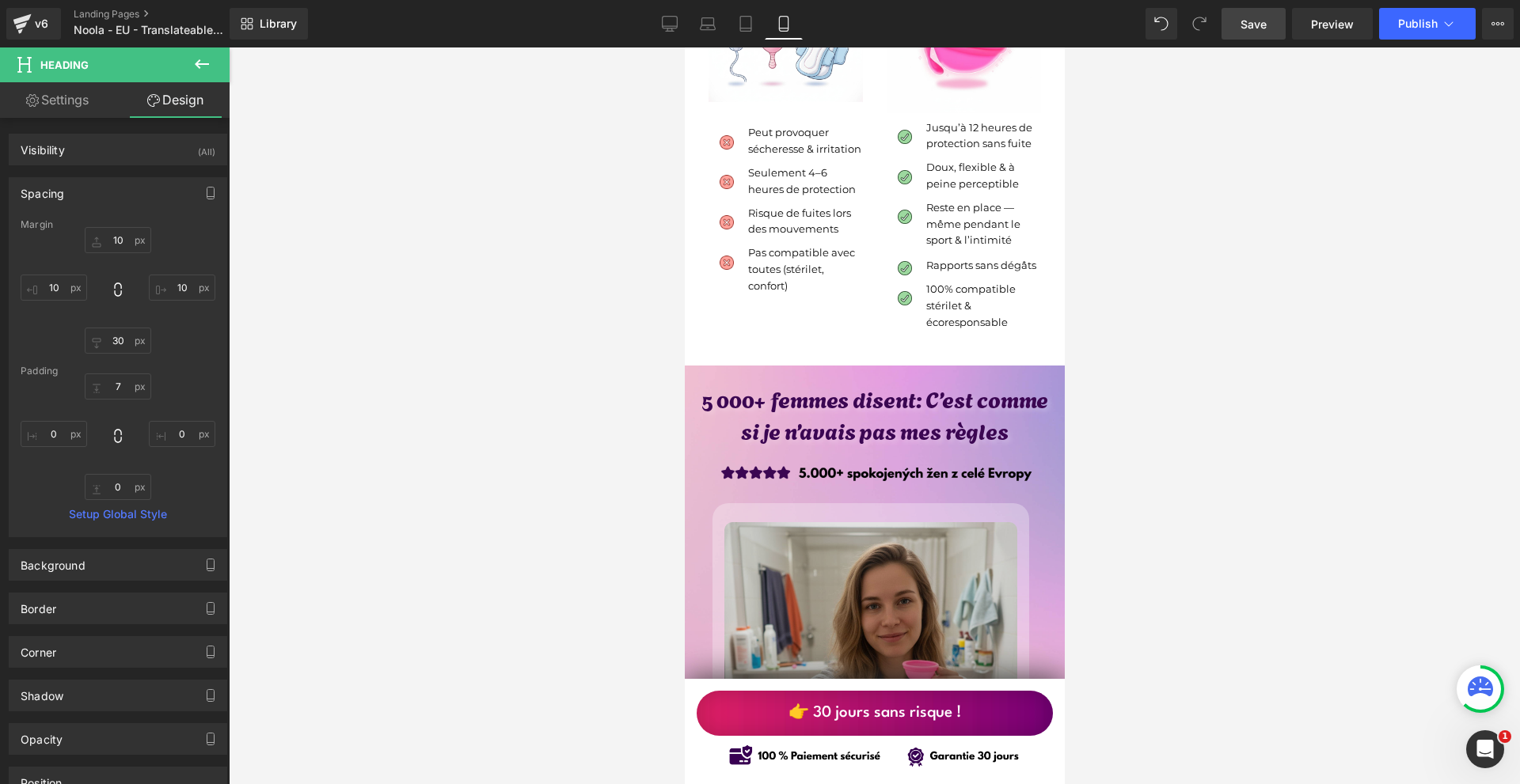
scroll to position [5304, 0]
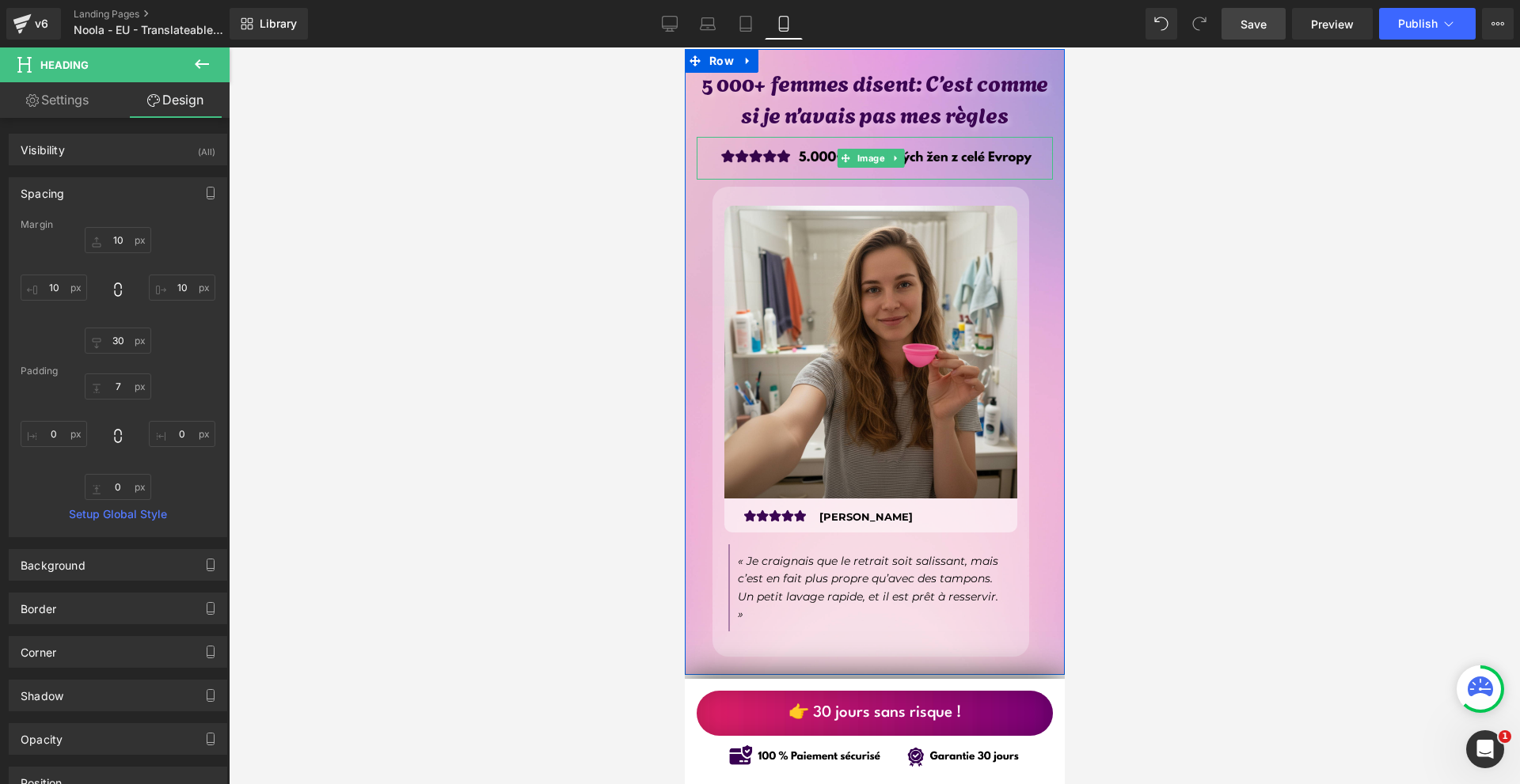
click at [872, 141] on img at bounding box center [874, 158] width 356 height 43
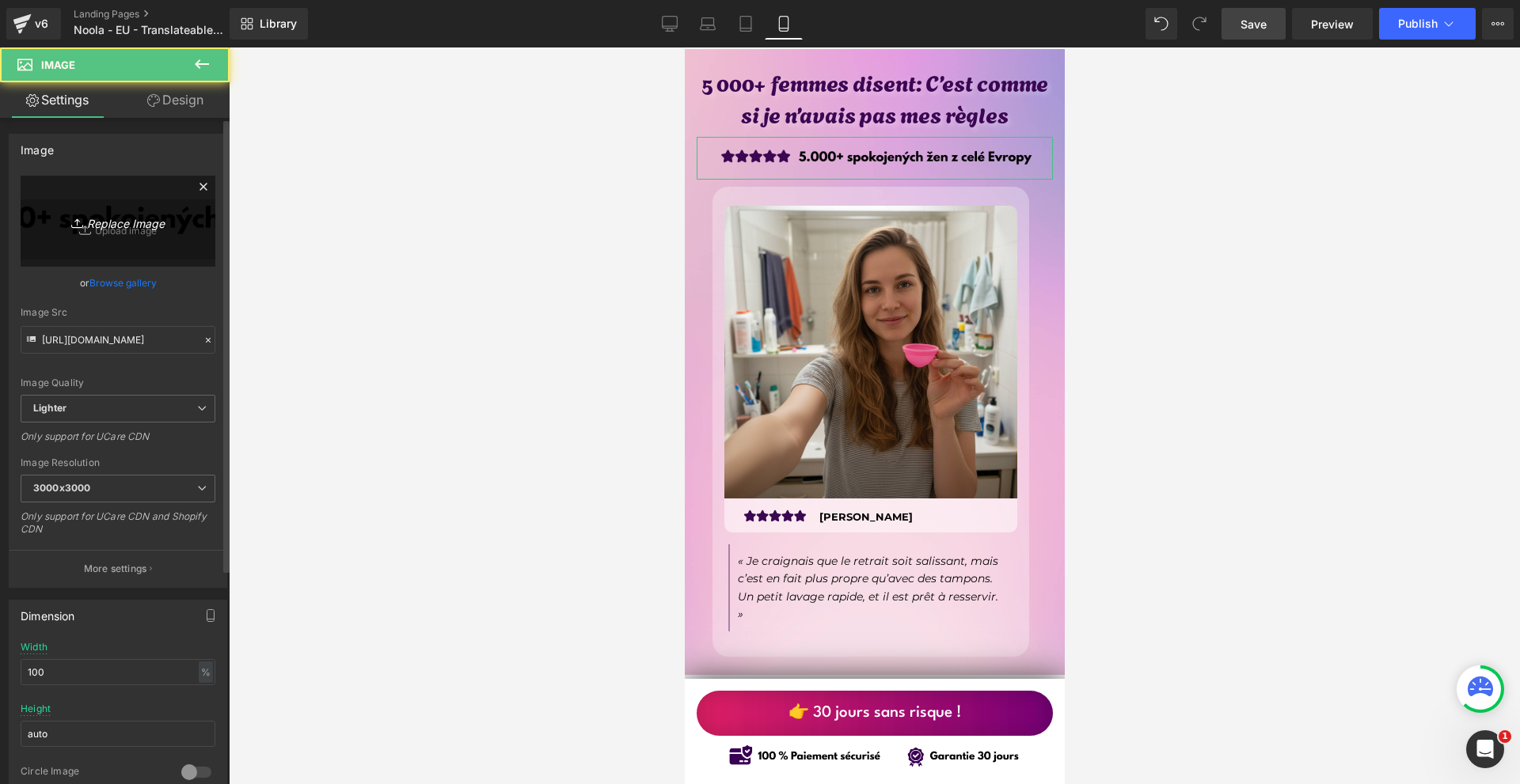
click at [106, 210] on link "Replace Image" at bounding box center [117, 221] width 195 height 91
type input "C:\fakepath\Více než 10 000 šťastných žen! - 2025-09-09T214811.651.png"
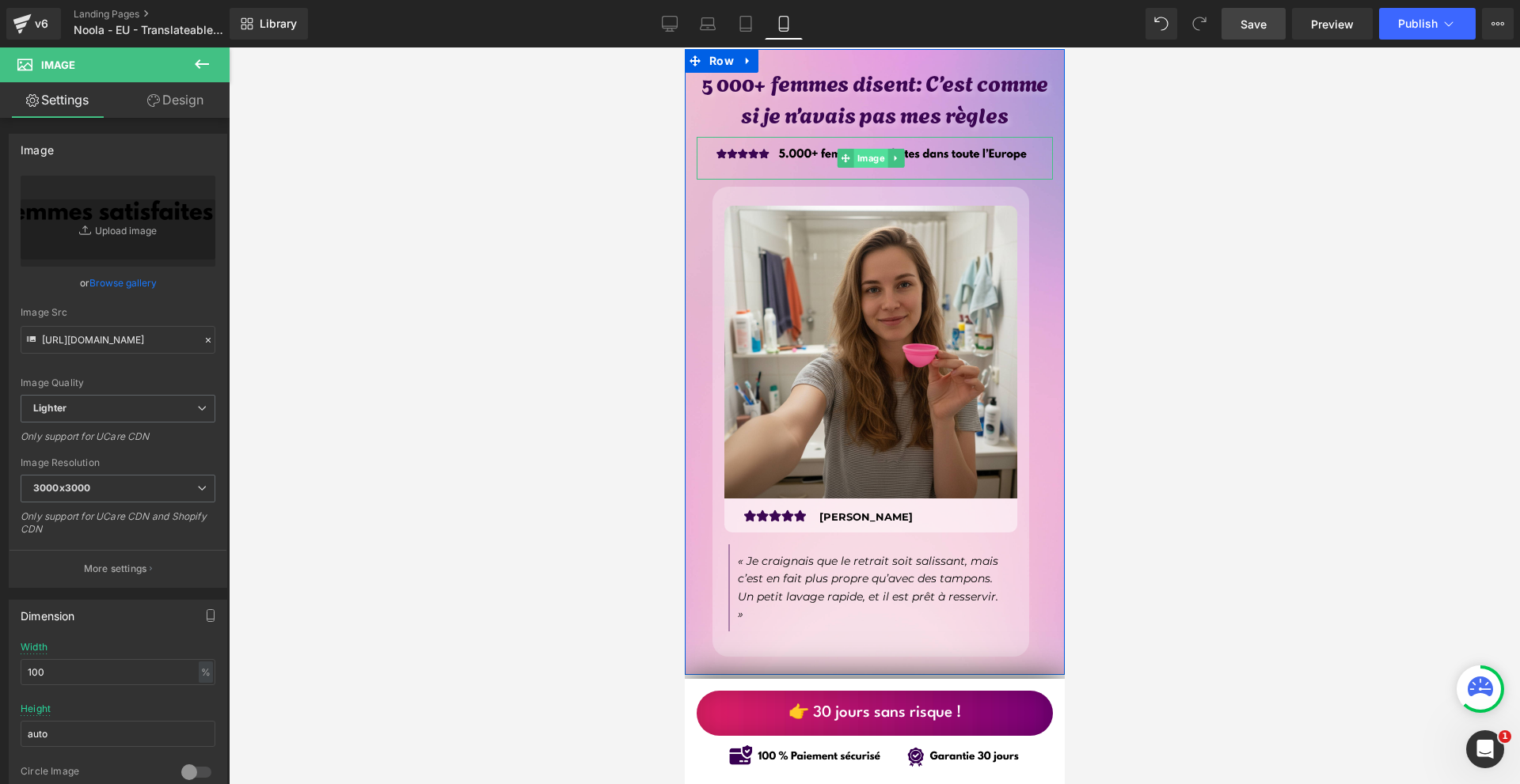
click at [870, 150] on span "Image" at bounding box center [870, 158] width 34 height 19
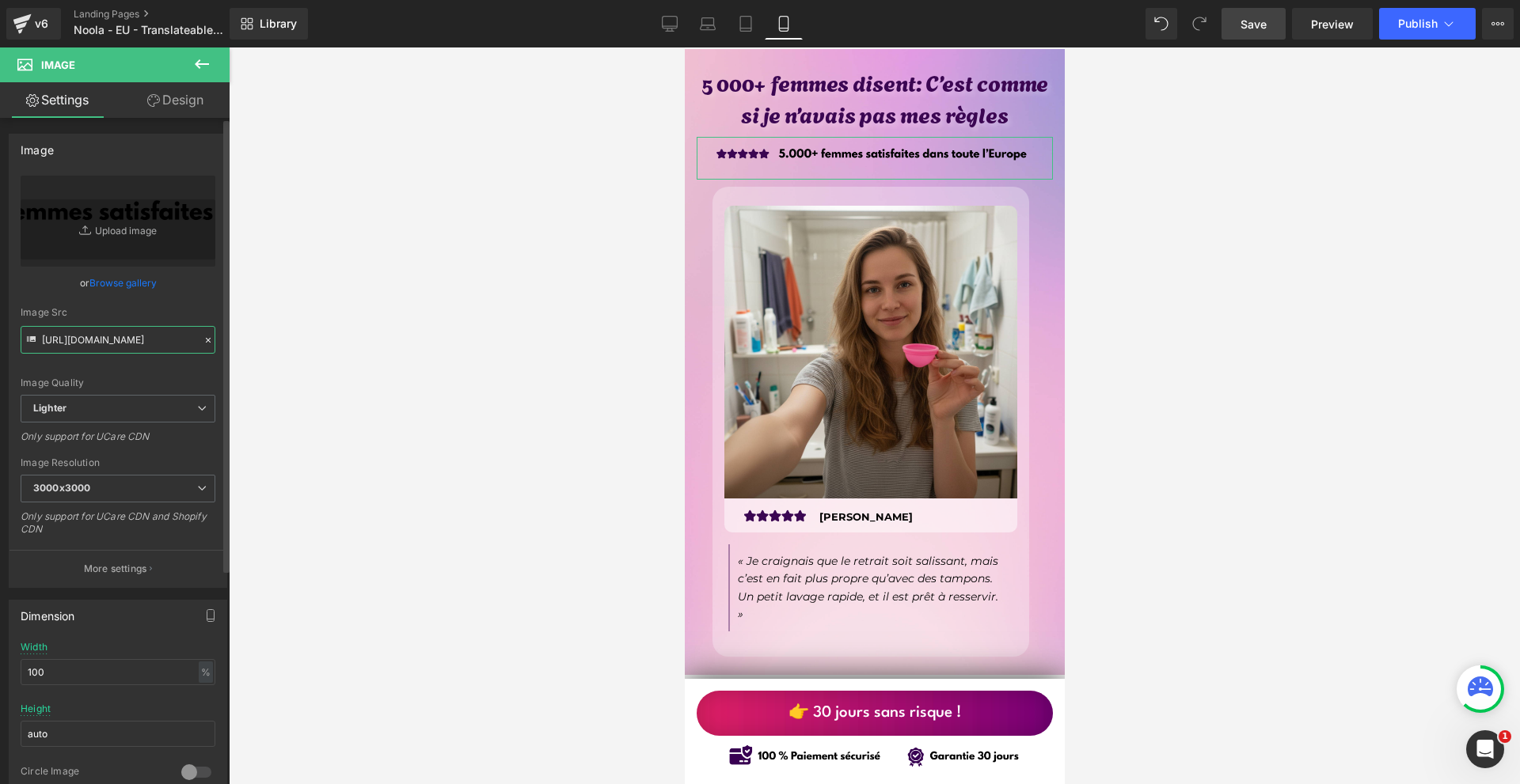
click at [129, 340] on input "[URL][DOMAIN_NAME]" at bounding box center [117, 339] width 195 height 28
type input "[URL][DOMAIN_NAME]"
click at [129, 340] on input "[URL][DOMAIN_NAME]" at bounding box center [117, 339] width 195 height 28
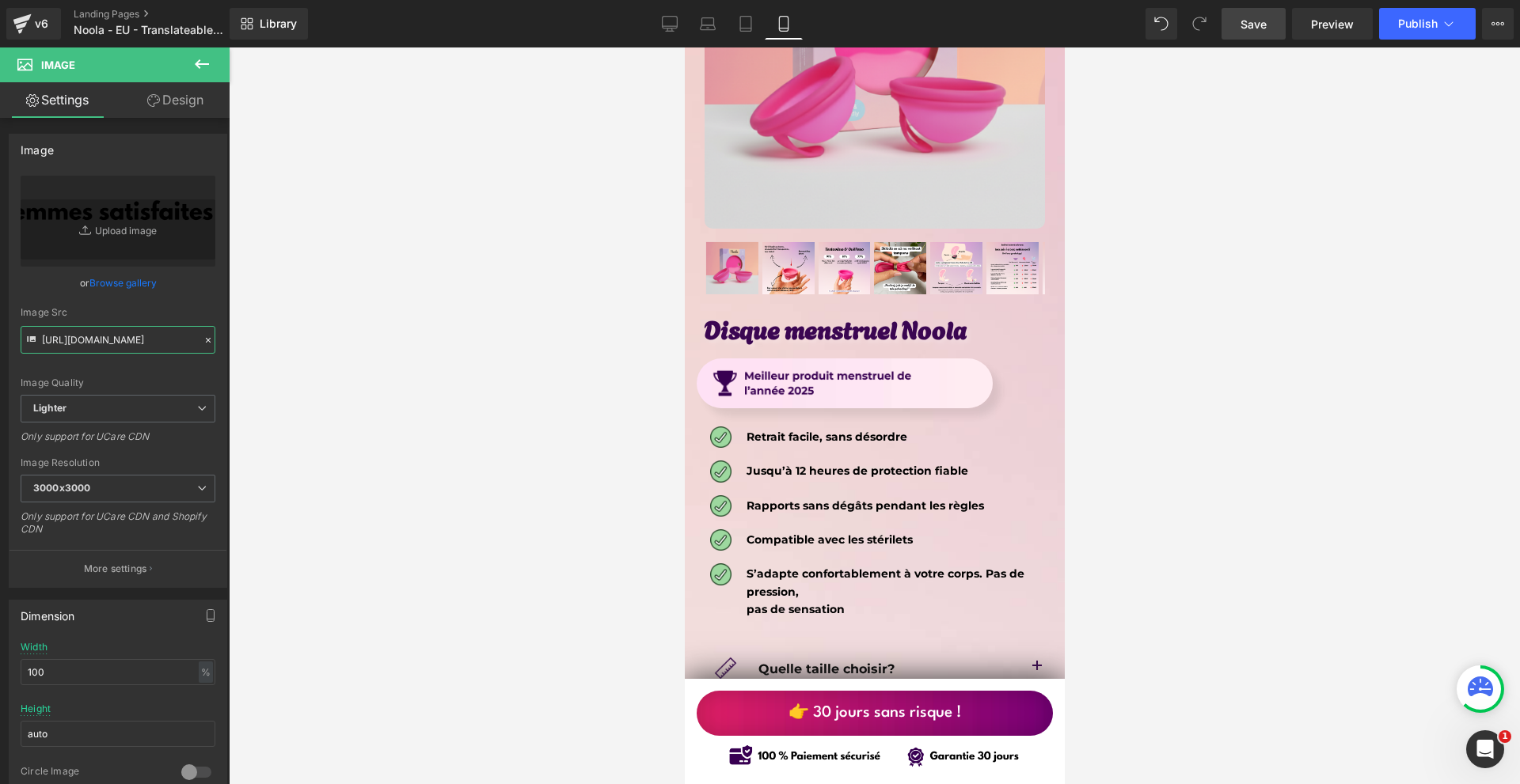
scroll to position [8232, 0]
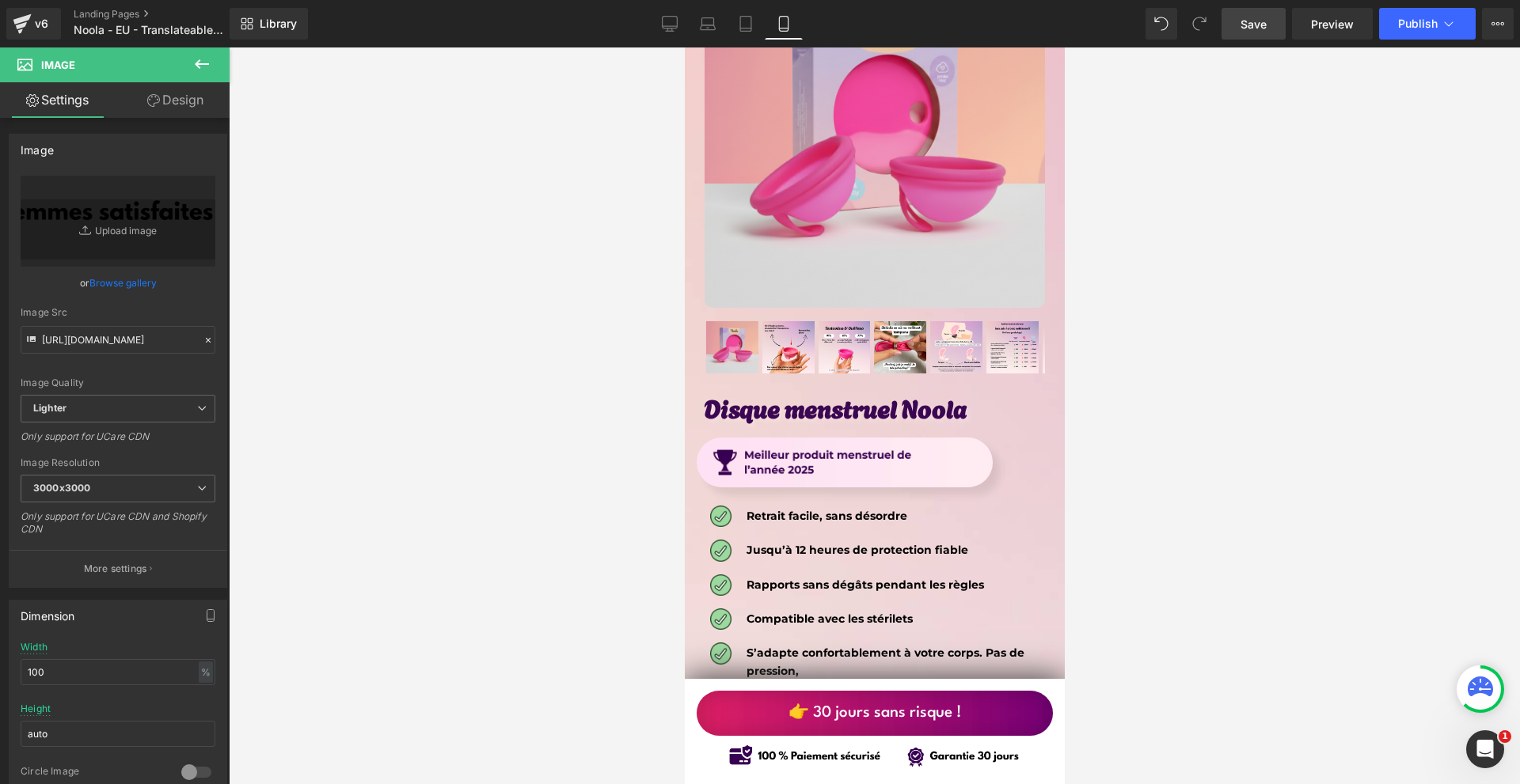
click at [216, 61] on button at bounding box center [202, 64] width 55 height 35
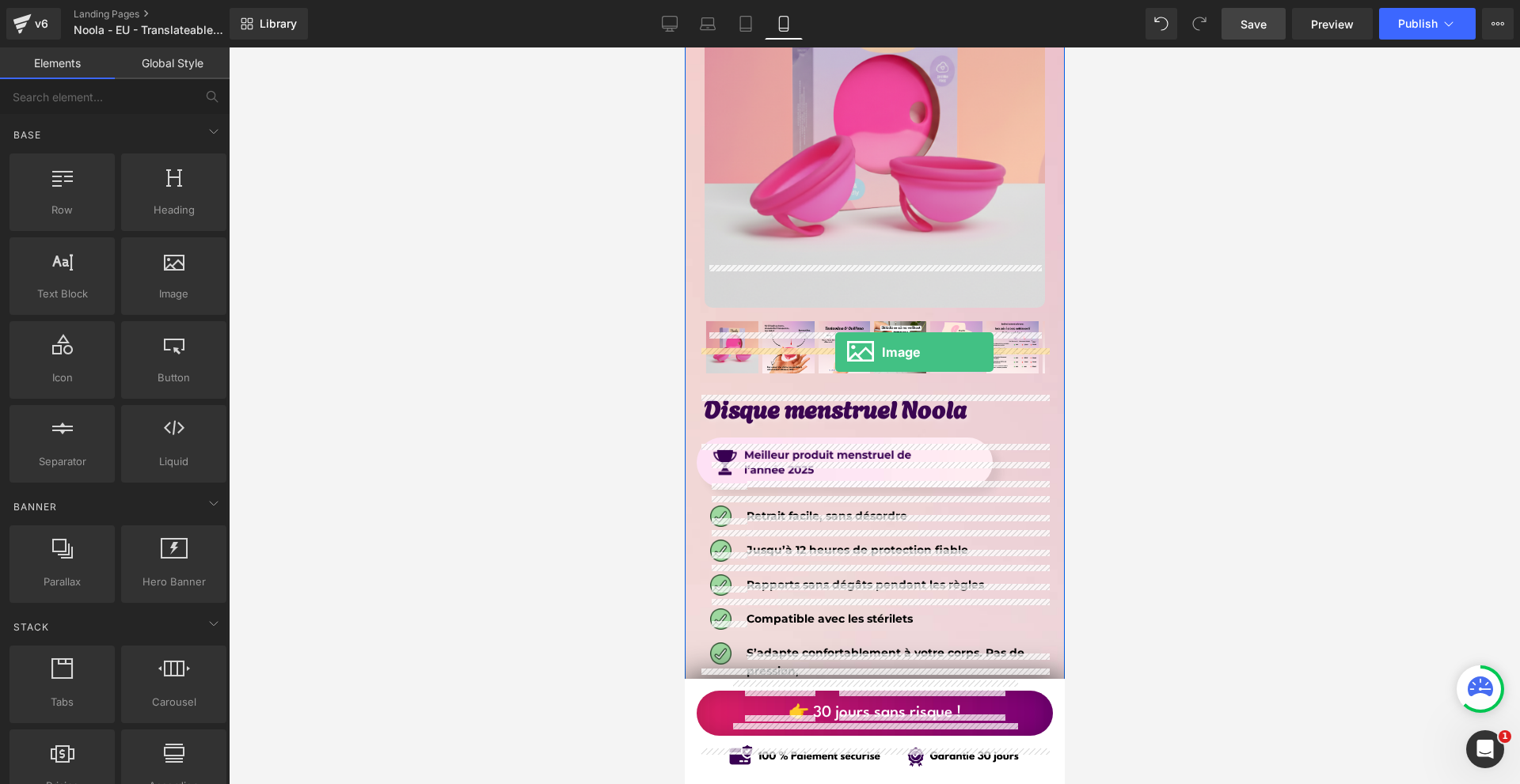
drag, startPoint x: 848, startPoint y: 311, endPoint x: 835, endPoint y: 352, distance: 43.0
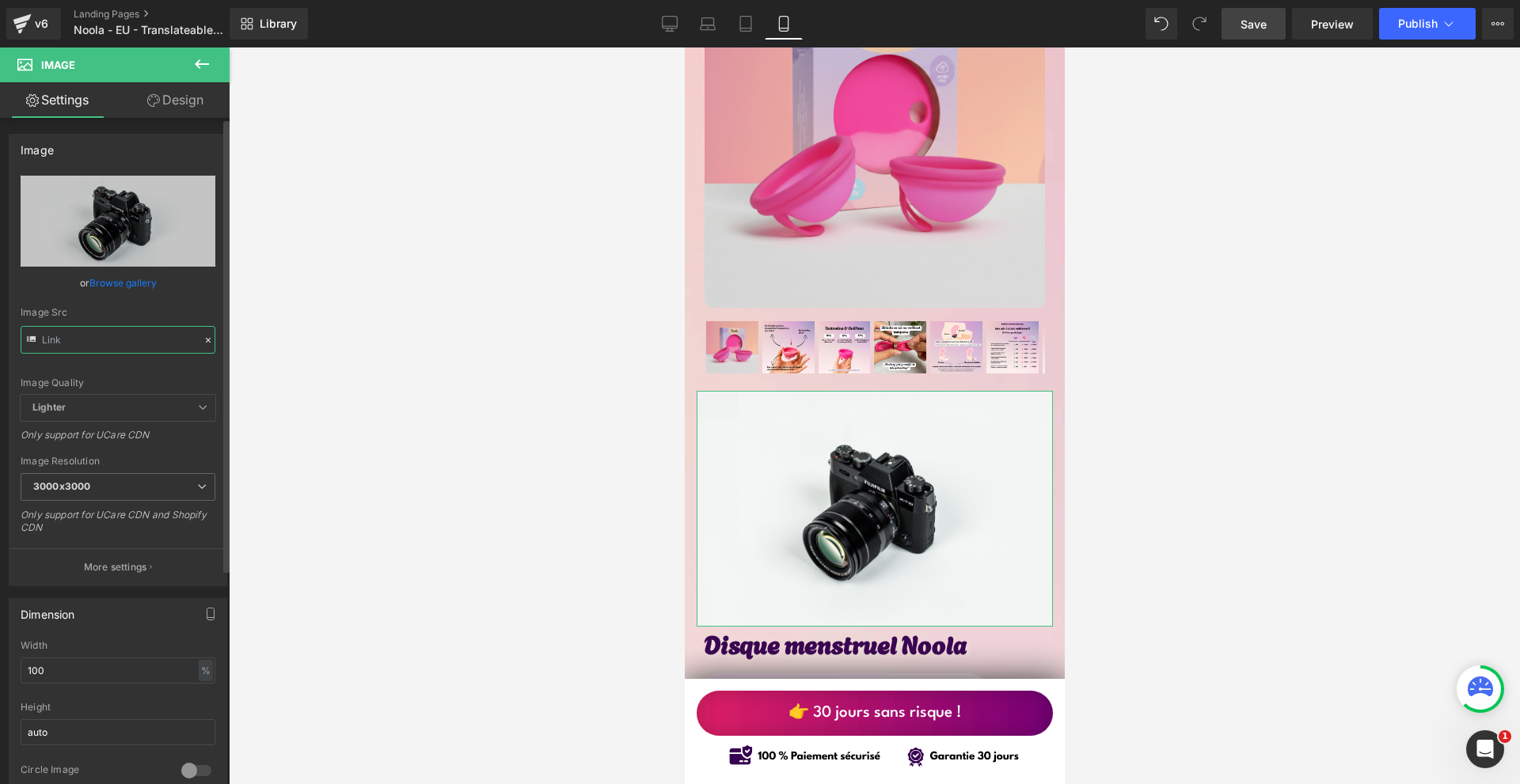
click at [97, 337] on input "text" at bounding box center [117, 339] width 195 height 28
click at [97, 337] on input "//[DOMAIN_NAME][URL]" at bounding box center [117, 339] width 195 height 28
paste input "[URL][DOMAIN_NAME][DOMAIN_NAME]"
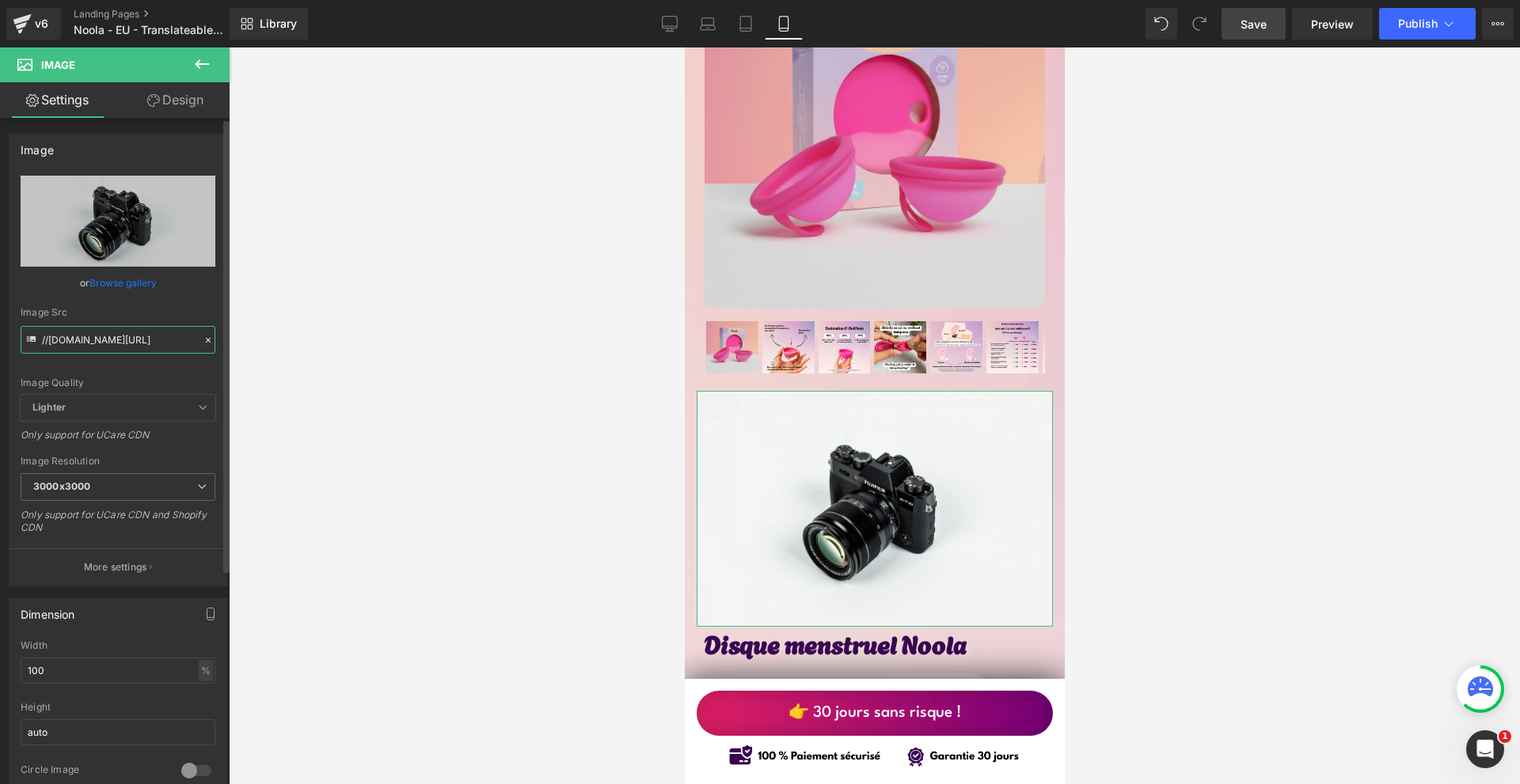
type input "[URL][DOMAIN_NAME]"
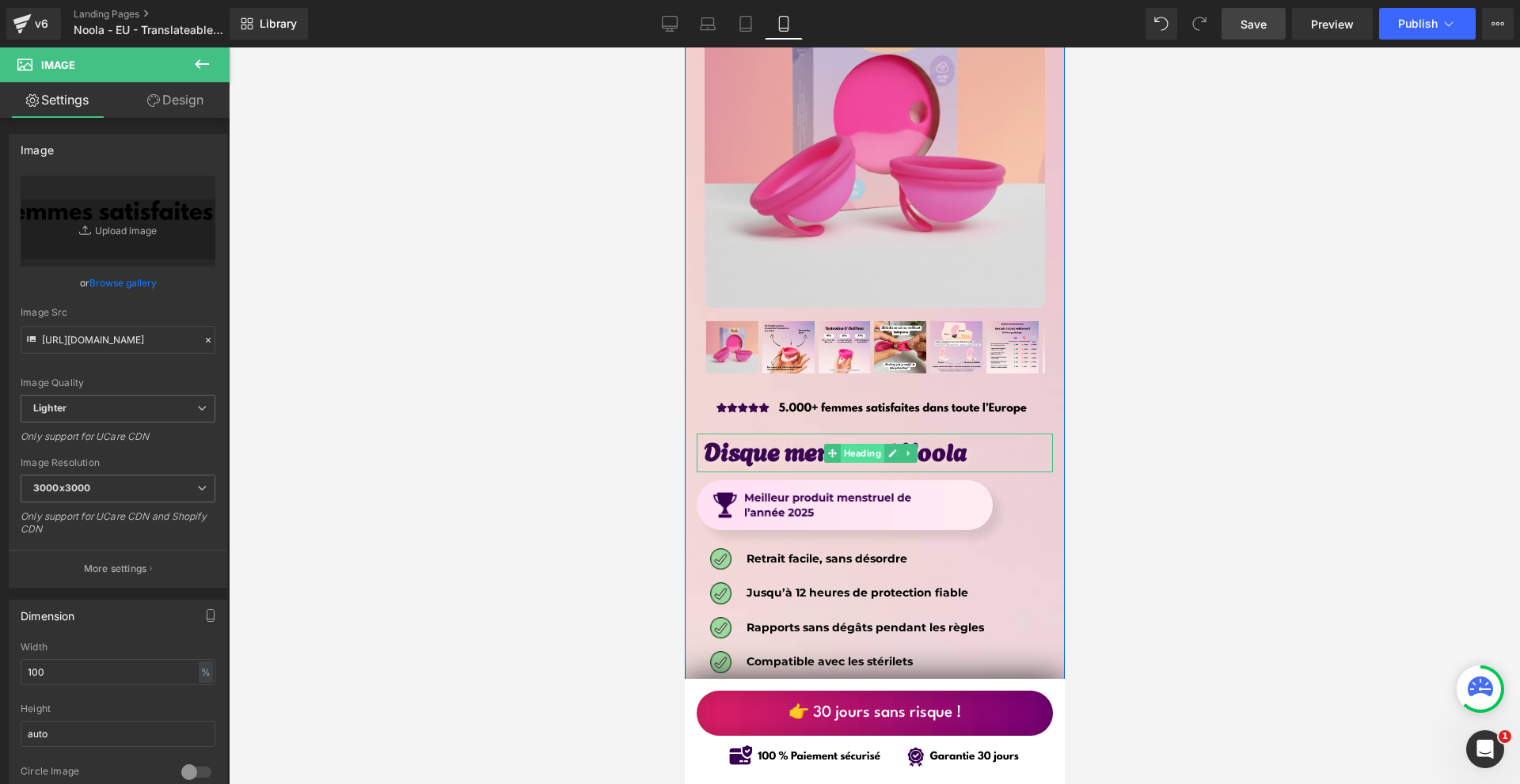
click at [855, 444] on span "Heading" at bounding box center [861, 453] width 44 height 19
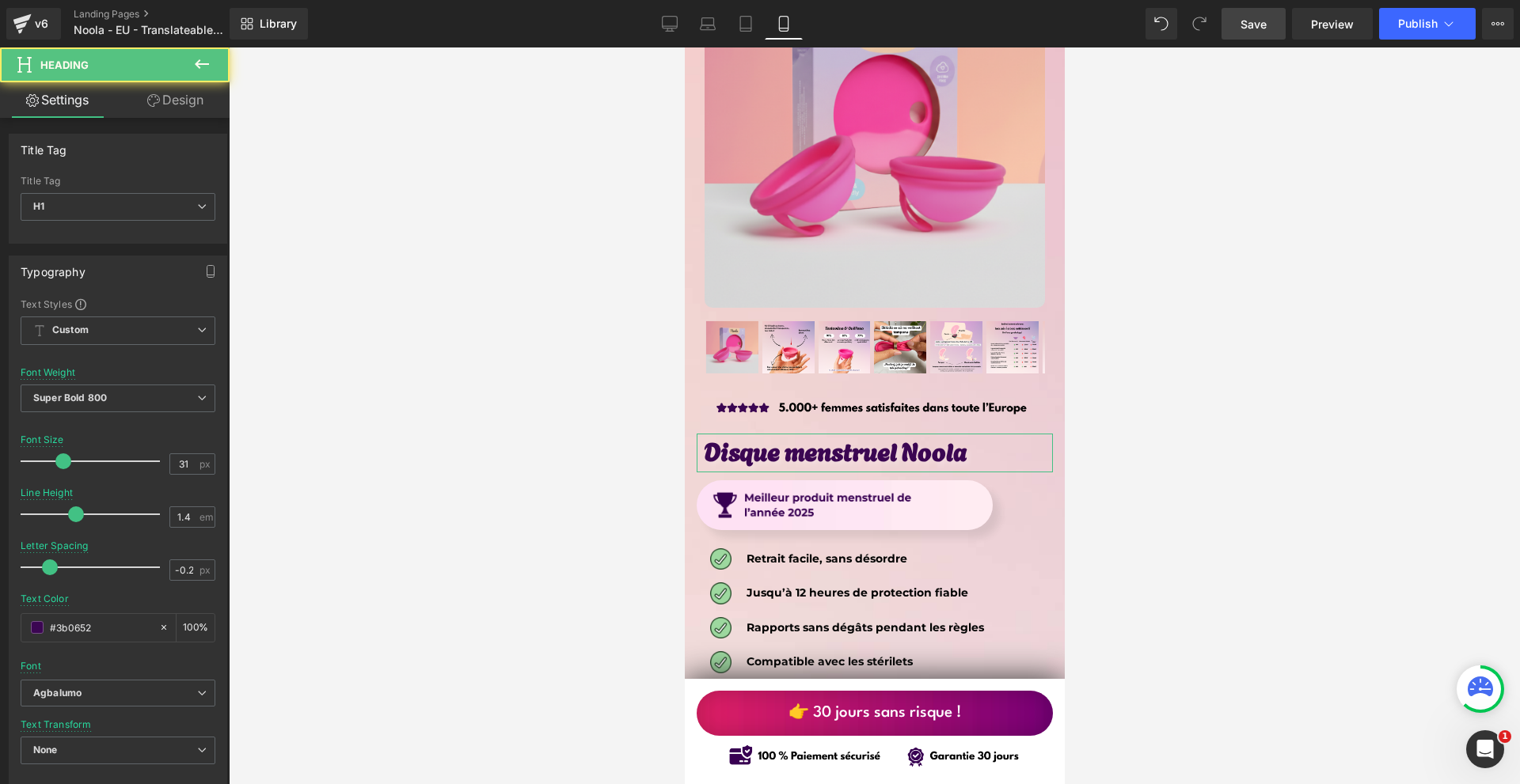
drag, startPoint x: 167, startPoint y: 98, endPoint x: 109, endPoint y: 188, distance: 107.1
click at [166, 98] on link "Design" at bounding box center [175, 101] width 115 height 36
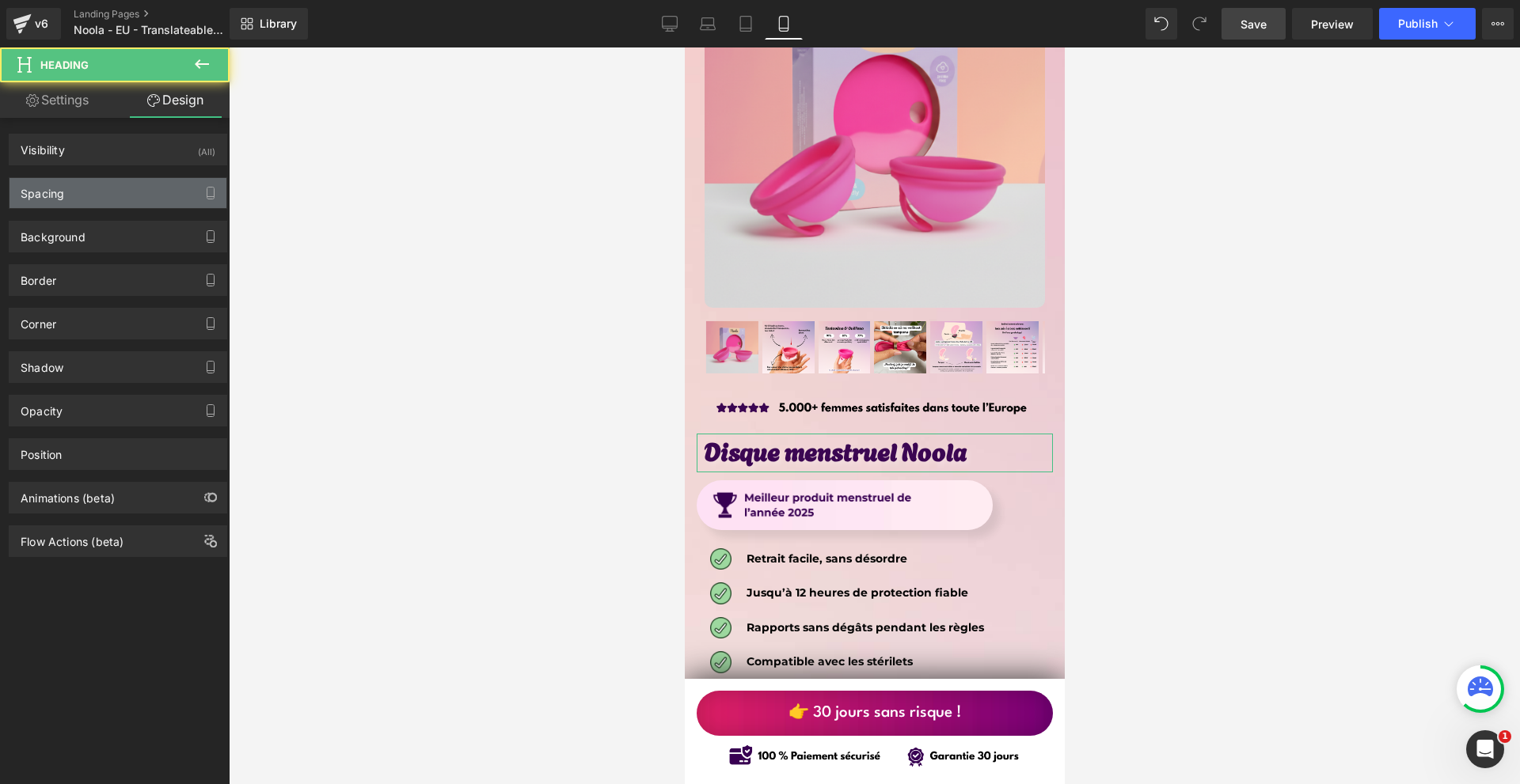
click at [109, 188] on div "Spacing" at bounding box center [118, 193] width 217 height 30
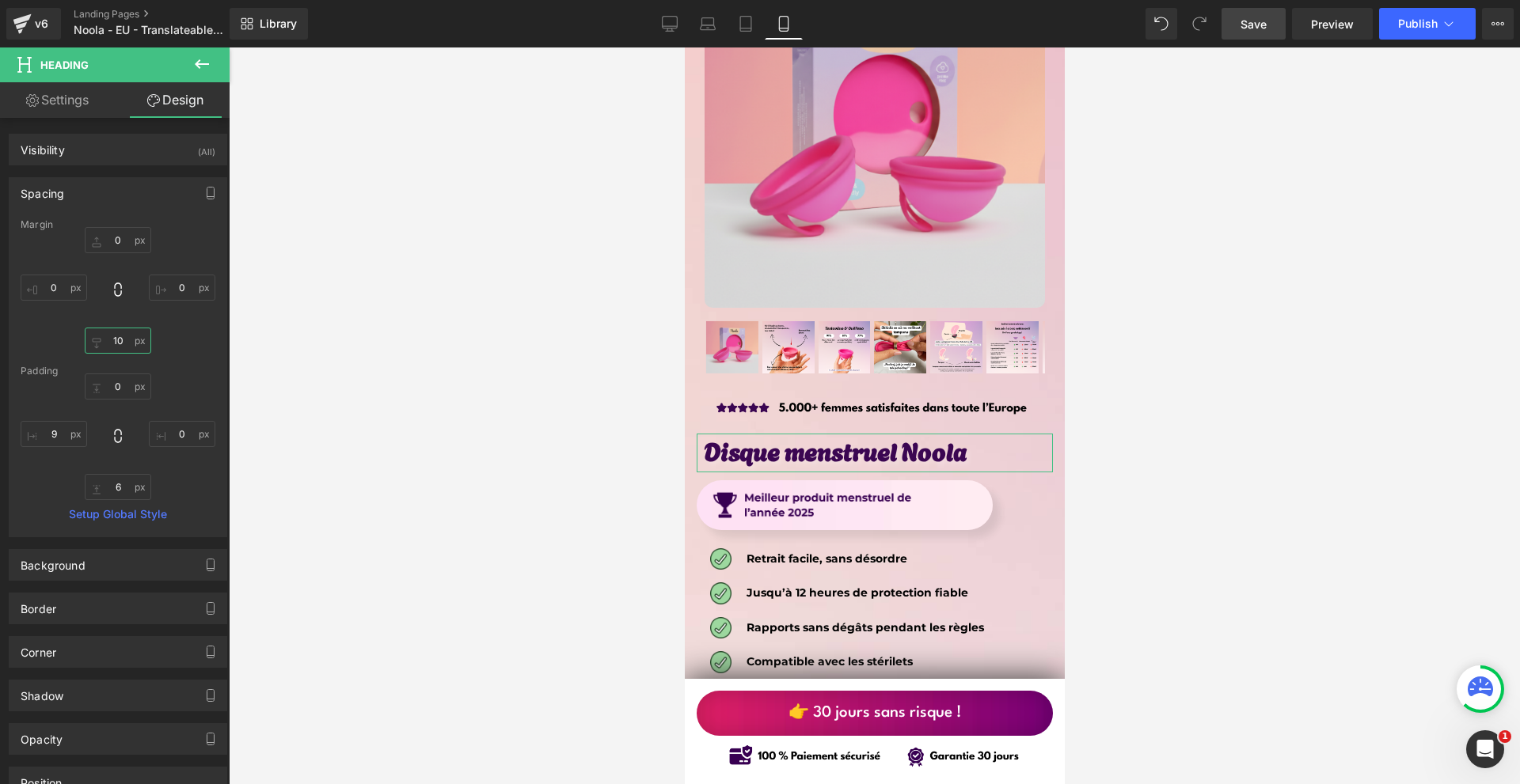
click at [121, 337] on input "text" at bounding box center [117, 340] width 67 height 26
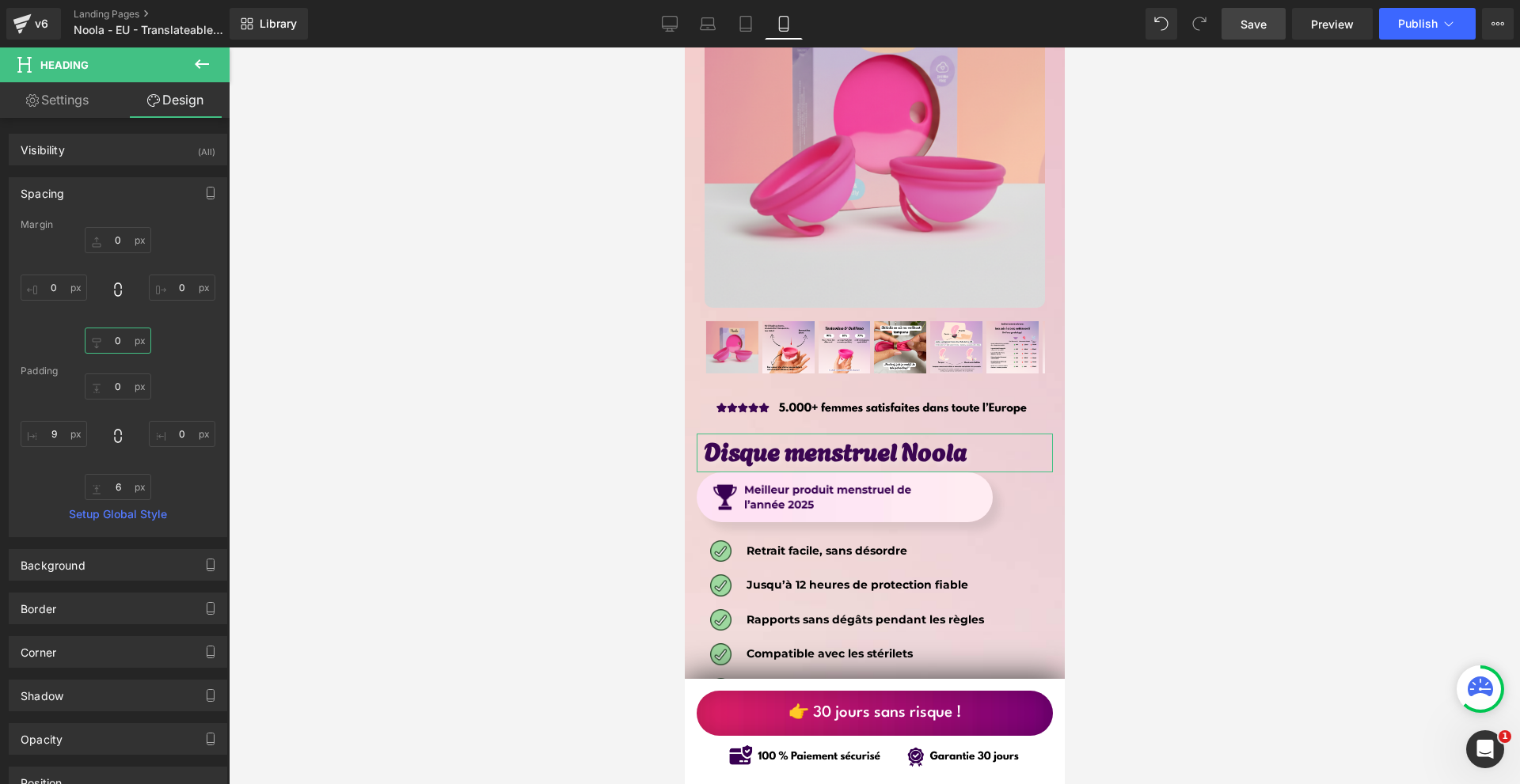
click at [126, 353] on input "0" at bounding box center [117, 340] width 67 height 26
type input "10"
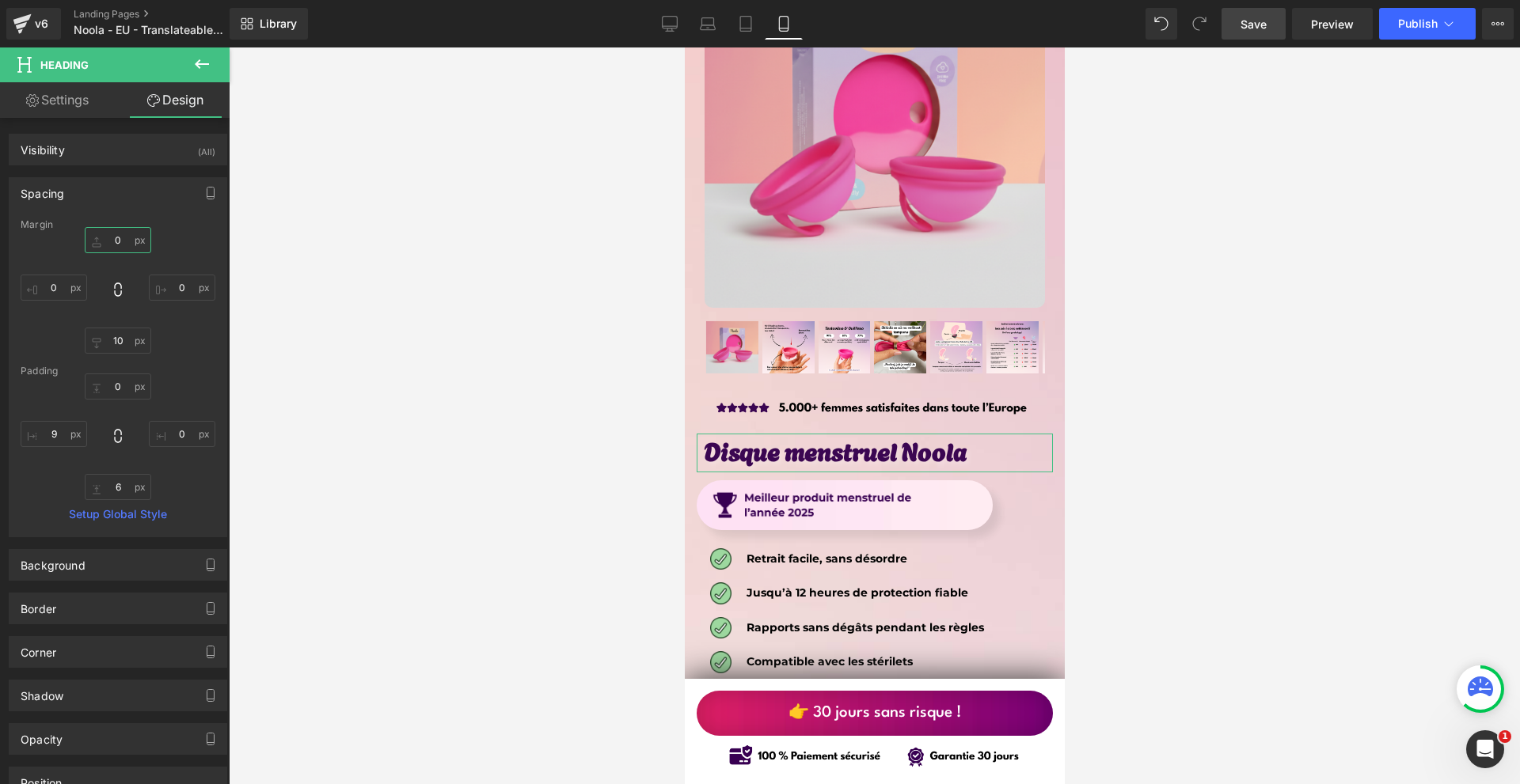
click at [123, 246] on input "text" at bounding box center [117, 239] width 67 height 26
type input "-10"
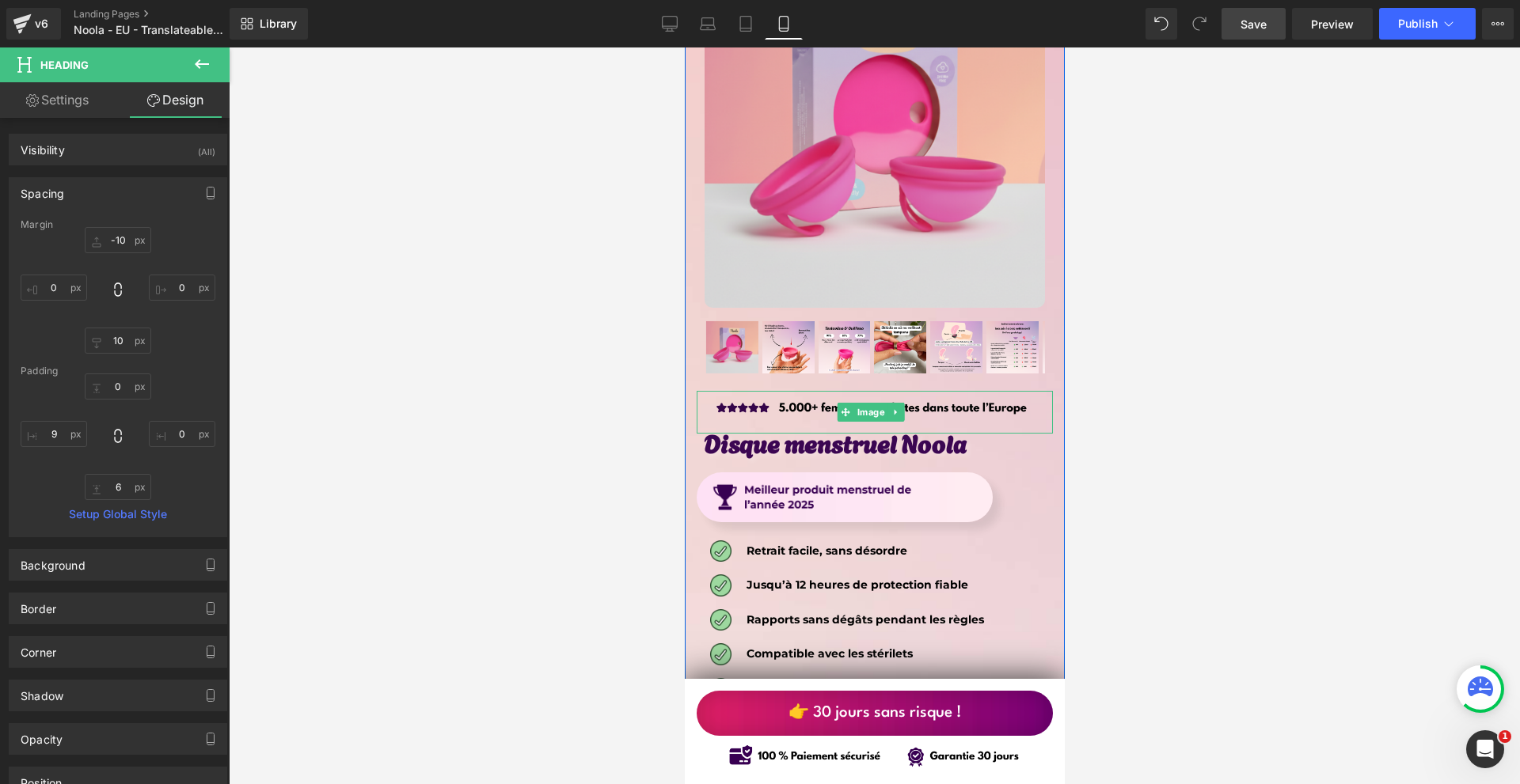
click at [716, 391] on img at bounding box center [874, 412] width 356 height 43
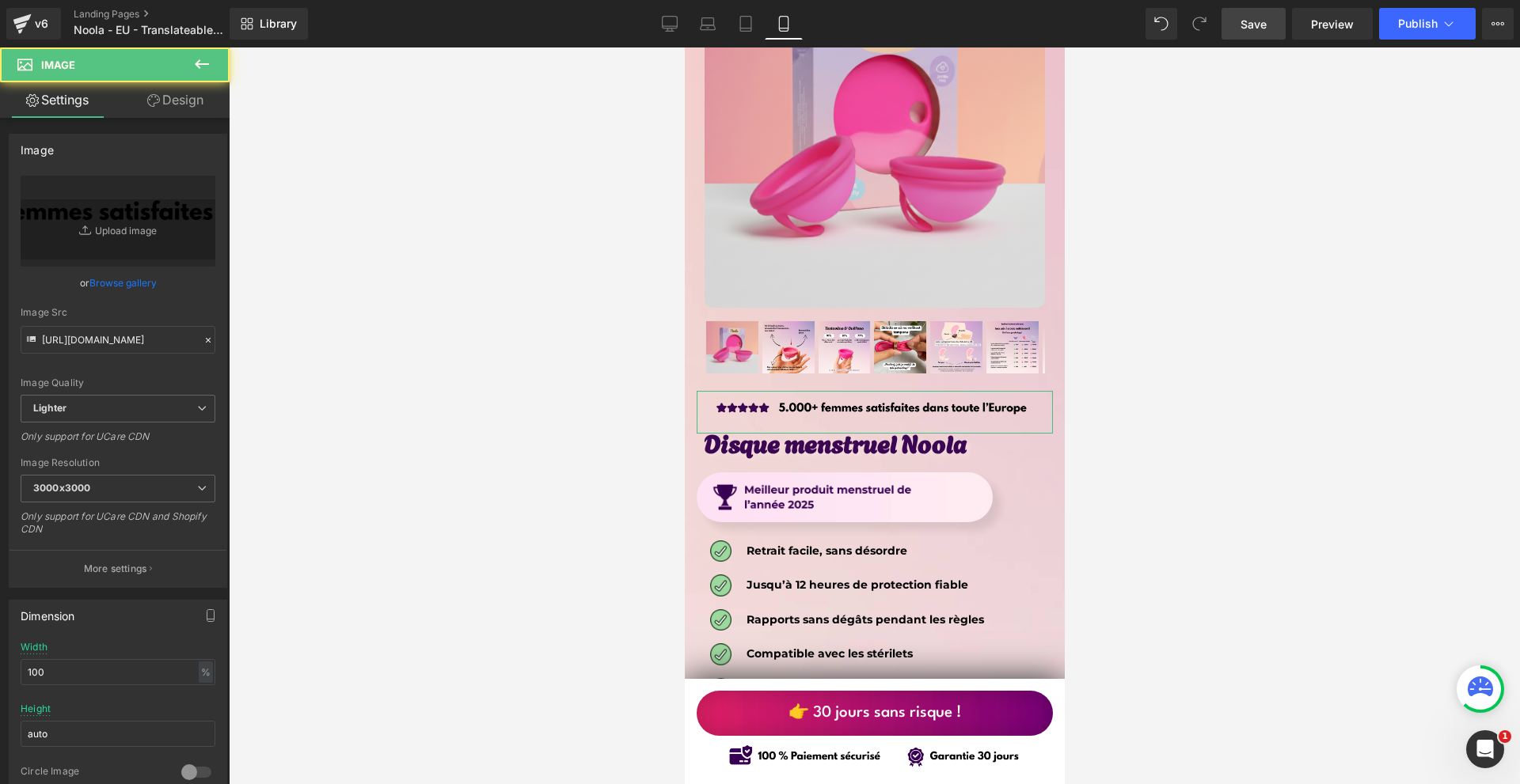
click at [158, 106] on link "Design" at bounding box center [175, 101] width 115 height 36
click at [0, 0] on div "Spacing" at bounding box center [0, 0] width 0 height 0
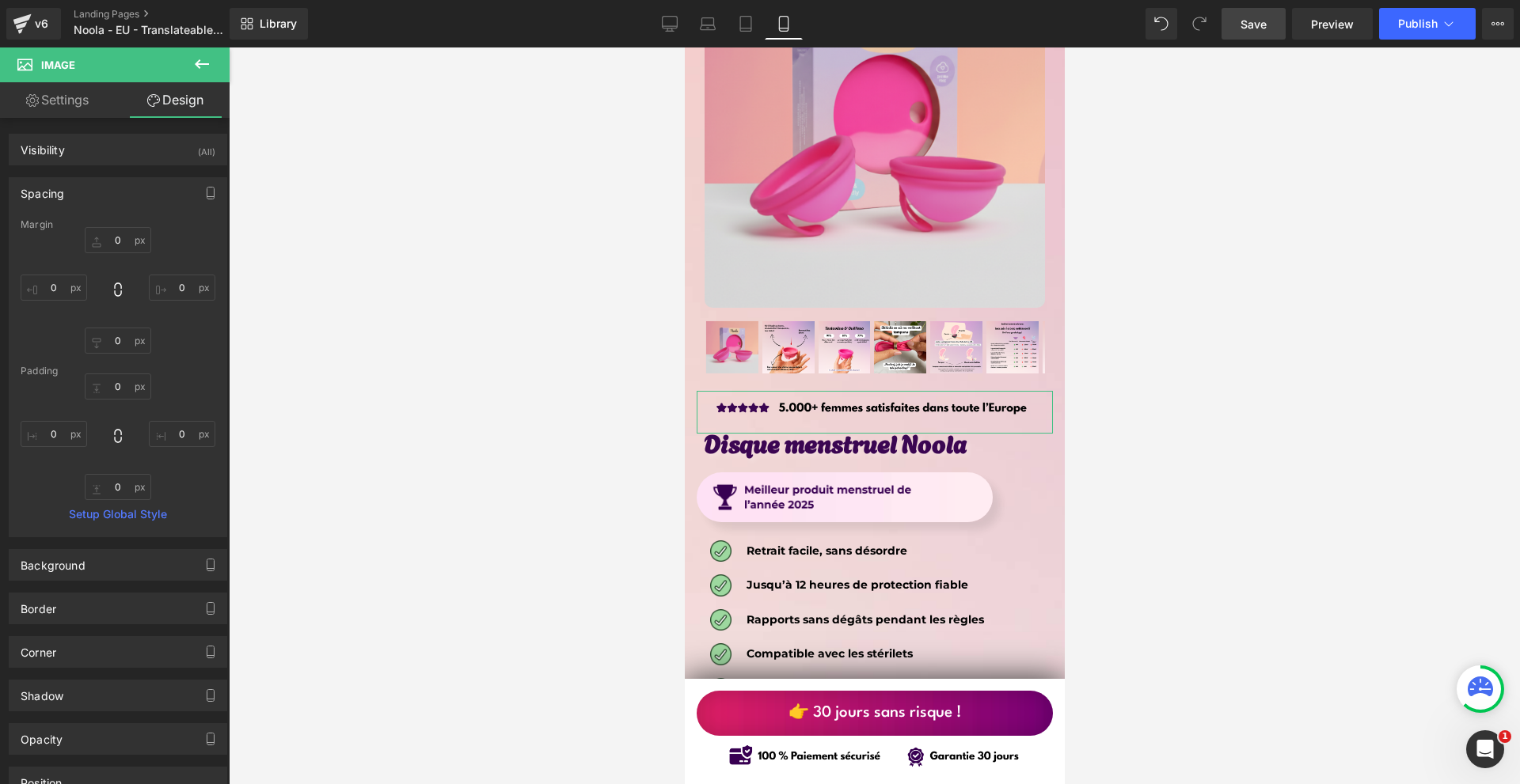
click at [87, 283] on div "0 0 0 0" at bounding box center [117, 290] width 195 height 126
click at [81, 286] on input "0" at bounding box center [53, 287] width 67 height 26
type input "-10"
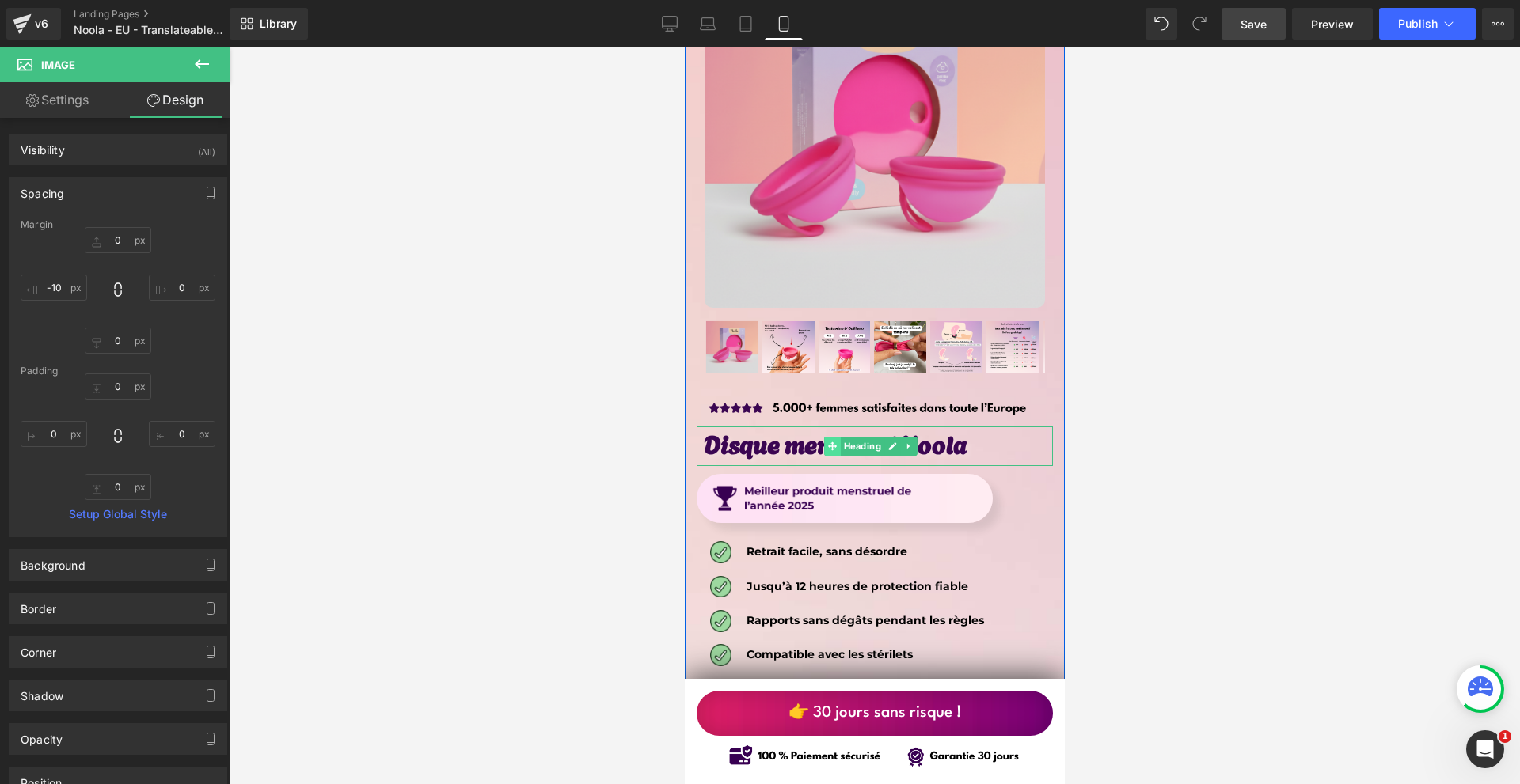
click at [833, 441] on icon at bounding box center [832, 446] width 9 height 9
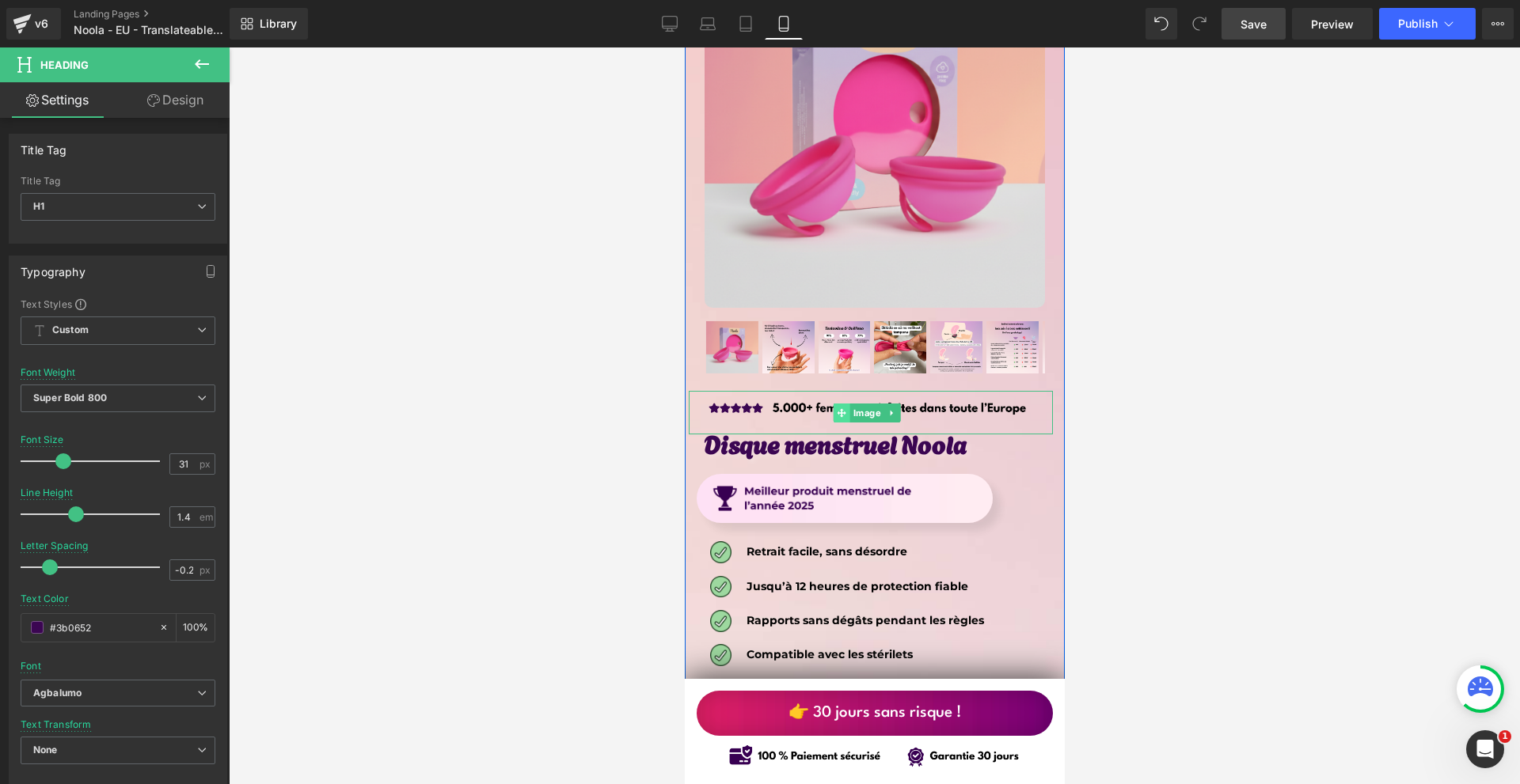
drag, startPoint x: 824, startPoint y: 387, endPoint x: 833, endPoint y: 376, distance: 14.2
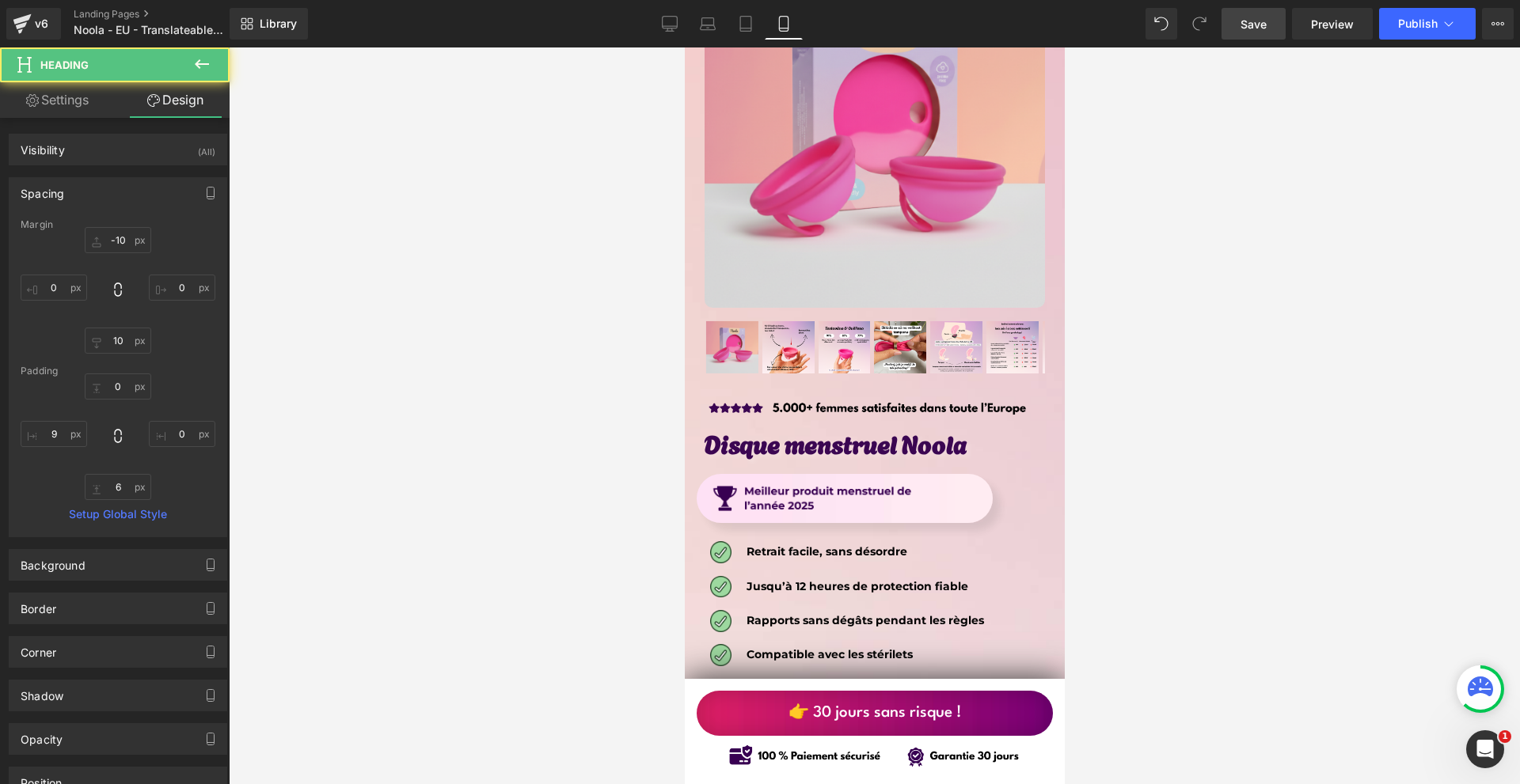
click at [845, 437] on span "Heading" at bounding box center [861, 446] width 44 height 19
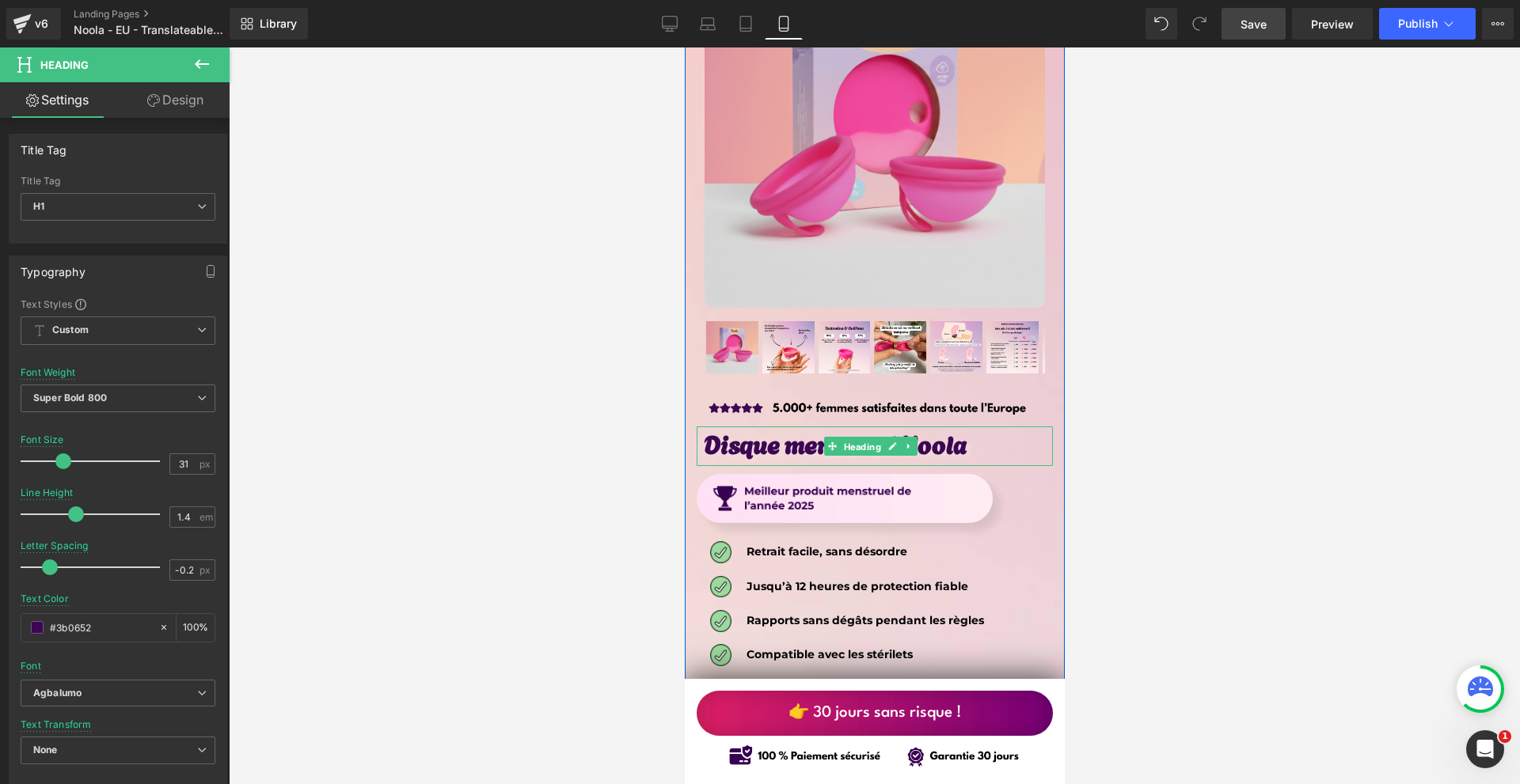
click at [845, 438] on span "Heading" at bounding box center [861, 447] width 44 height 19
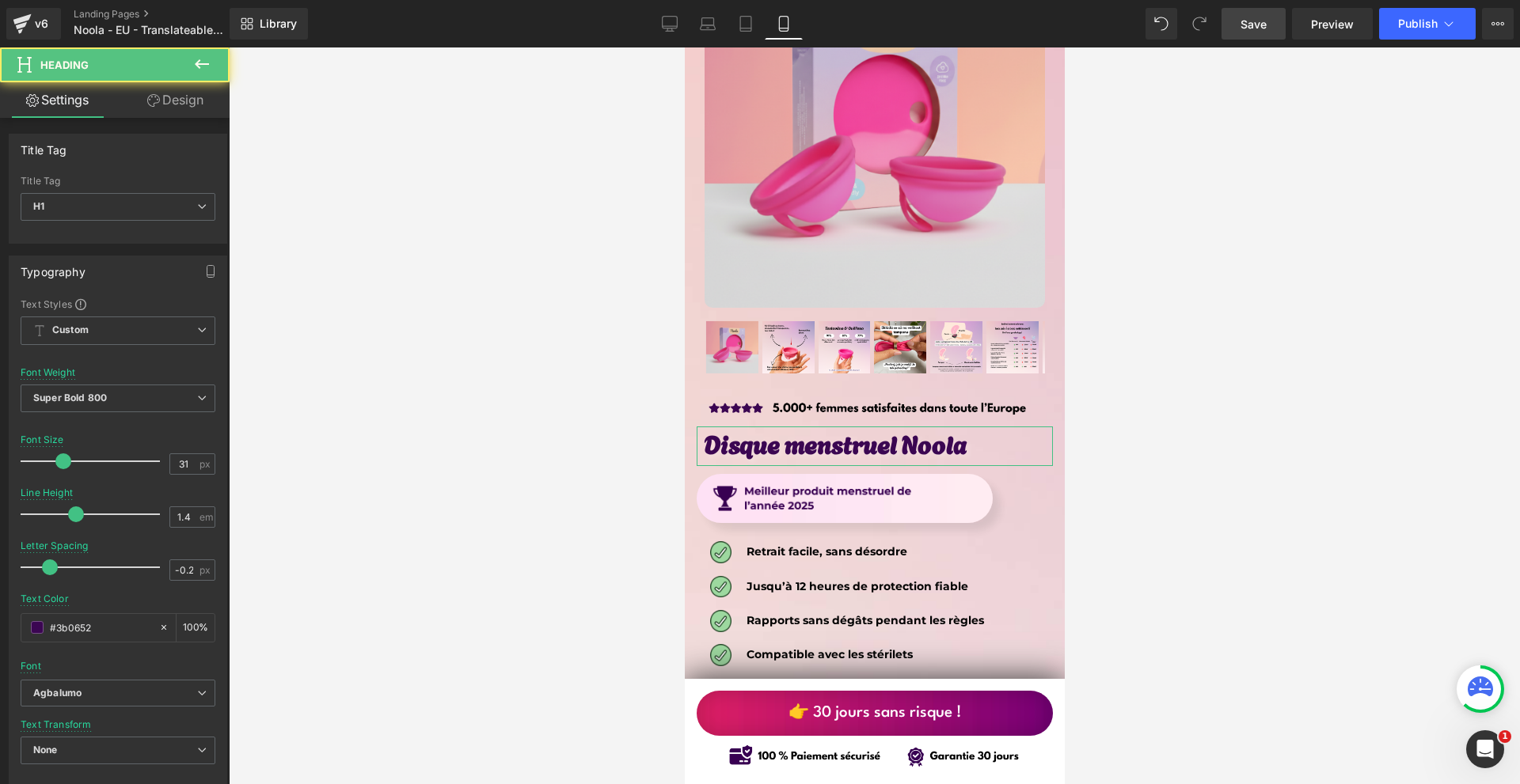
click at [162, 92] on link "Design" at bounding box center [175, 101] width 115 height 36
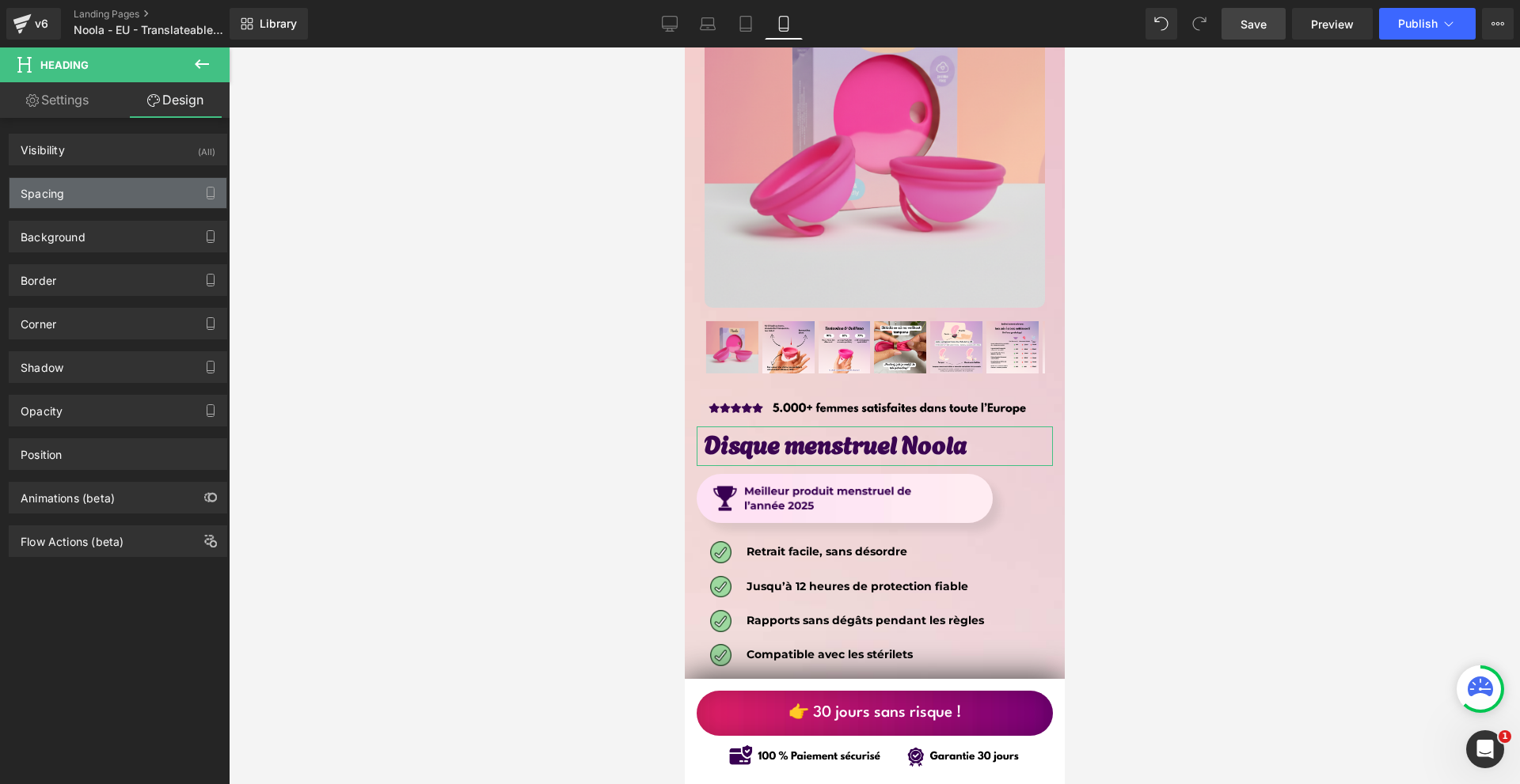
click at [86, 190] on div "Spacing" at bounding box center [118, 193] width 217 height 30
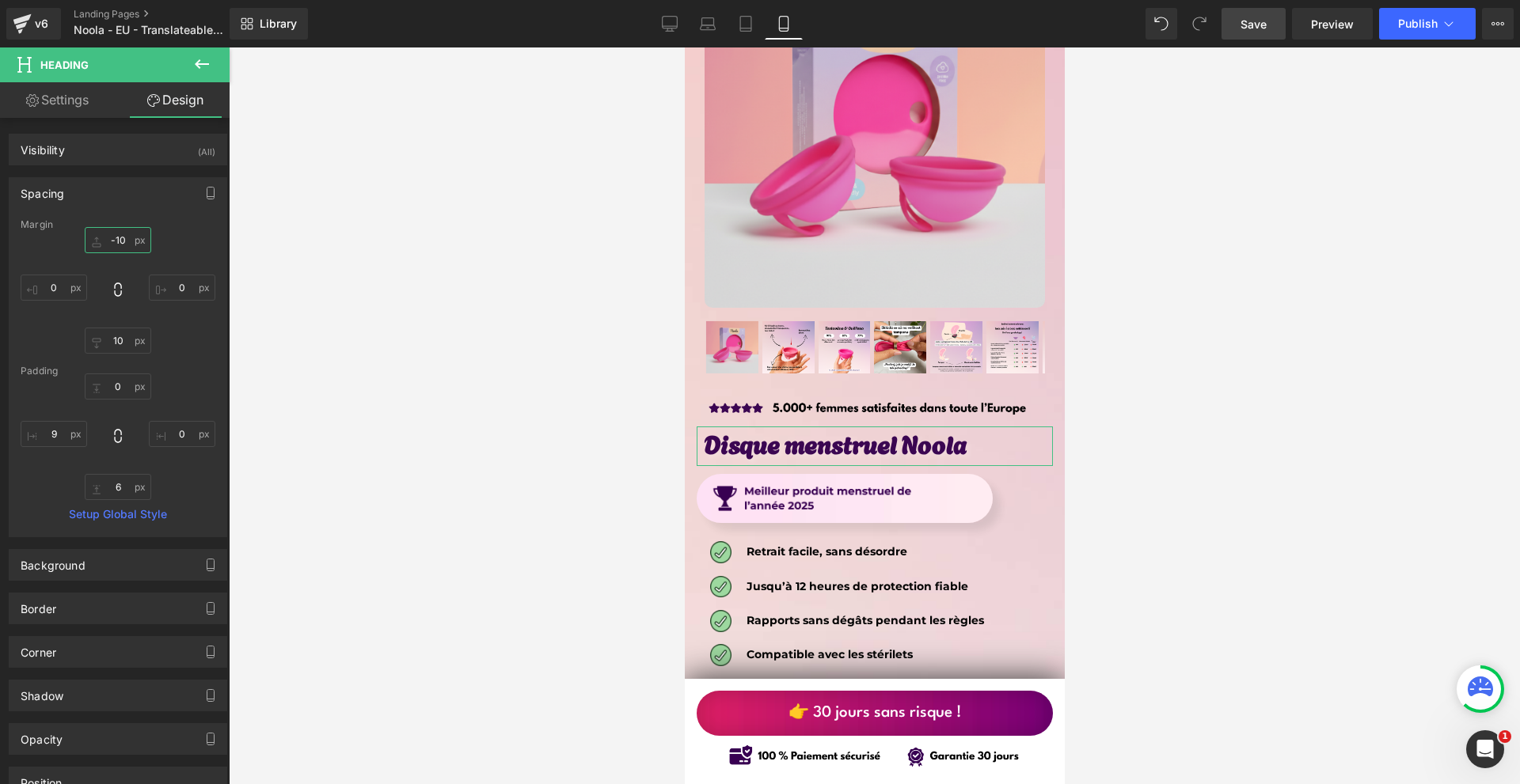
click at [125, 239] on input "text" at bounding box center [117, 239] width 67 height 26
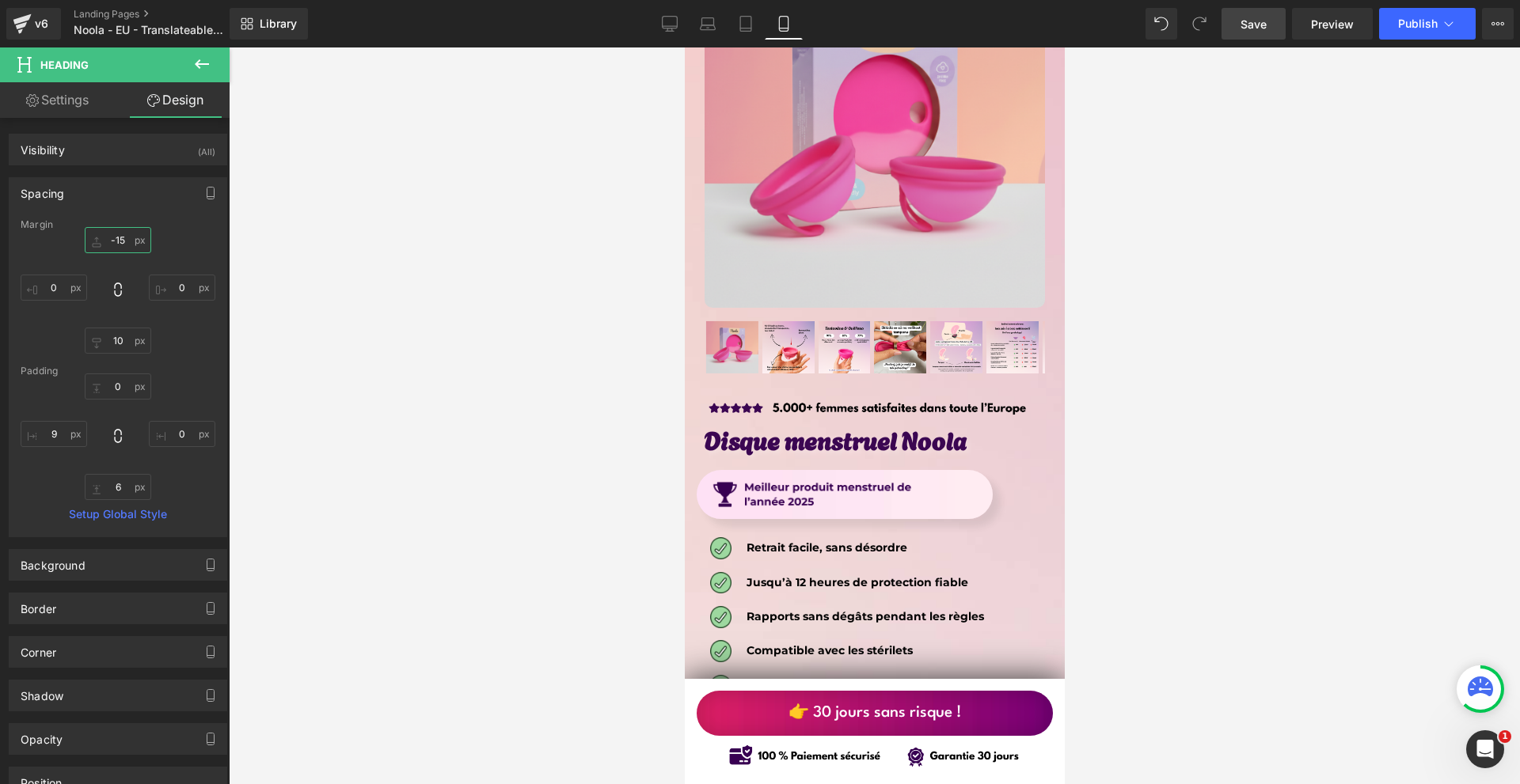
type input "-15"
click at [1257, 27] on span "Save" at bounding box center [1253, 24] width 26 height 17
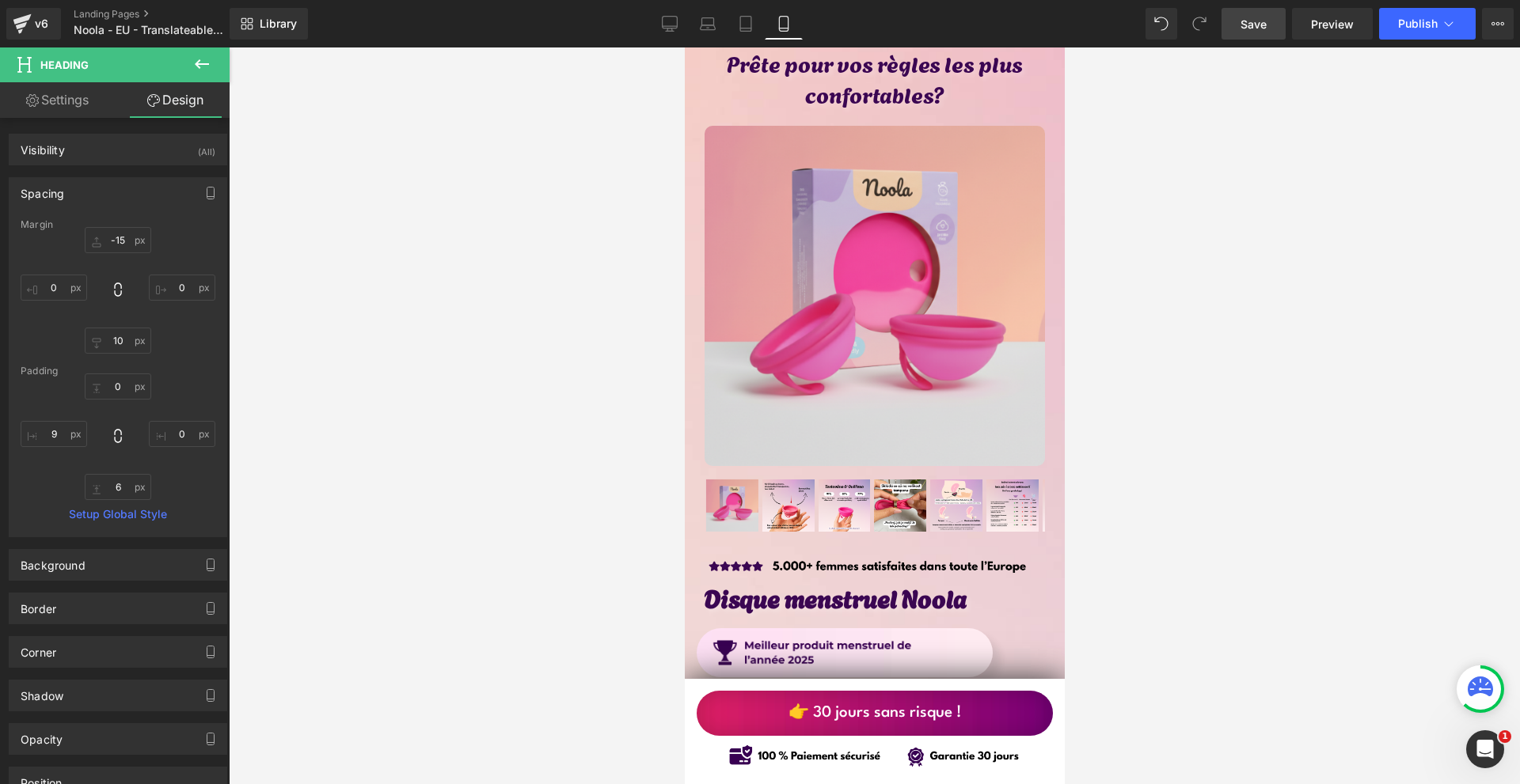
click at [1257, 23] on span "Save" at bounding box center [1253, 24] width 26 height 17
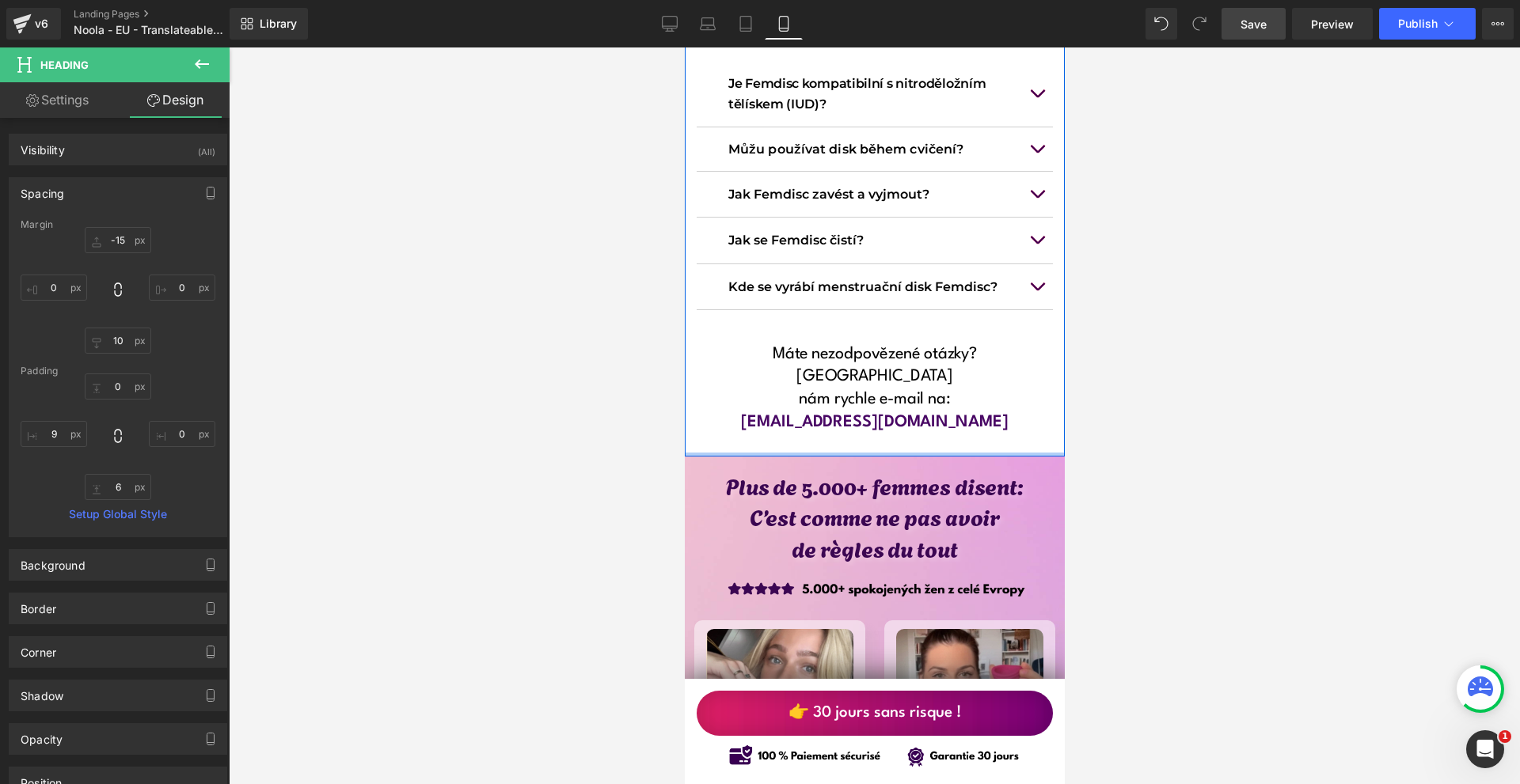
scroll to position [12903, 0]
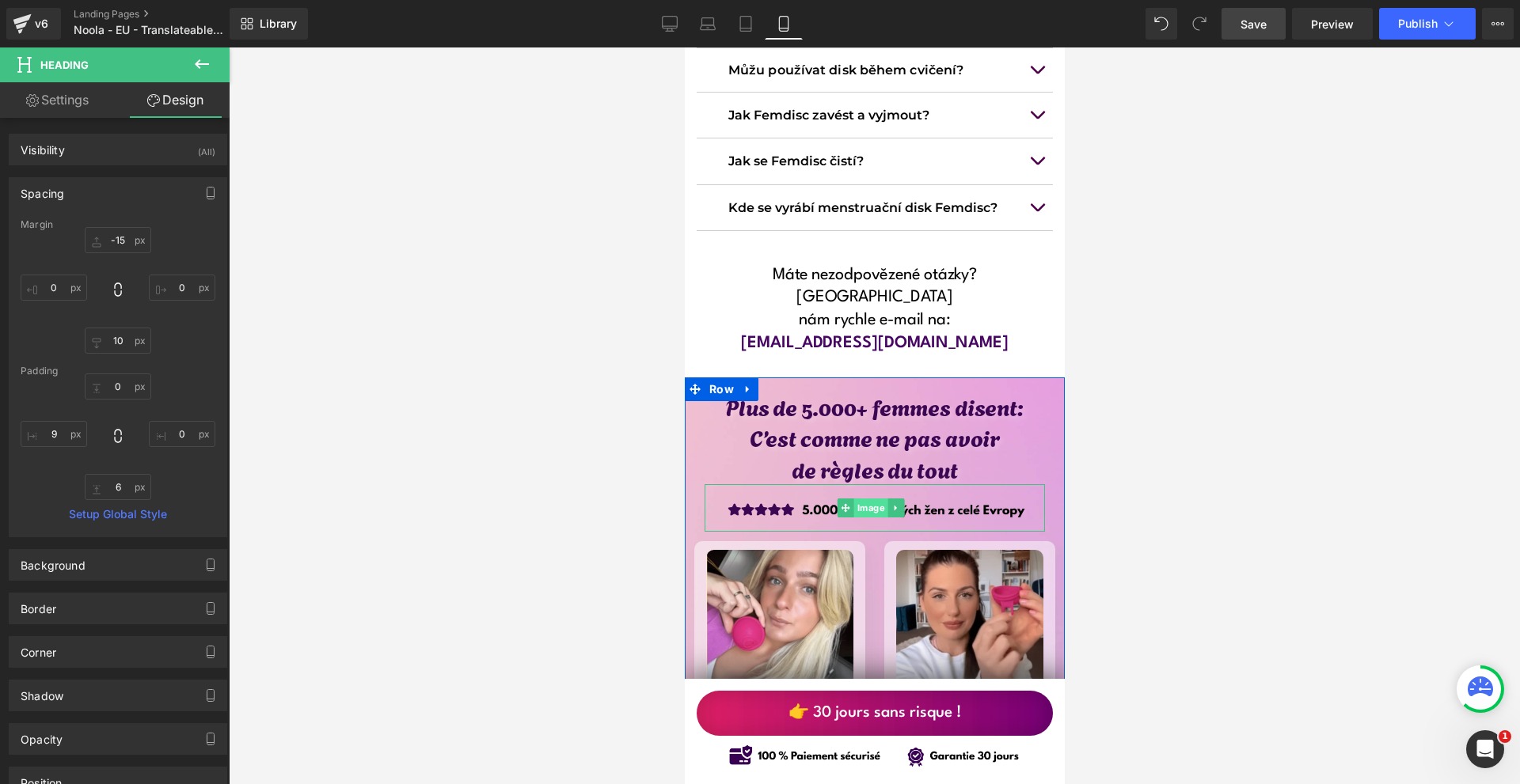
click at [871, 498] on span "Image" at bounding box center [870, 507] width 34 height 19
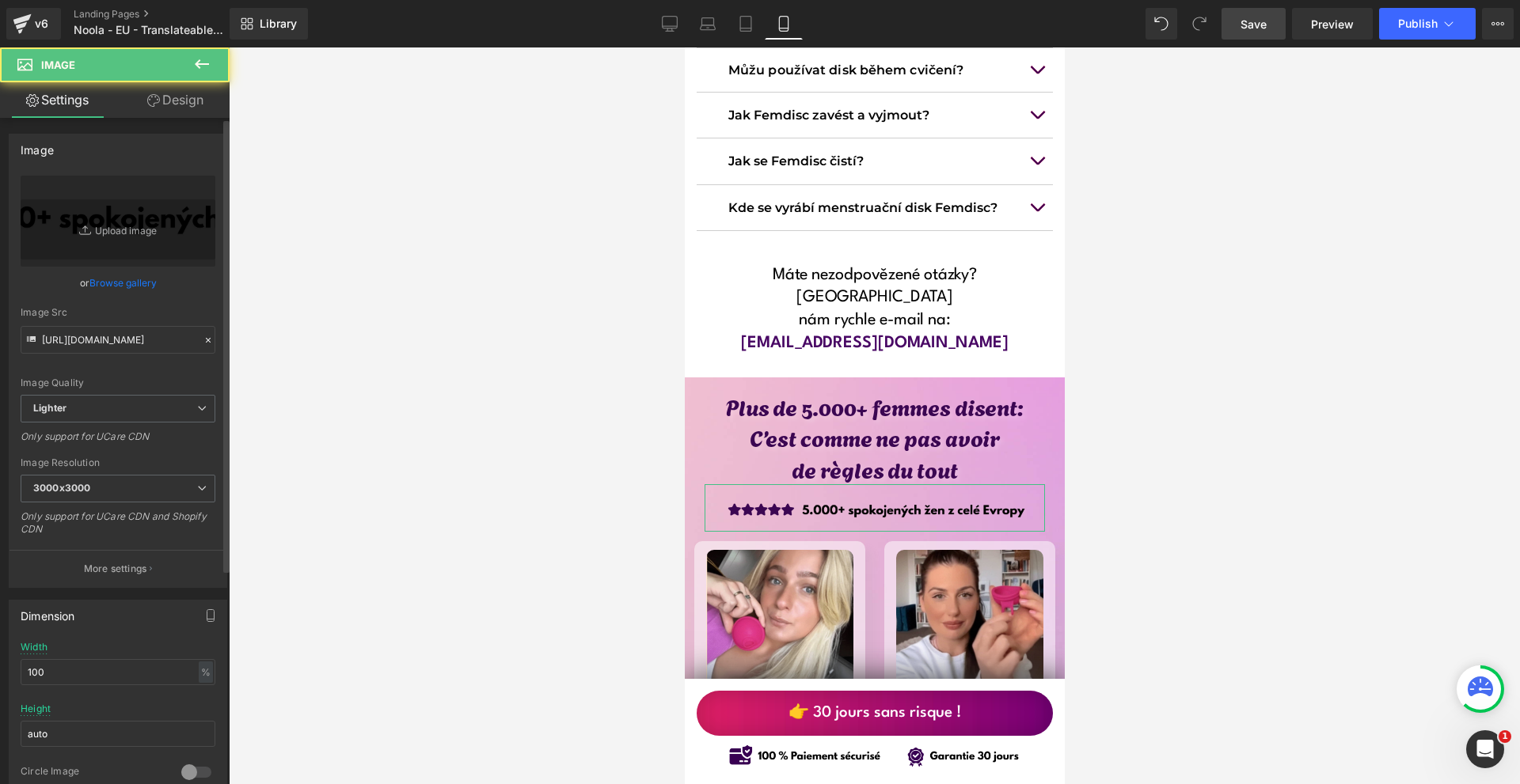
click at [37, 347] on icon at bounding box center [32, 342] width 18 height 18
drag, startPoint x: 37, startPoint y: 347, endPoint x: 53, endPoint y: 343, distance: 16.5
click at [39, 346] on icon at bounding box center [32, 342] width 18 height 18
click at [53, 343] on input "[URL][DOMAIN_NAME]" at bounding box center [117, 339] width 195 height 28
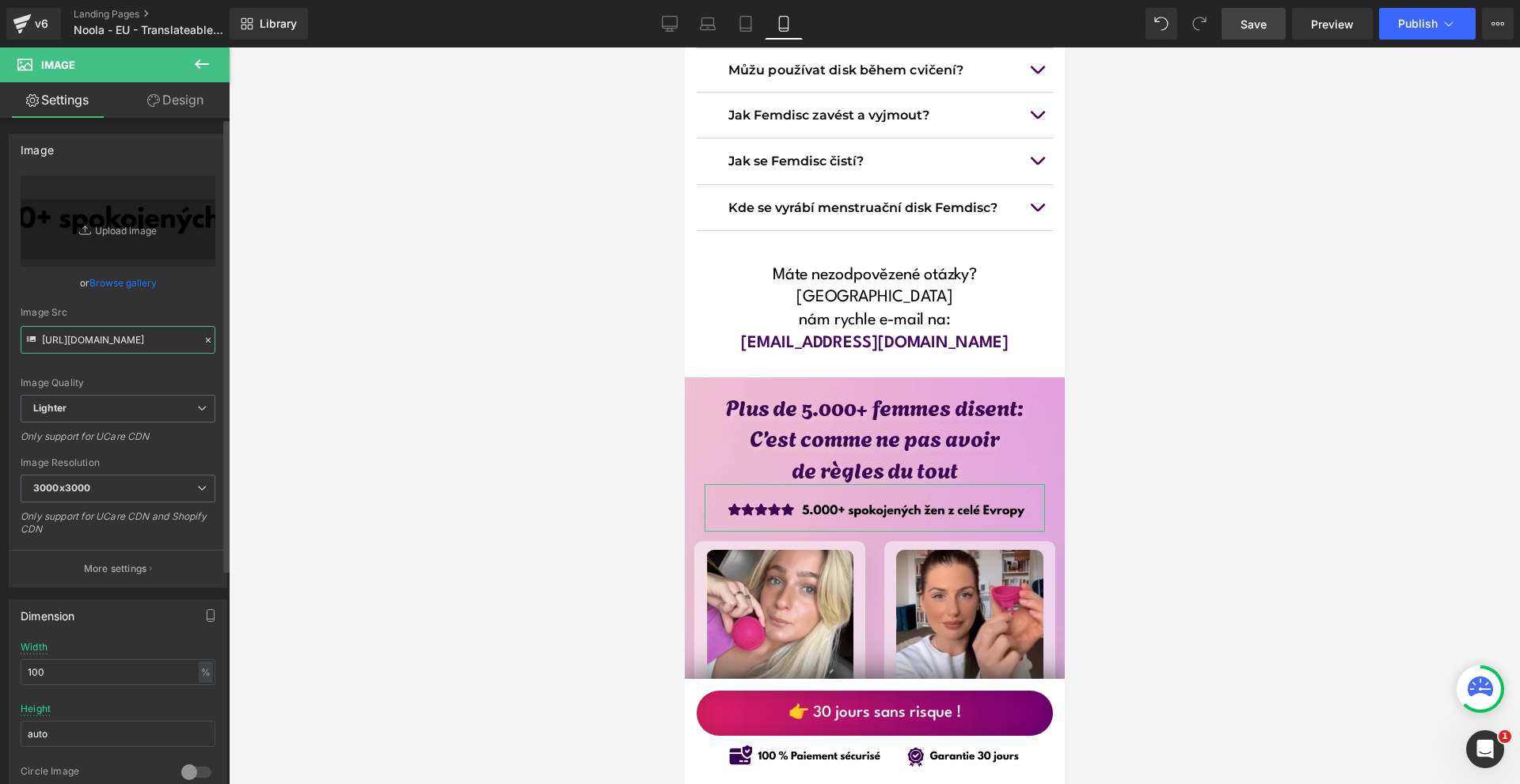
click at [53, 343] on input "[URL][DOMAIN_NAME]" at bounding box center [117, 339] width 195 height 28
paste input "7c5bee76-7768-424b-ae8c-186d3a82be36/-/format/auto/-/preview/3000x3000/-/qualit…"
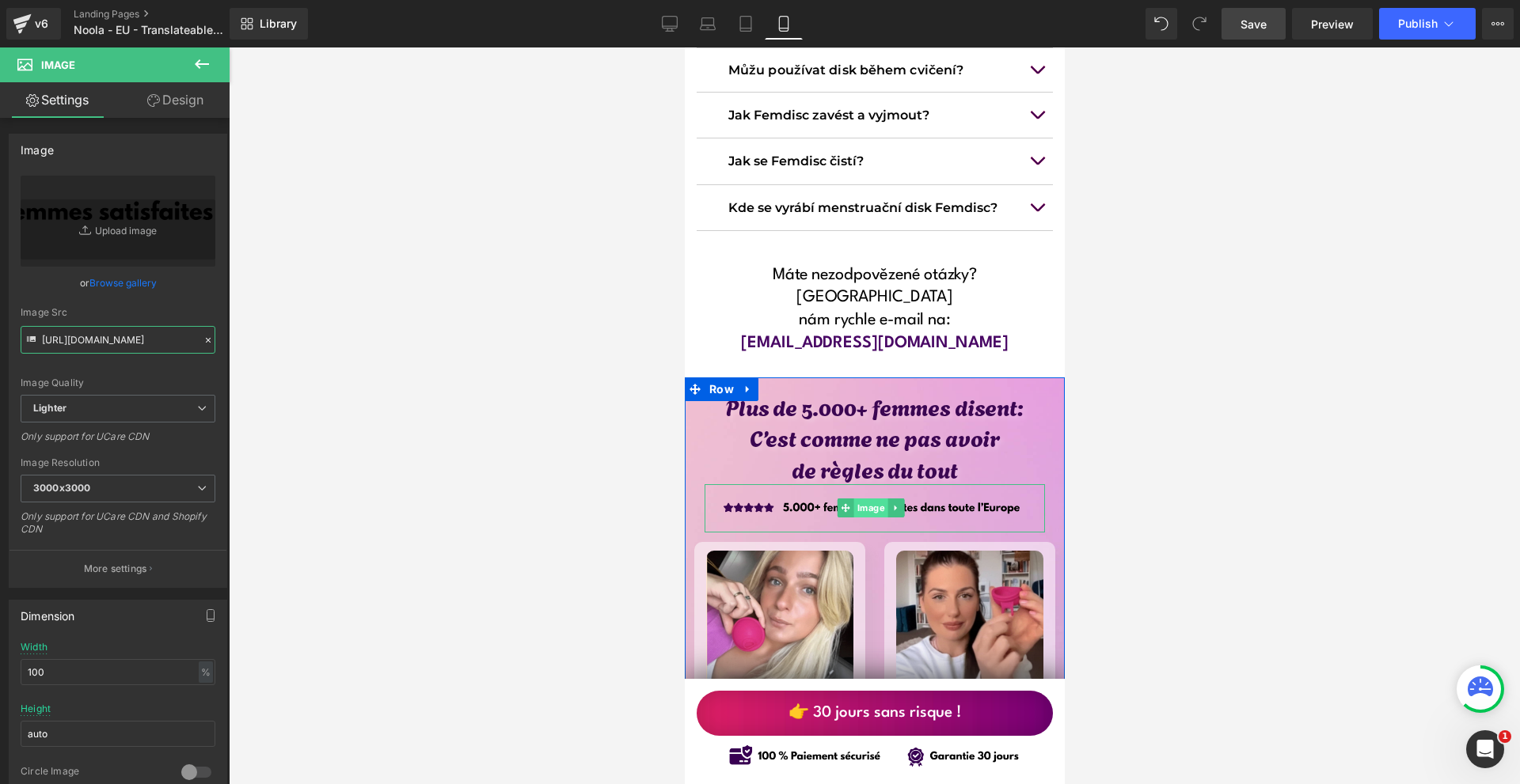
click at [856, 498] on span "Image" at bounding box center [870, 507] width 34 height 19
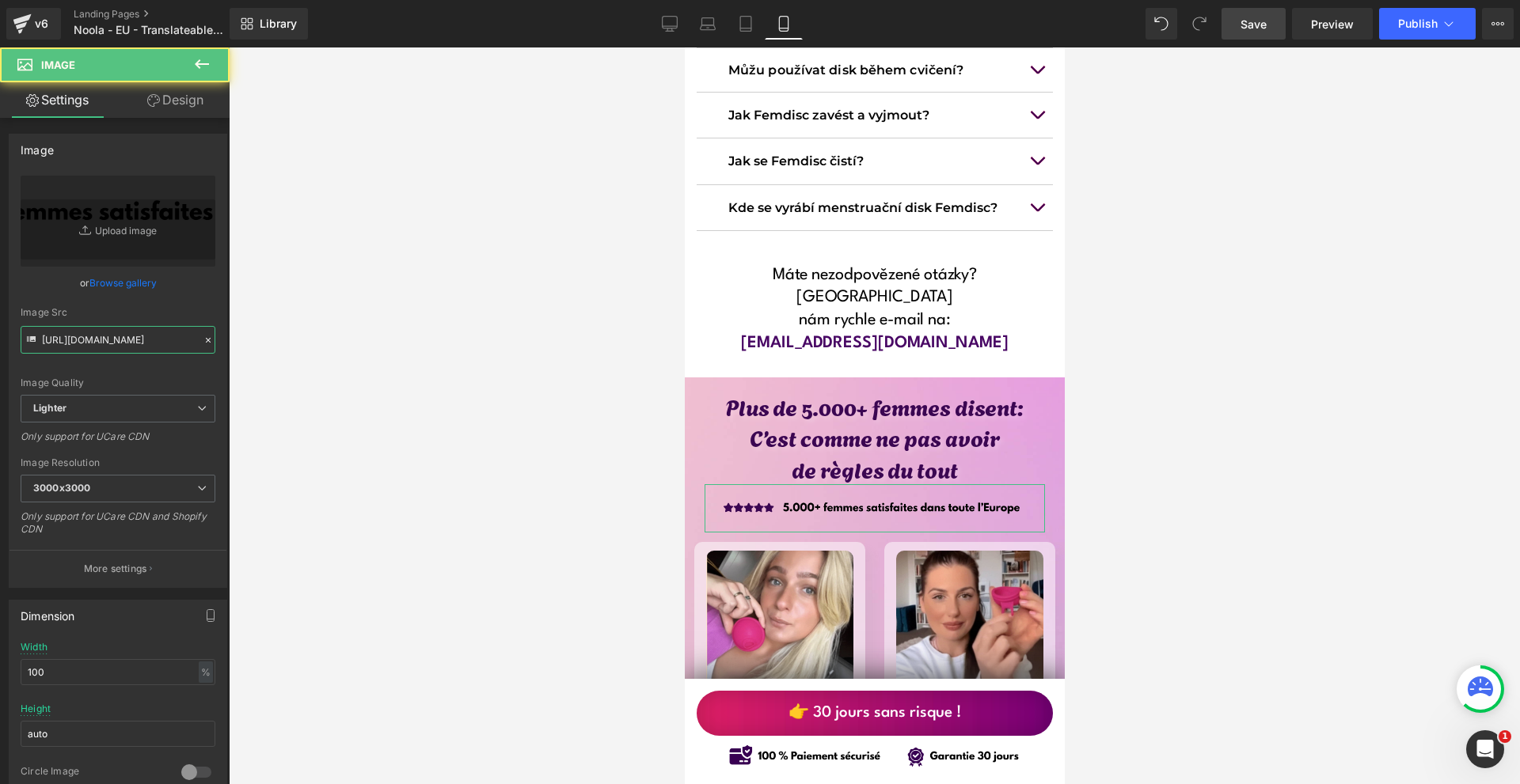
type input "[URL][DOMAIN_NAME]"
click at [206, 97] on link "Design" at bounding box center [175, 101] width 115 height 36
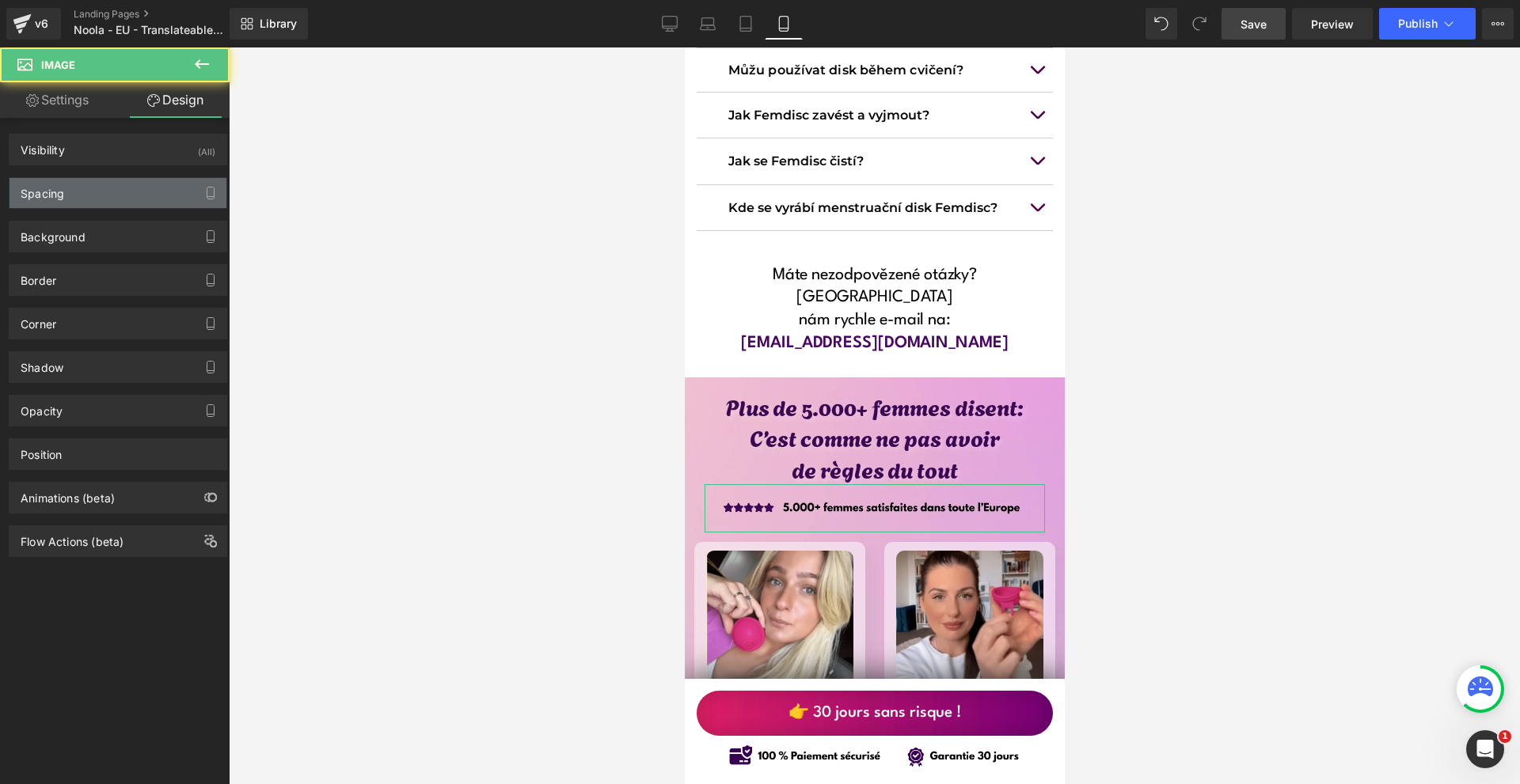
click at [97, 186] on div "Spacing" at bounding box center [118, 193] width 217 height 30
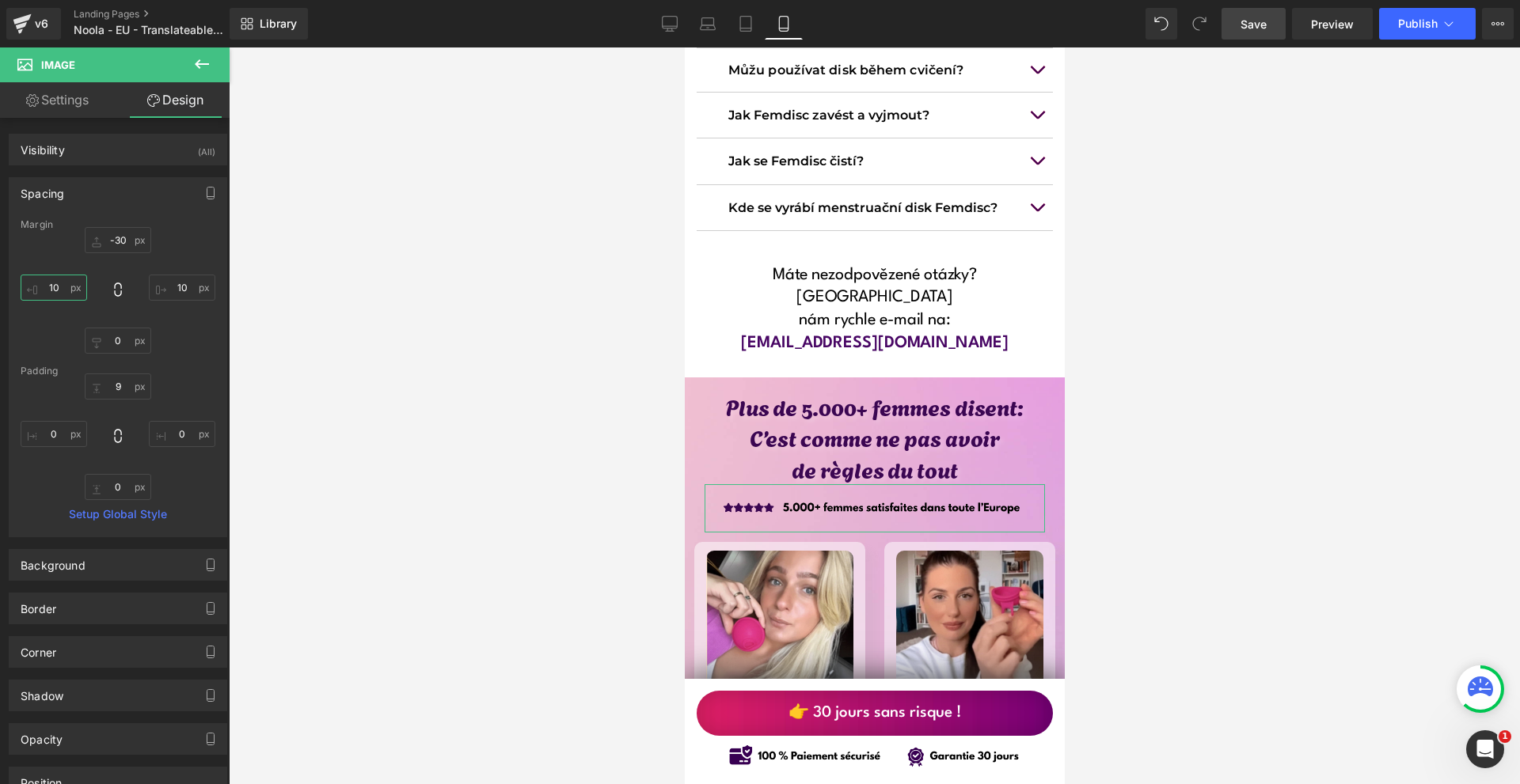
click at [77, 293] on input "text" at bounding box center [53, 287] width 67 height 26
type input "0"
click at [178, 294] on input "text" at bounding box center [182, 287] width 67 height 26
type input "0"
click at [117, 247] on input "text" at bounding box center [117, 239] width 67 height 26
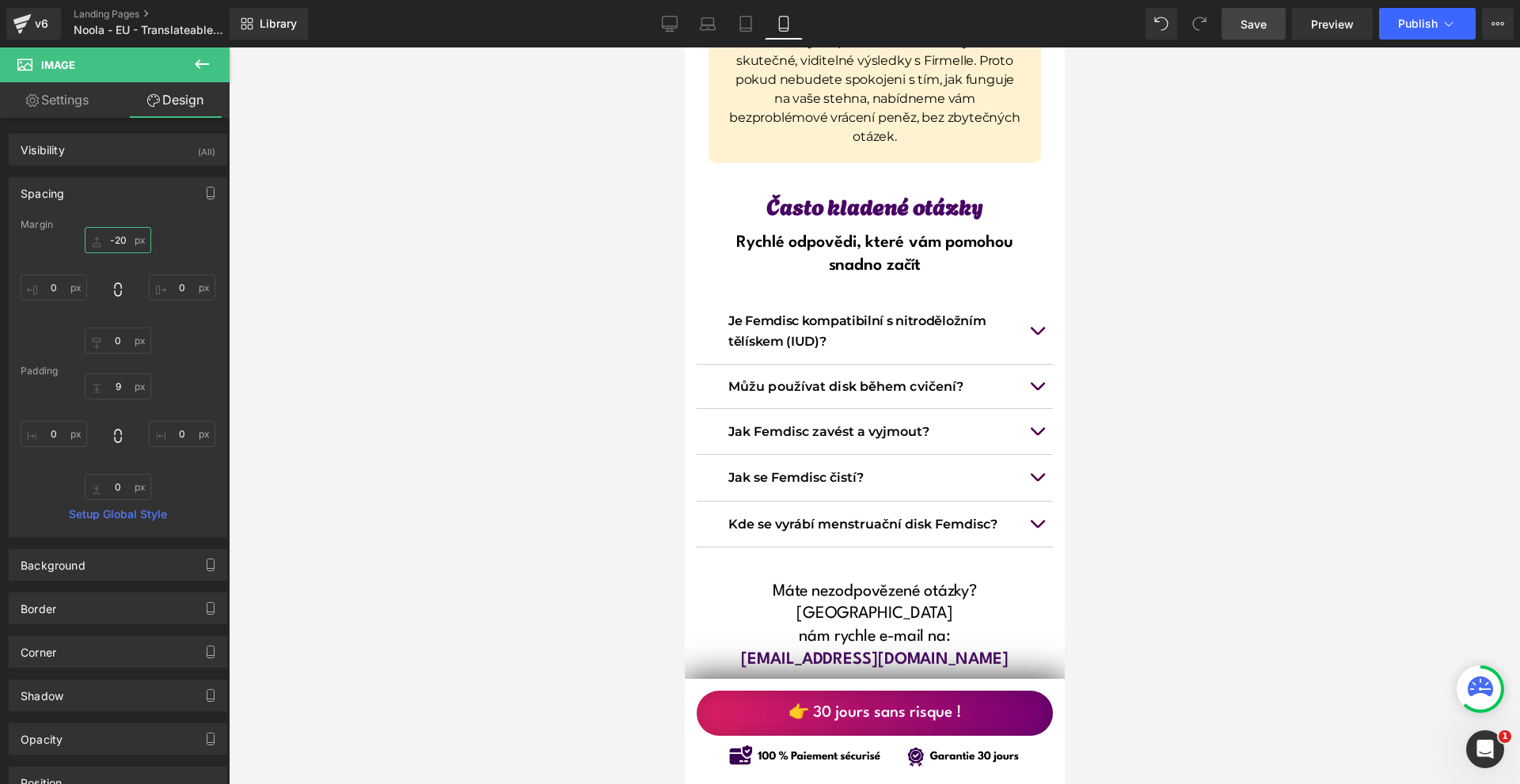
scroll to position [12348, 0]
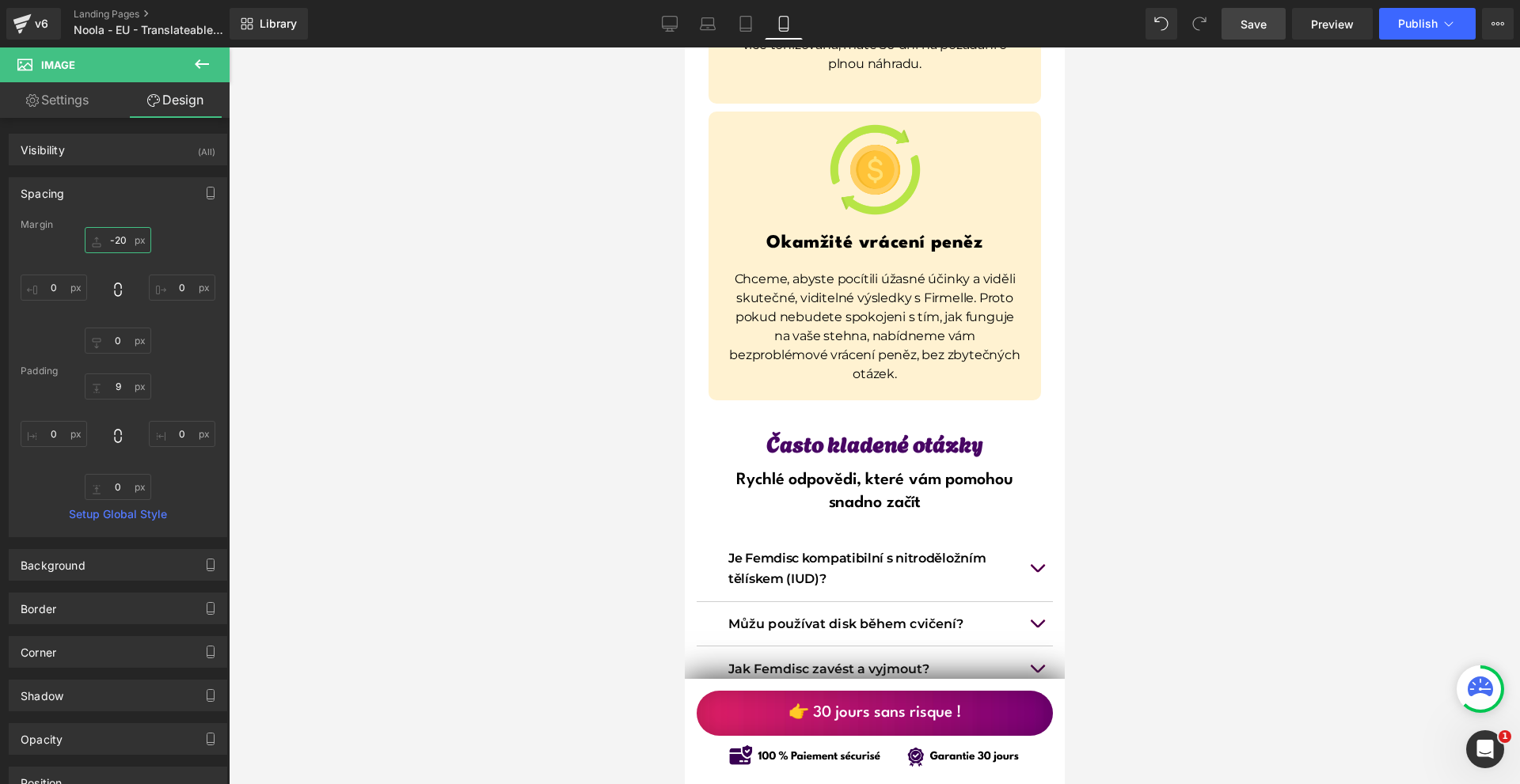
type input "-20"
click at [1283, 24] on link "Save" at bounding box center [1253, 24] width 64 height 32
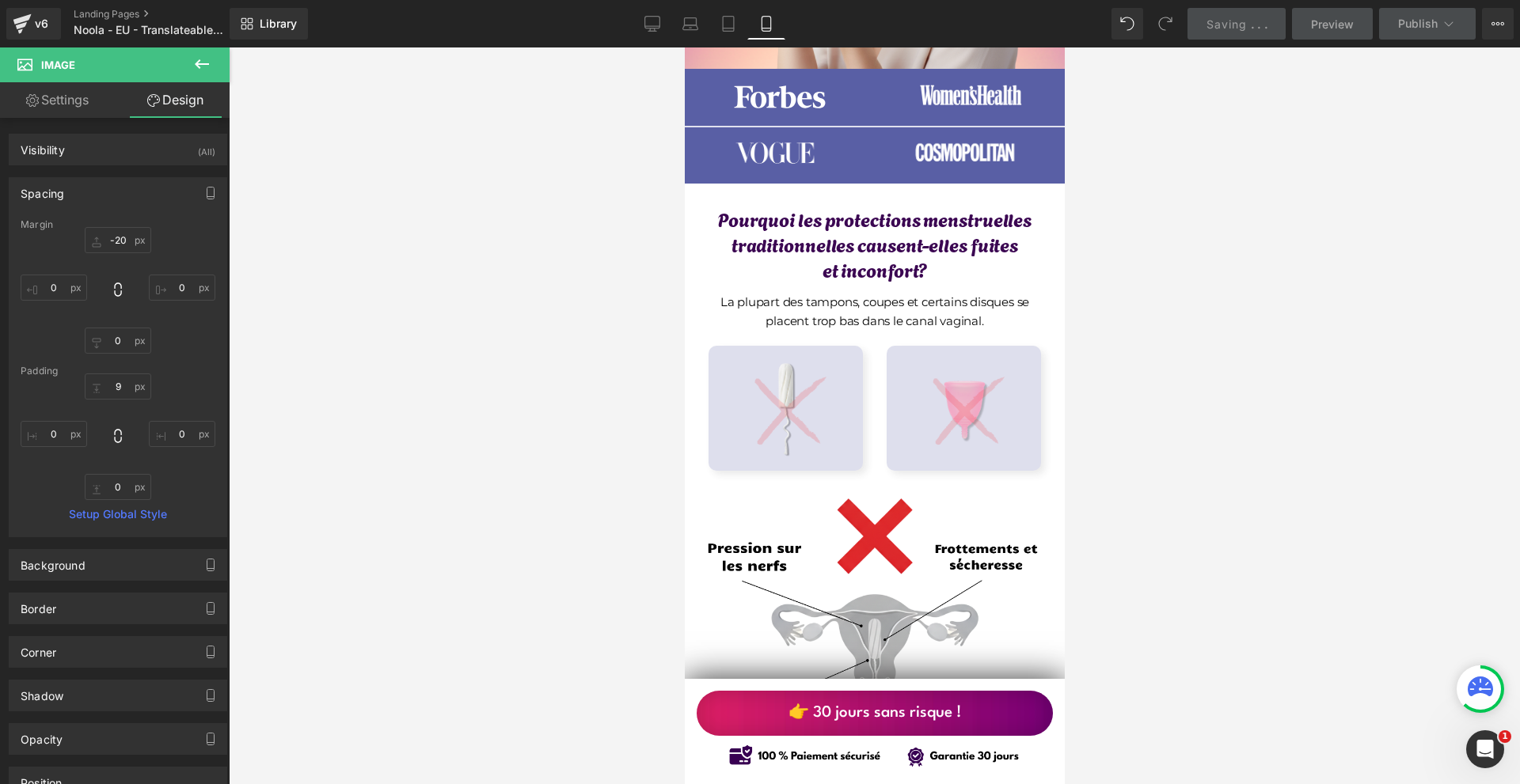
scroll to position [0, 0]
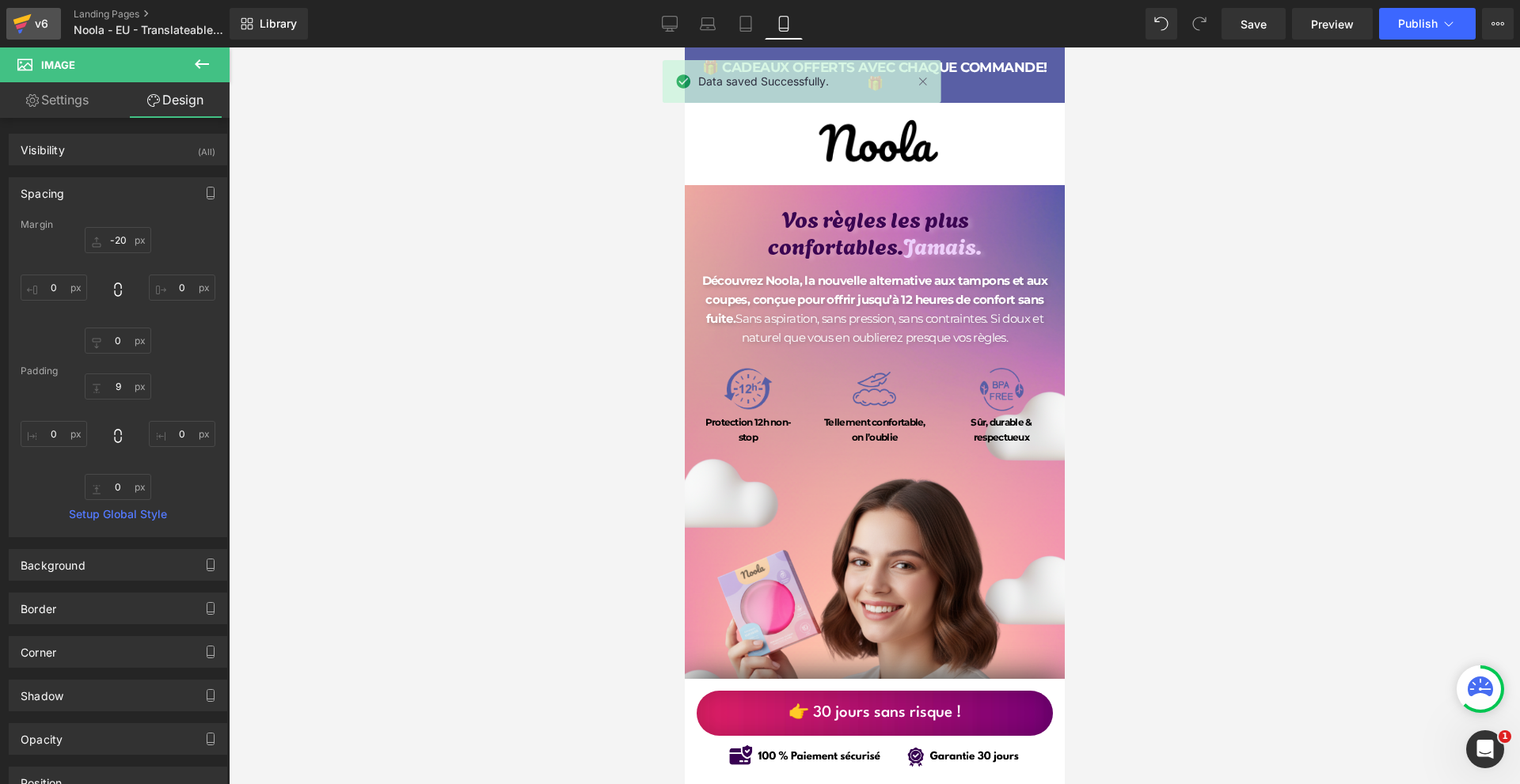
click at [18, 15] on icon at bounding box center [21, 23] width 19 height 39
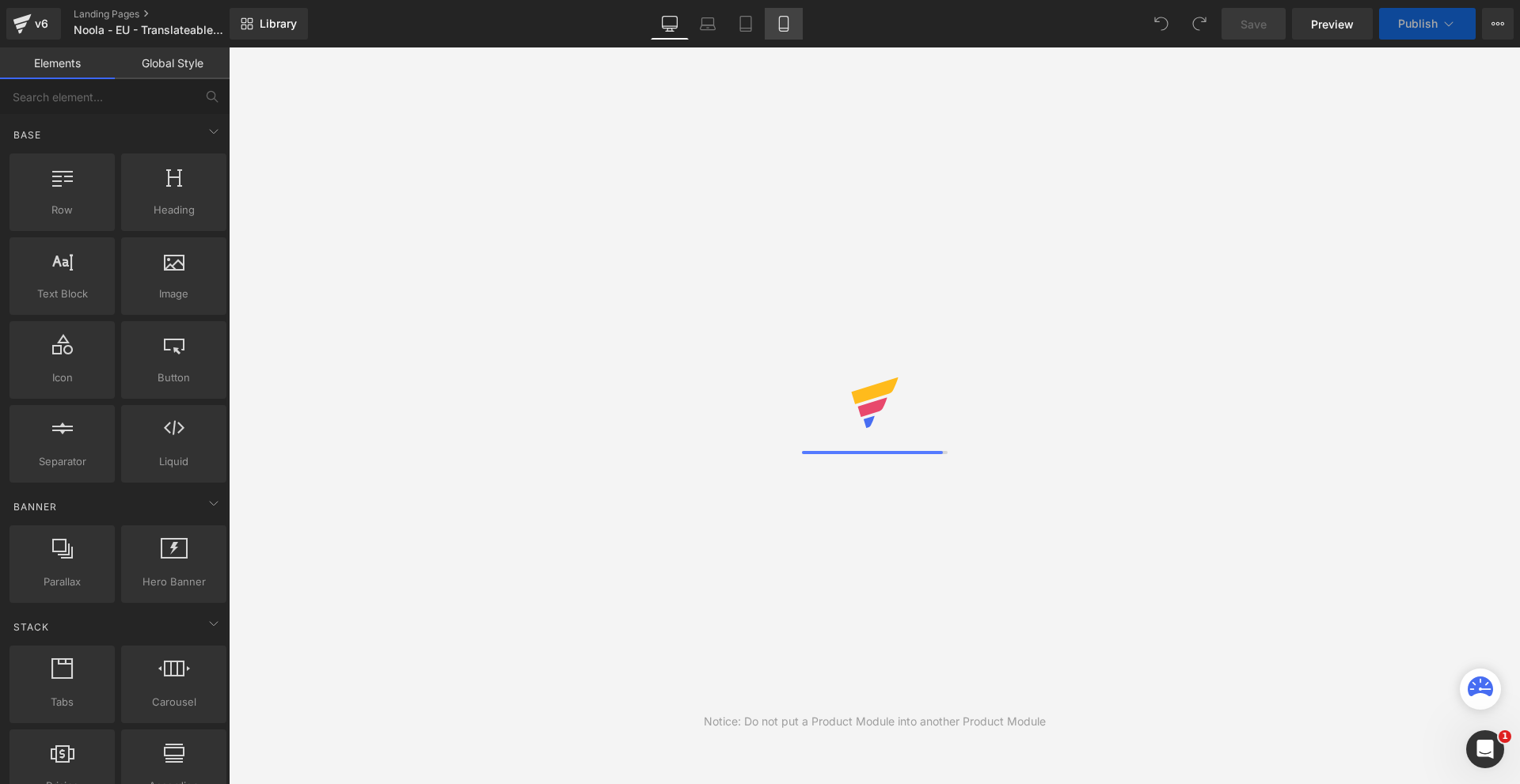
click at [780, 28] on icon at bounding box center [783, 28] width 9 height 0
click at [781, 26] on icon at bounding box center [784, 24] width 16 height 16
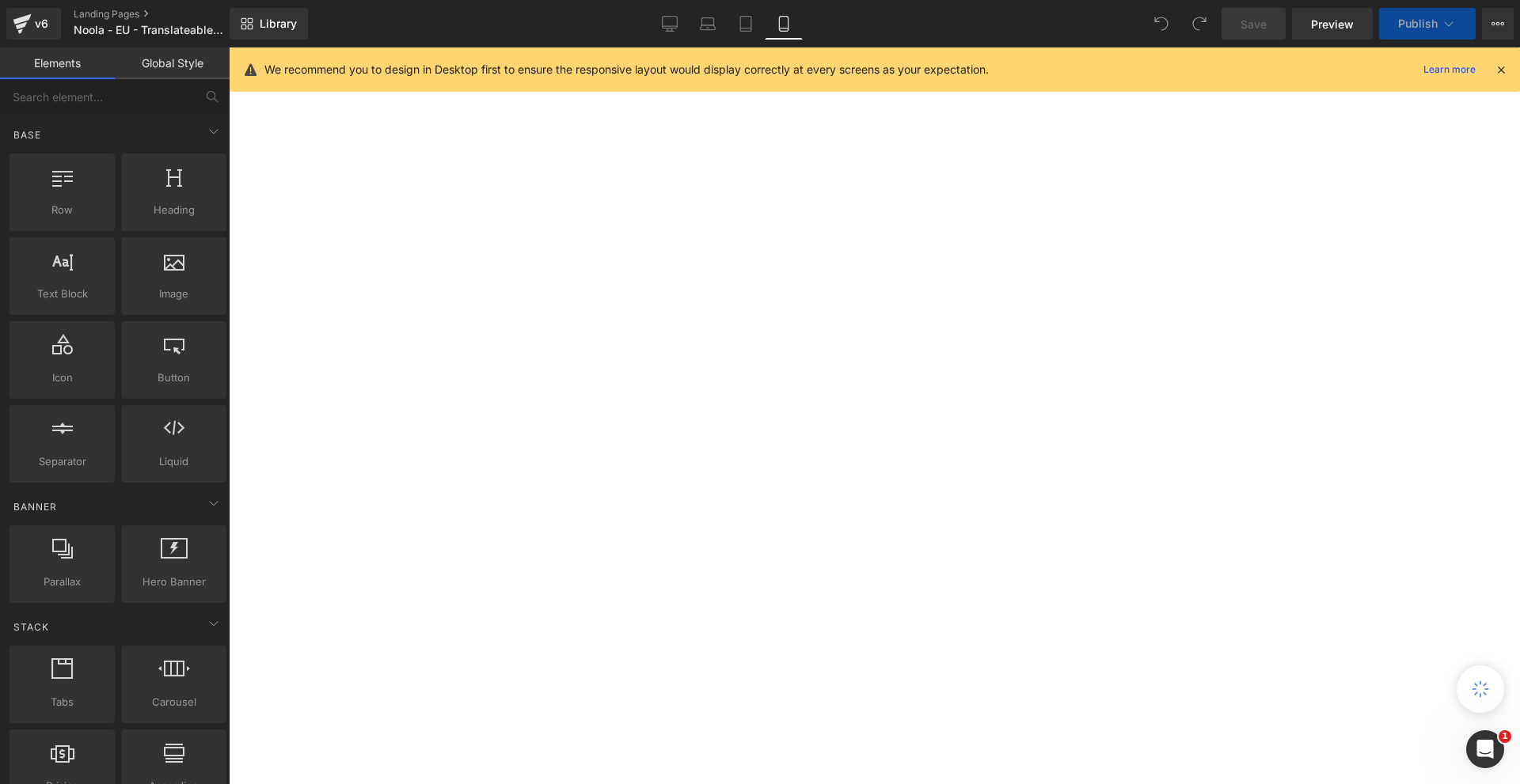
click at [781, 26] on icon at bounding box center [784, 24] width 16 height 16
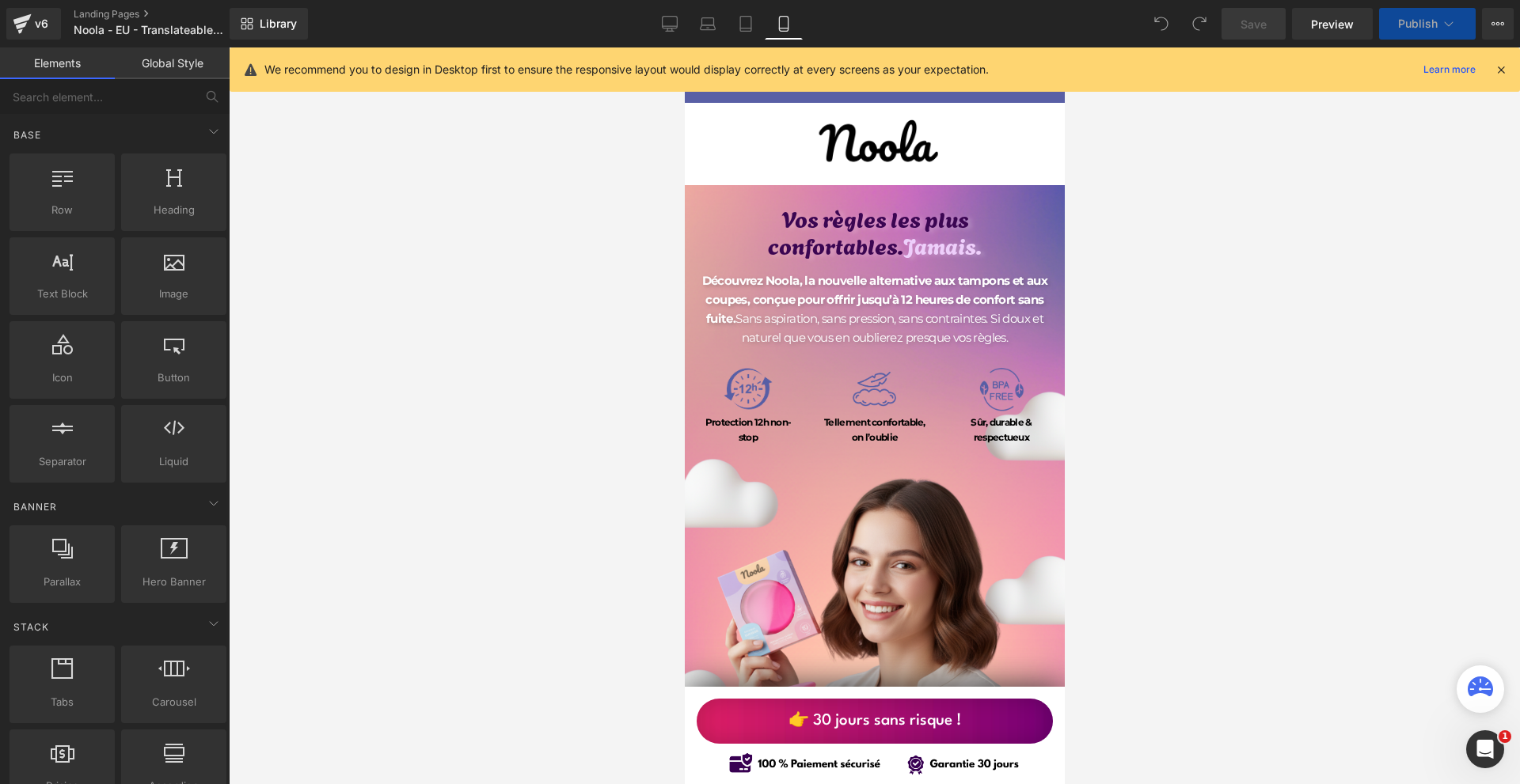
click at [1500, 69] on icon at bounding box center [1500, 69] width 14 height 14
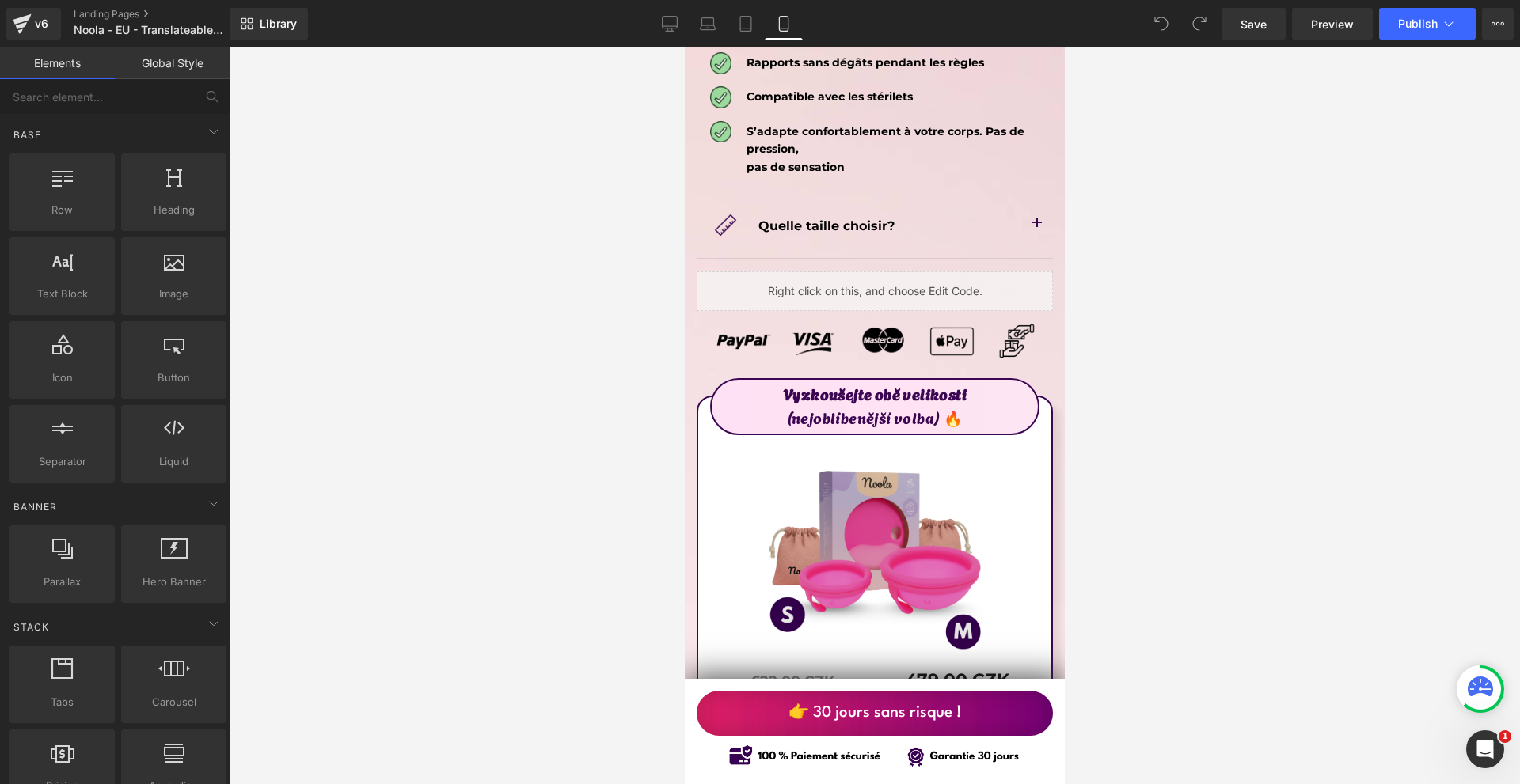
scroll to position [8707, 0]
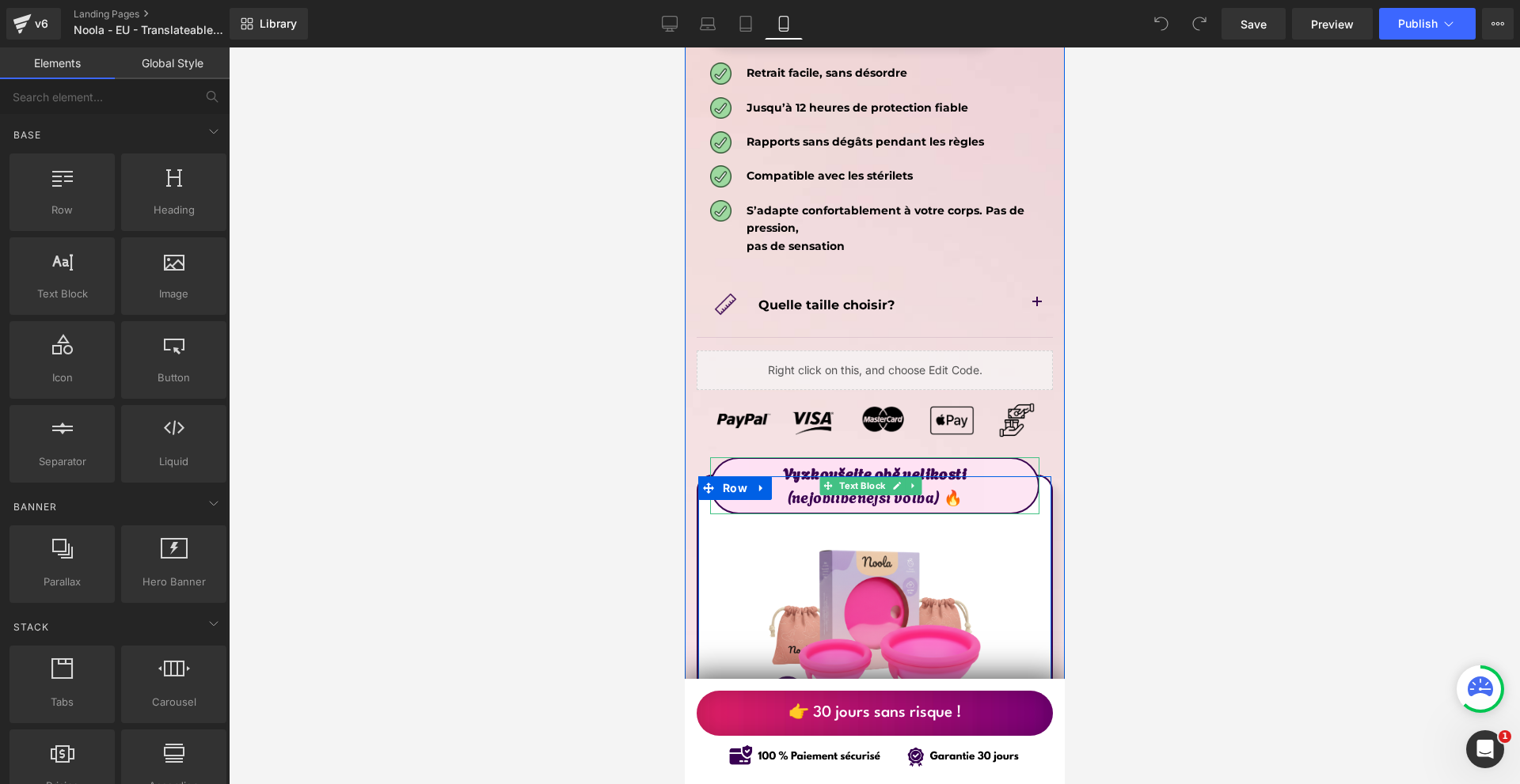
click at [878, 462] on strong "Vyzkoušejte obě velikosti" at bounding box center [874, 473] width 183 height 22
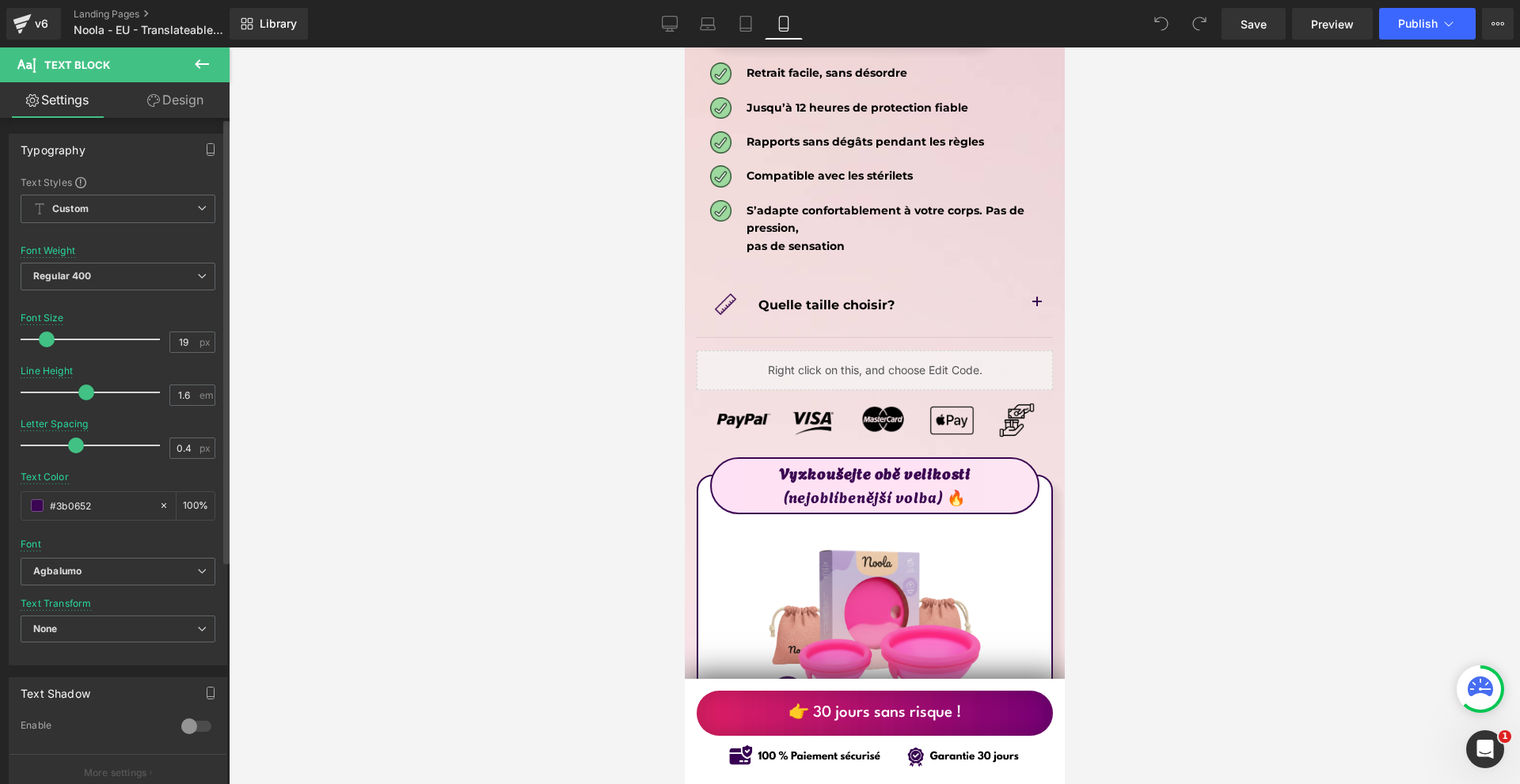
drag, startPoint x: 63, startPoint y: 449, endPoint x: 73, endPoint y: 448, distance: 10.0
click at [73, 448] on span at bounding box center [76, 446] width 16 height 16
click at [75, 395] on div at bounding box center [94, 392] width 132 height 32
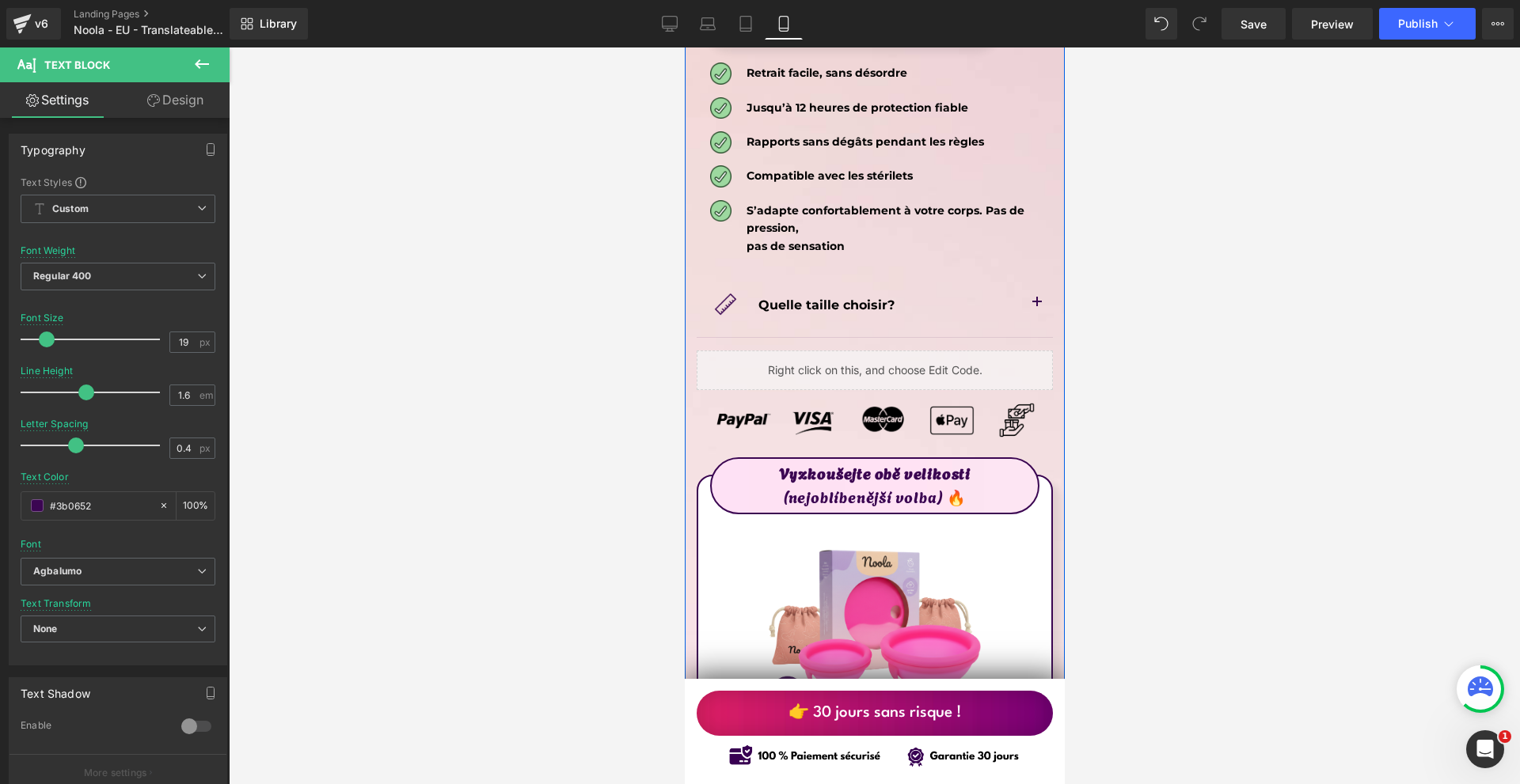
click at [1036, 307] on span "button" at bounding box center [1036, 307] width 0 height 0
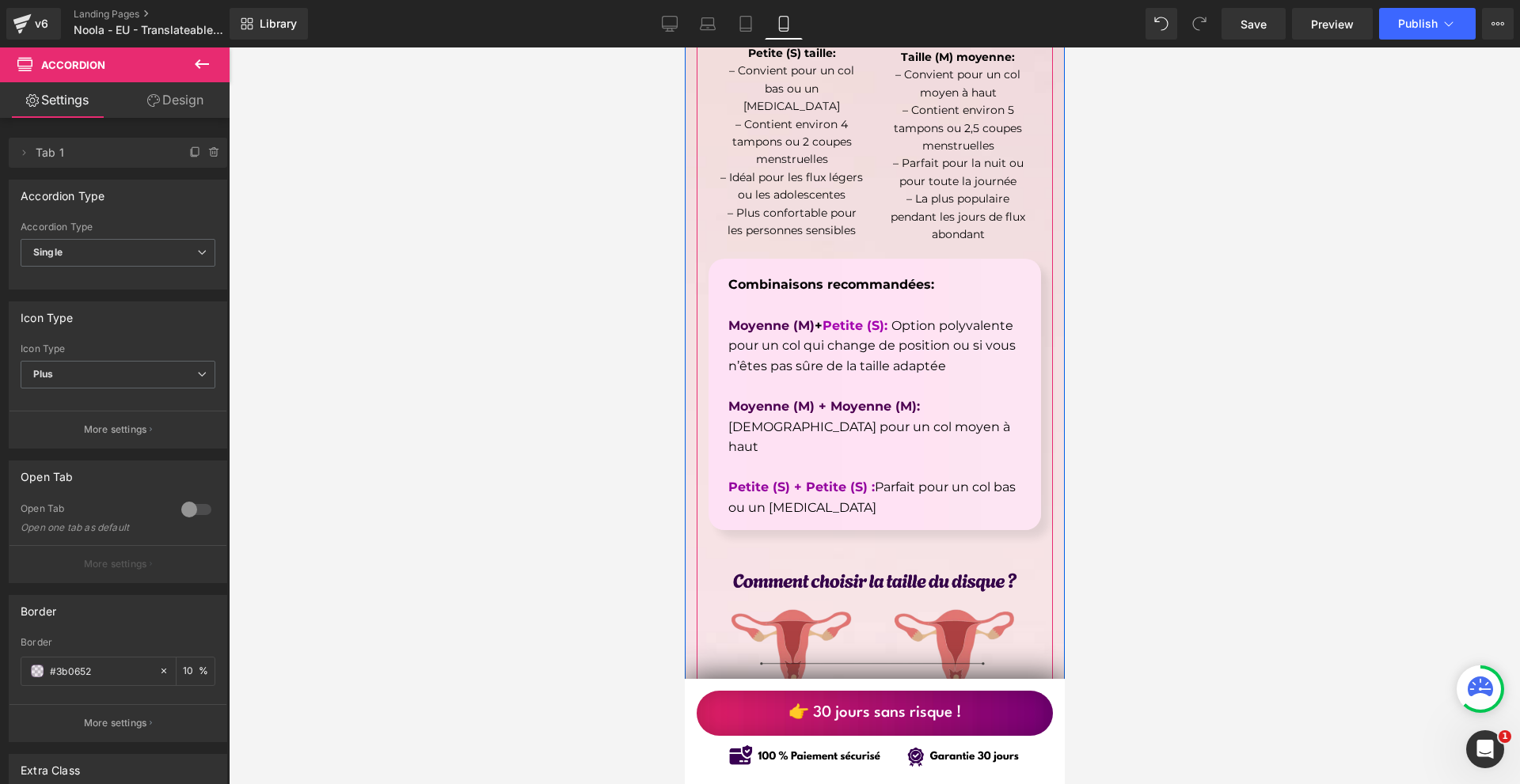
scroll to position [9420, 0]
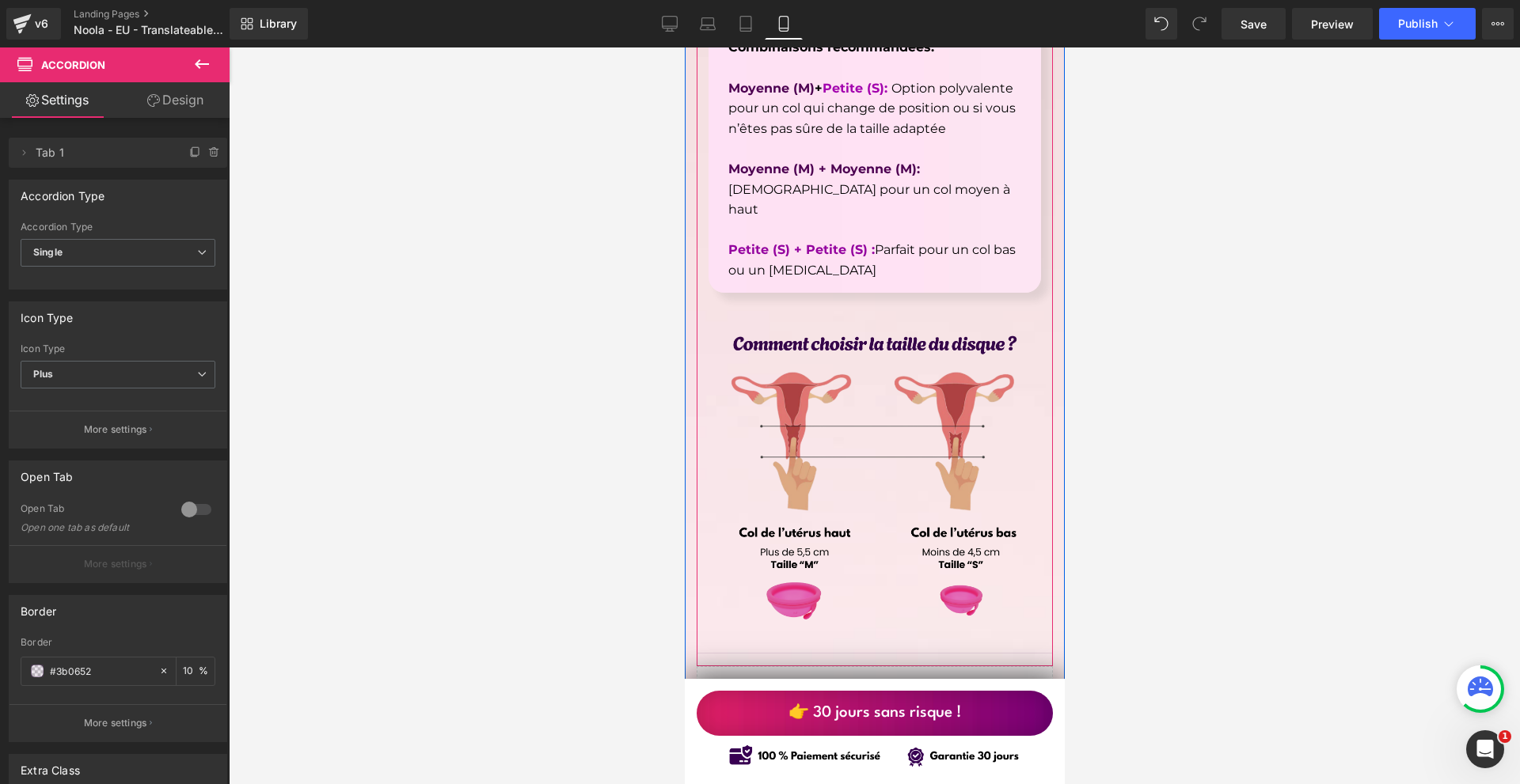
click at [869, 382] on img at bounding box center [874, 475] width 333 height 333
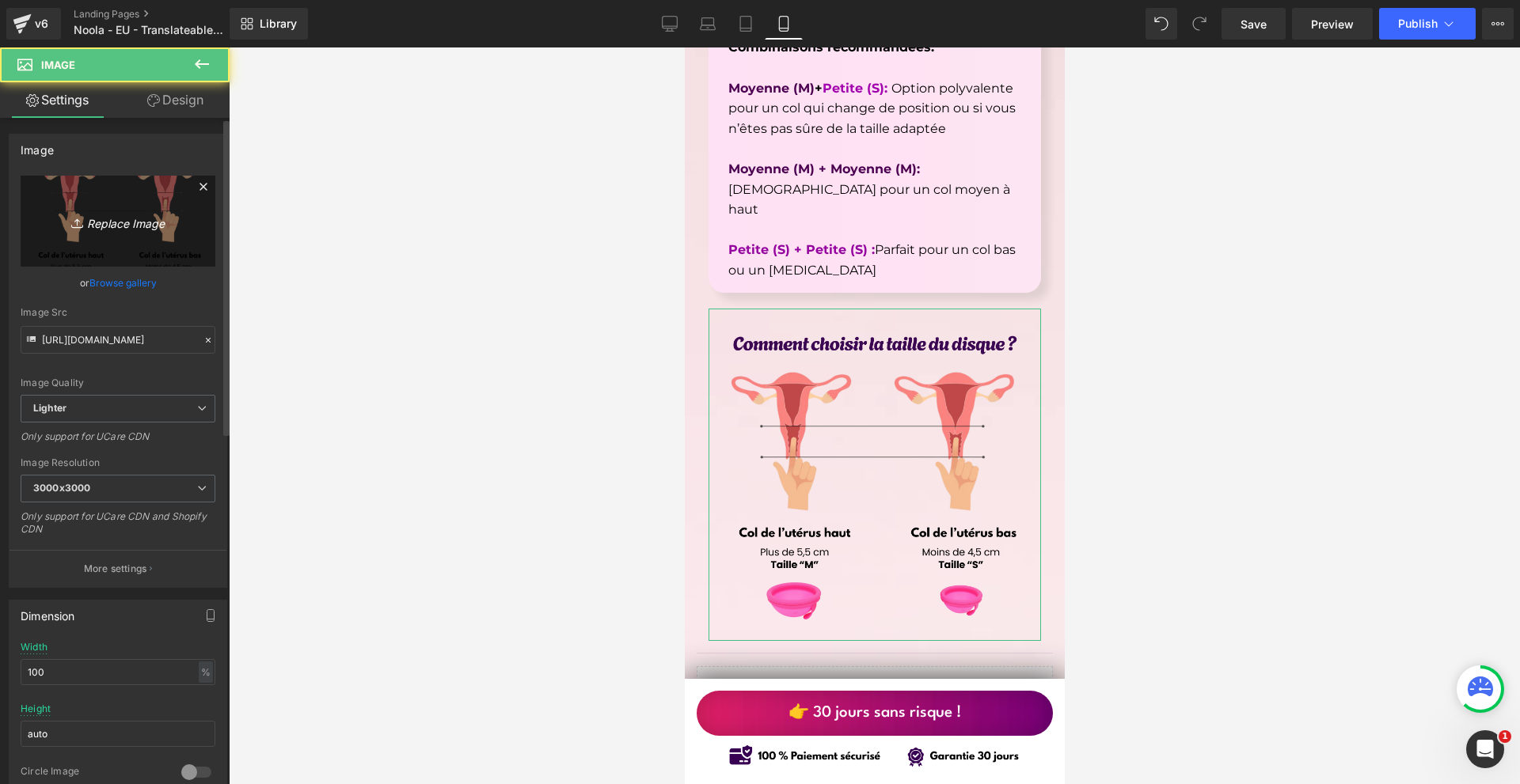
click at [92, 218] on icon "Replace Image" at bounding box center [117, 221] width 126 height 20
type input "C:\fakepath\Írj be némi törzsszöveget (59).png"
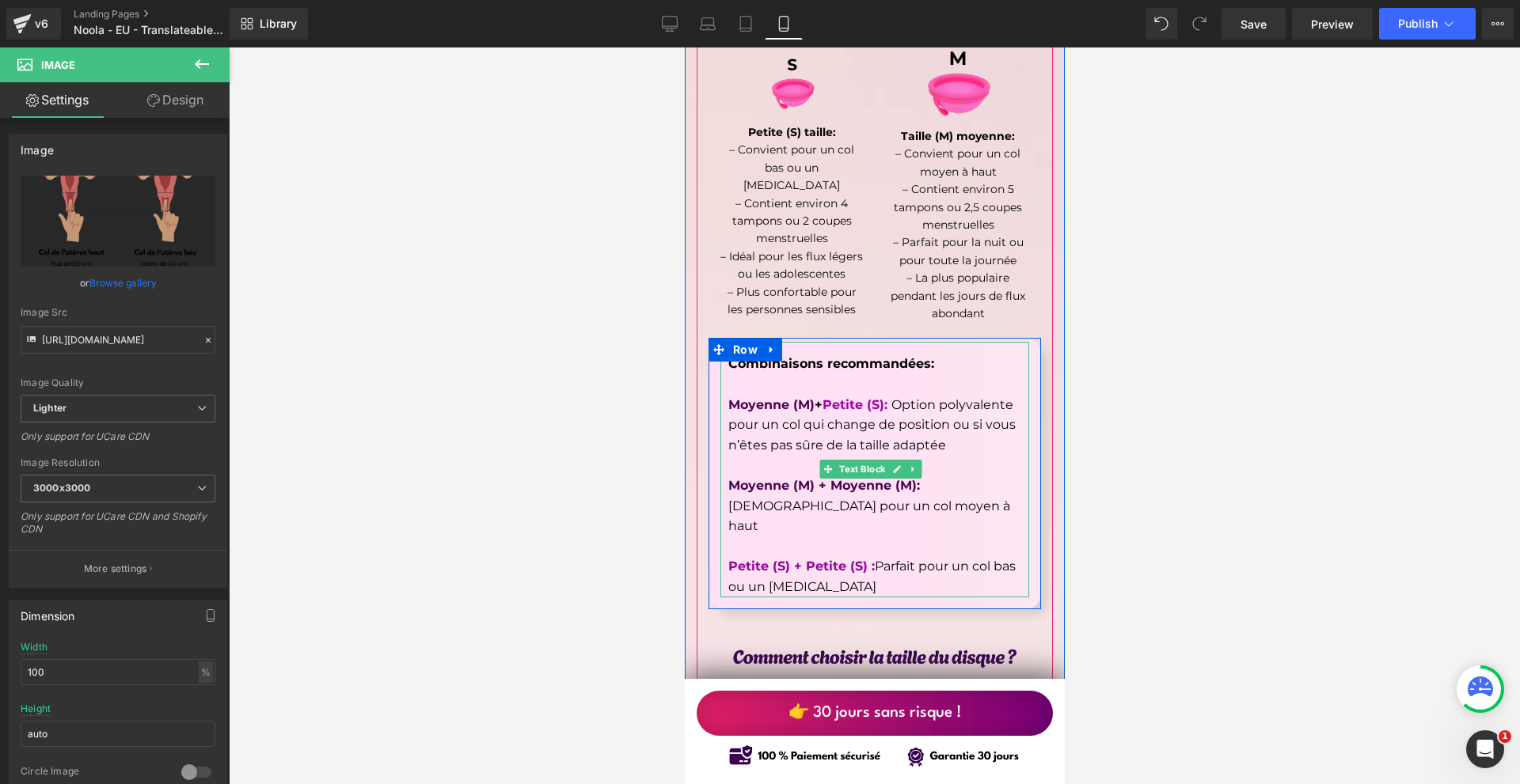
scroll to position [8865, 0]
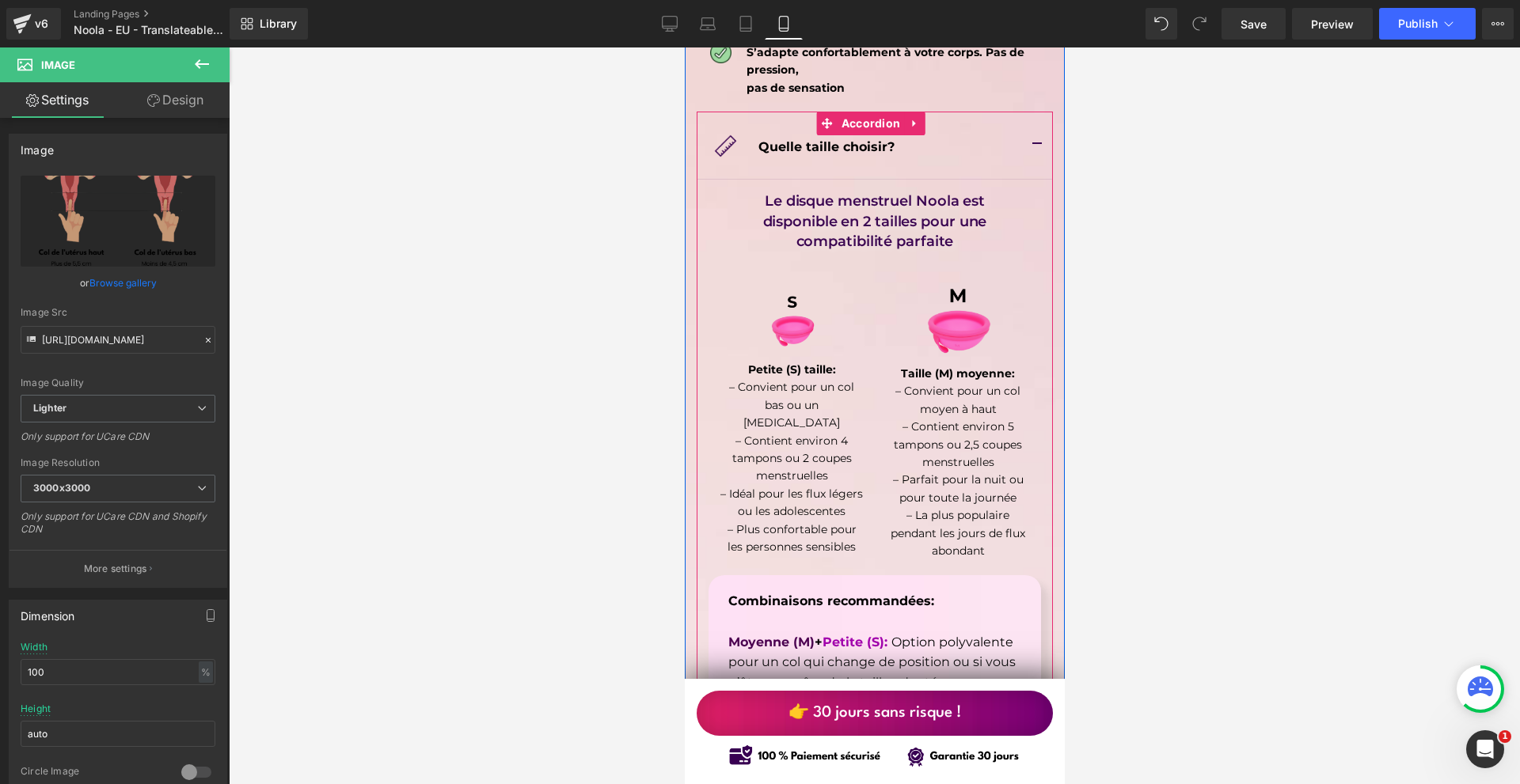
click at [1036, 149] on span "button" at bounding box center [1036, 149] width 0 height 0
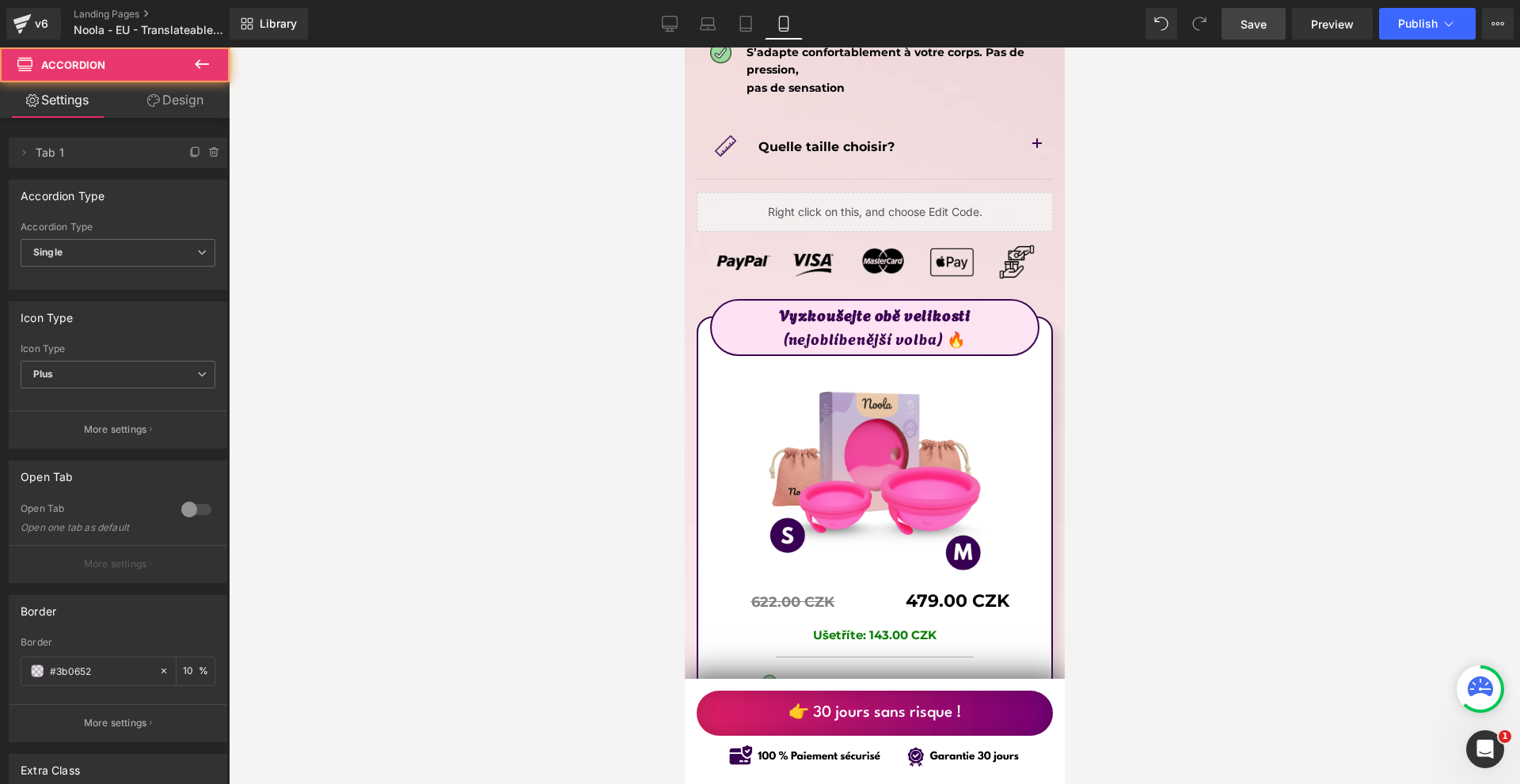
click at [1277, 23] on link "Save" at bounding box center [1253, 24] width 64 height 32
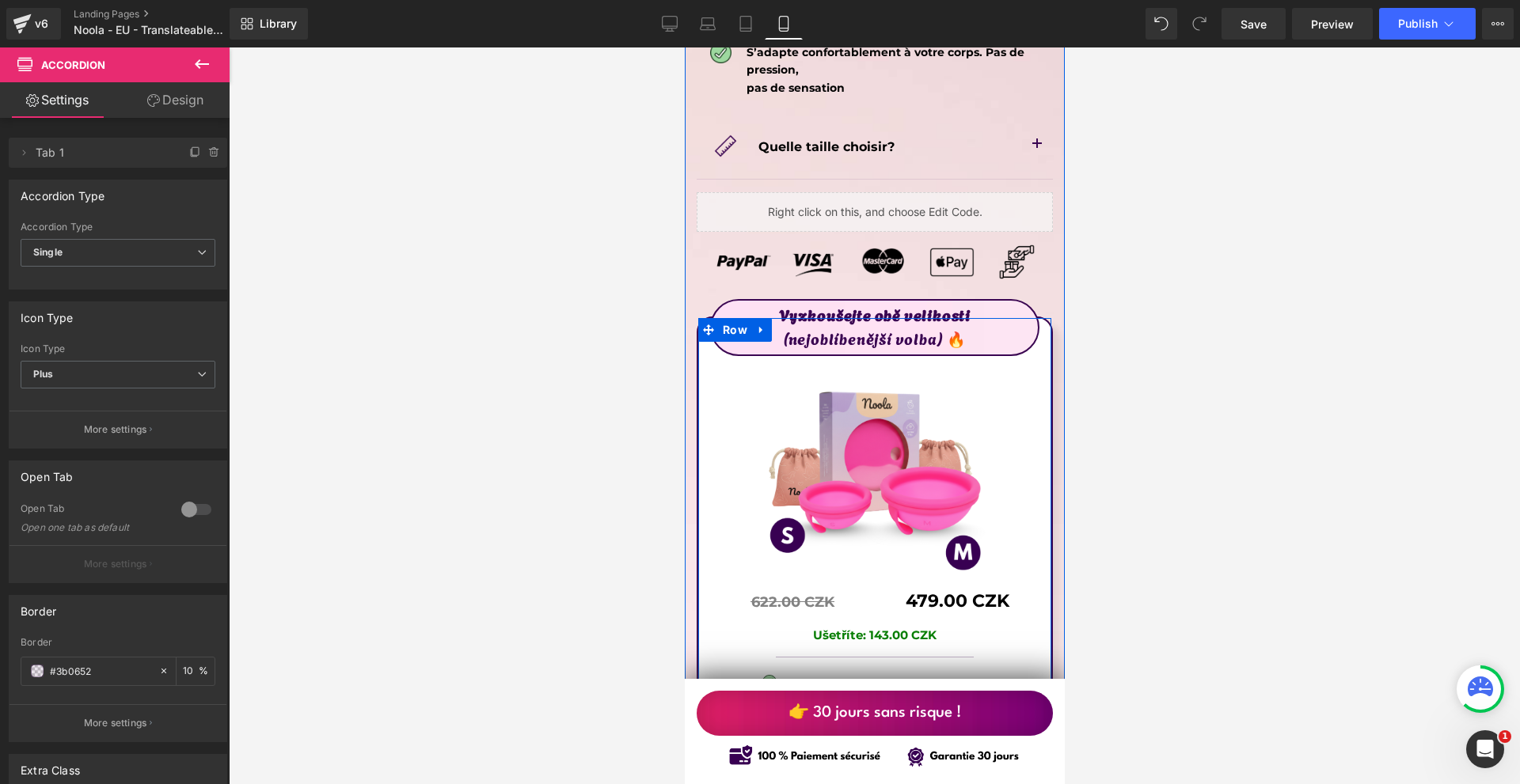
scroll to position [9024, 0]
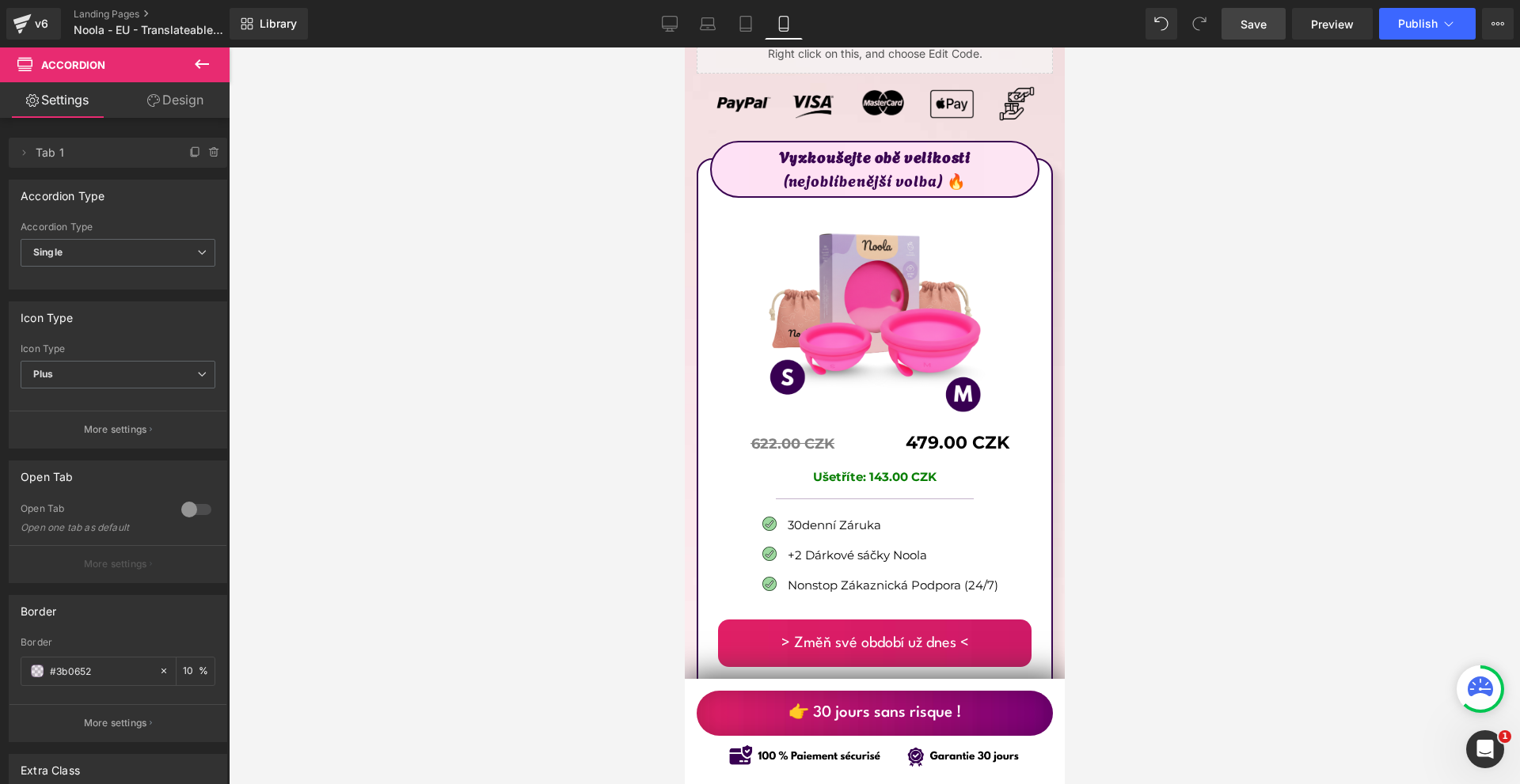
click at [1271, 23] on link "Save" at bounding box center [1253, 24] width 64 height 32
click at [1265, 29] on span "Save" at bounding box center [1253, 24] width 26 height 17
click at [39, 23] on div "v6" at bounding box center [42, 23] width 20 height 20
